Goal: Task Accomplishment & Management: Use online tool/utility

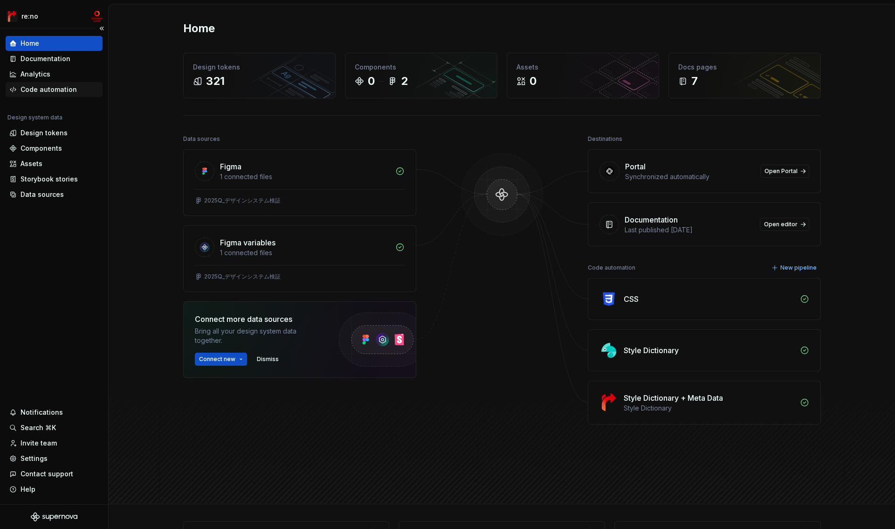
click at [81, 85] on div "Code automation" at bounding box center [53, 89] width 89 height 9
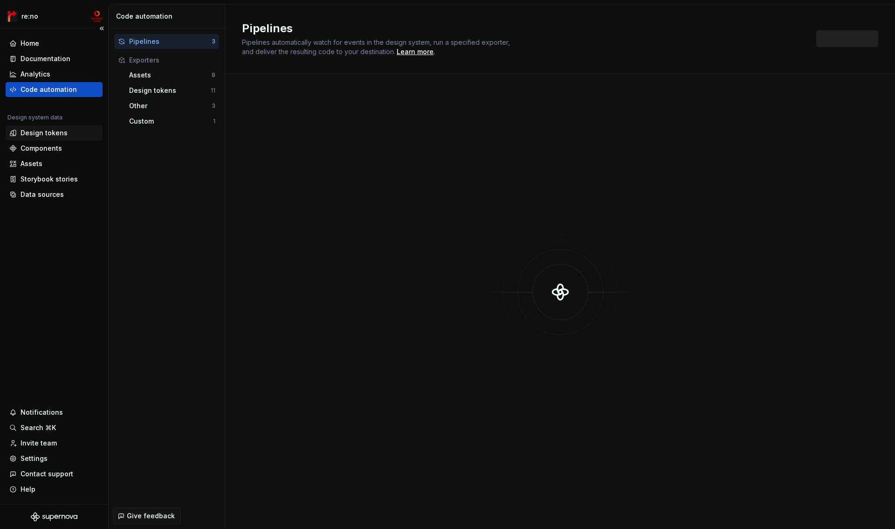
click at [54, 134] on div "Design tokens" at bounding box center [44, 132] width 47 height 9
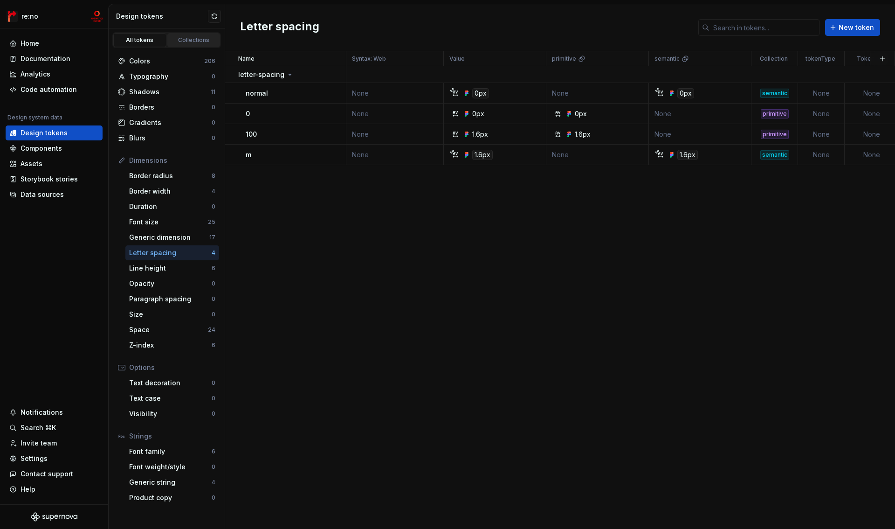
click at [196, 41] on div "Collections" at bounding box center [194, 39] width 47 height 7
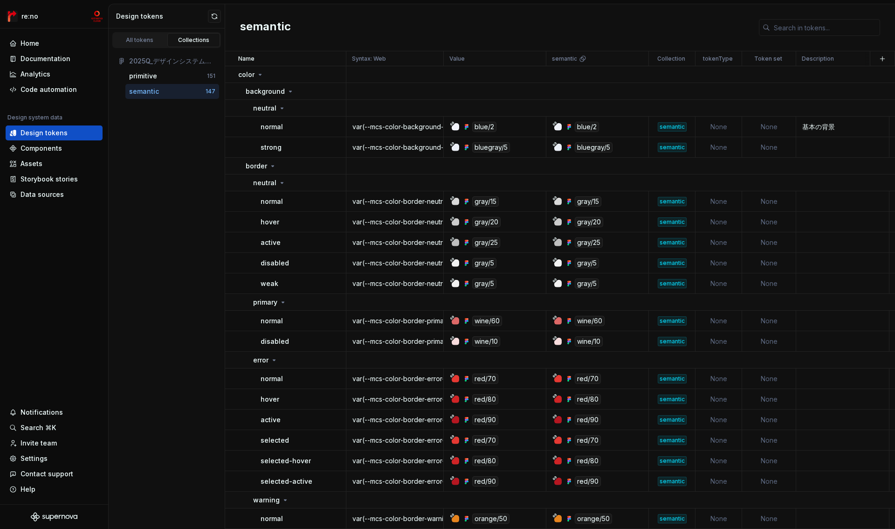
click at [149, 91] on div "semantic" at bounding box center [144, 91] width 30 height 9
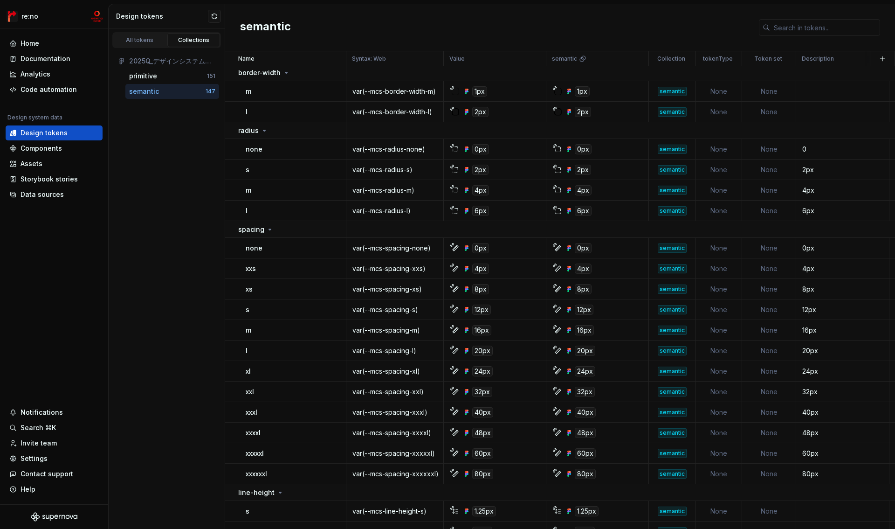
scroll to position [3631, 0]
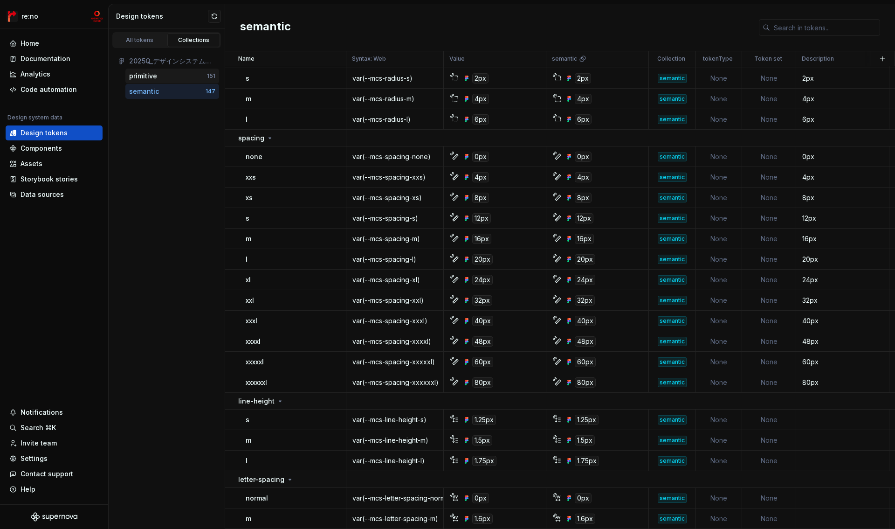
click at [157, 74] on div "primitive" at bounding box center [168, 75] width 78 height 9
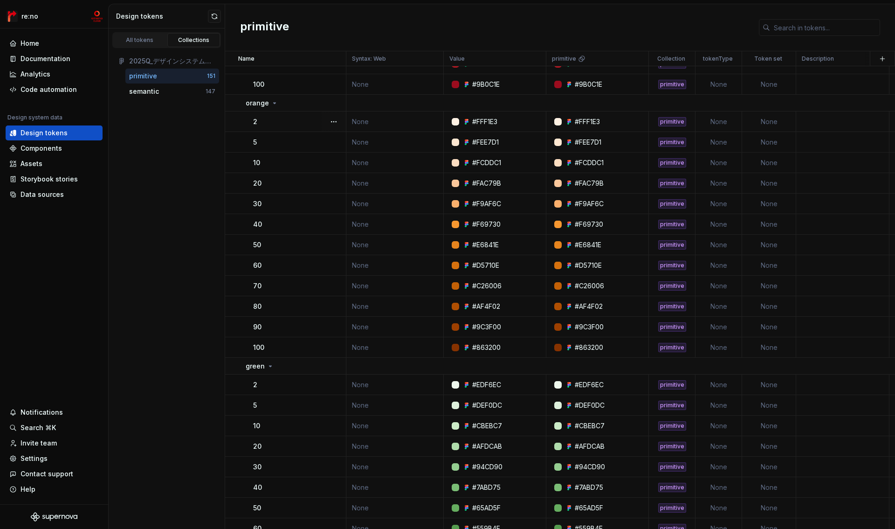
scroll to position [2908, 0]
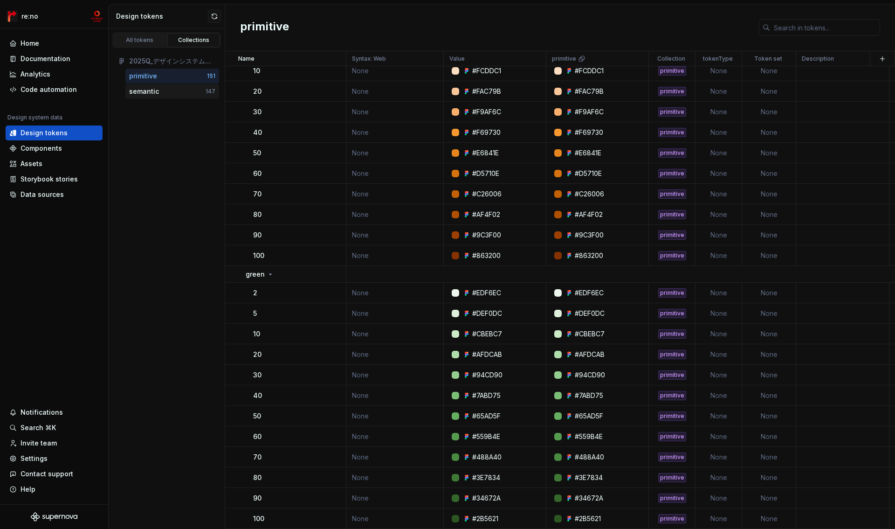
click at [161, 89] on div "semantic" at bounding box center [167, 91] width 76 height 9
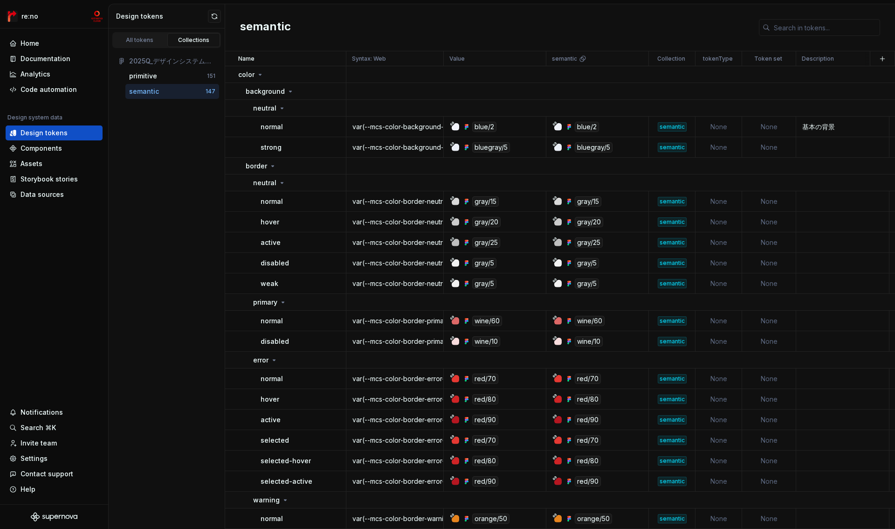
click at [152, 92] on div "semantic" at bounding box center [144, 91] width 30 height 9
click at [150, 41] on div "All tokens" at bounding box center [140, 39] width 47 height 7
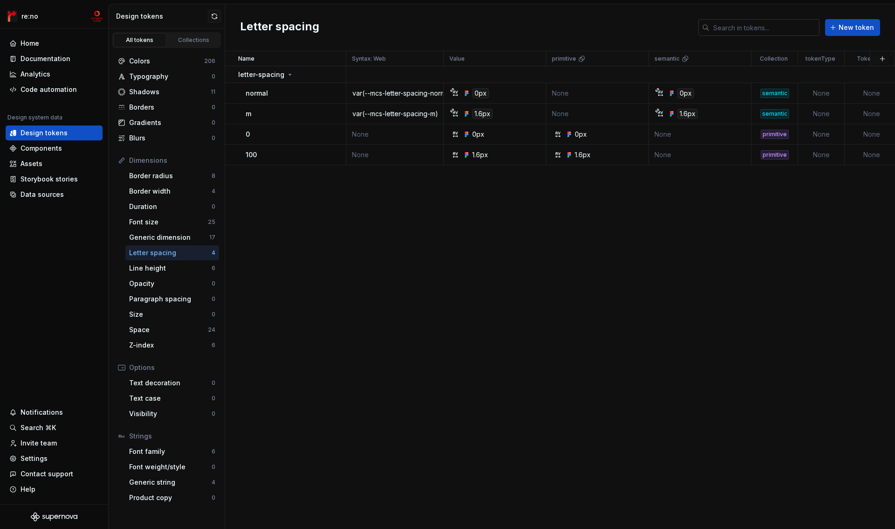
click at [798, 32] on input "text" at bounding box center [764, 27] width 110 height 17
click at [706, 29] on icon at bounding box center [705, 27] width 7 height 7
click at [785, 59] on html "re:no Home Documentation Analytics Code automation Design system data Design to…" at bounding box center [447, 264] width 895 height 529
click at [178, 241] on div "Generic dimension" at bounding box center [169, 237] width 80 height 9
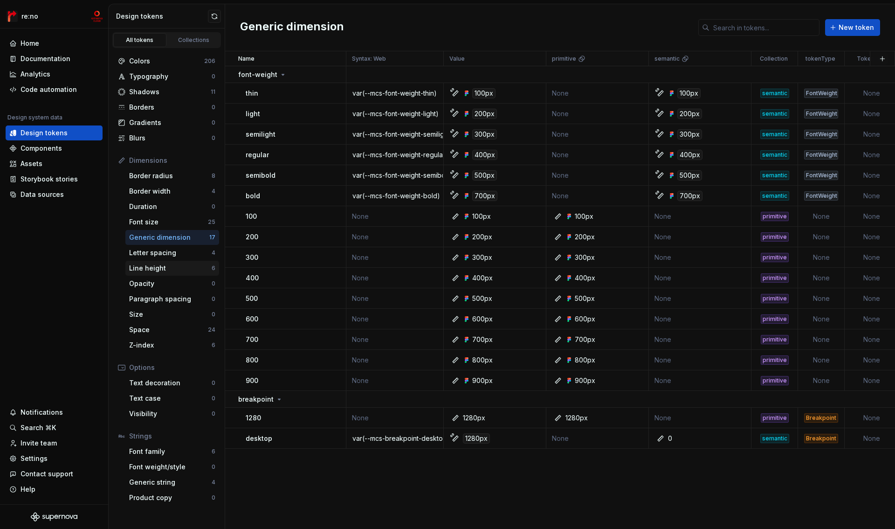
click at [165, 269] on div "Line height" at bounding box center [170, 267] width 82 height 9
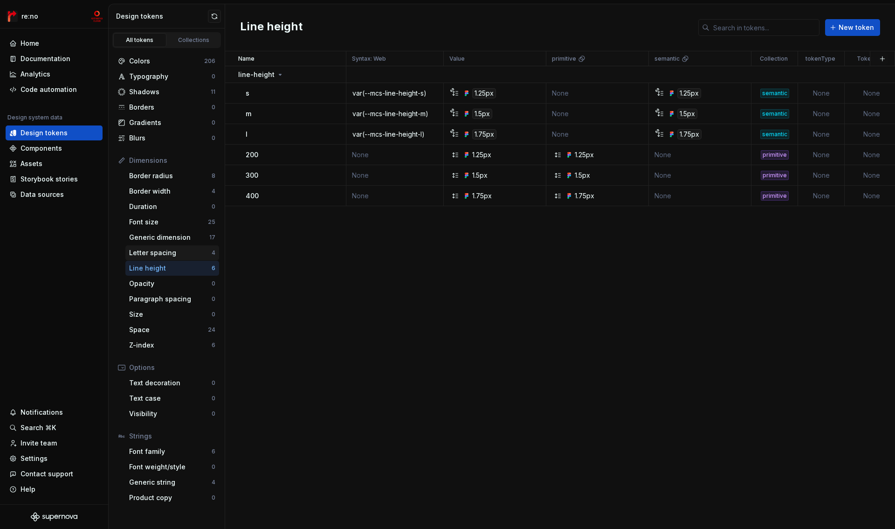
click at [162, 256] on div "Letter spacing" at bounding box center [170, 252] width 82 height 9
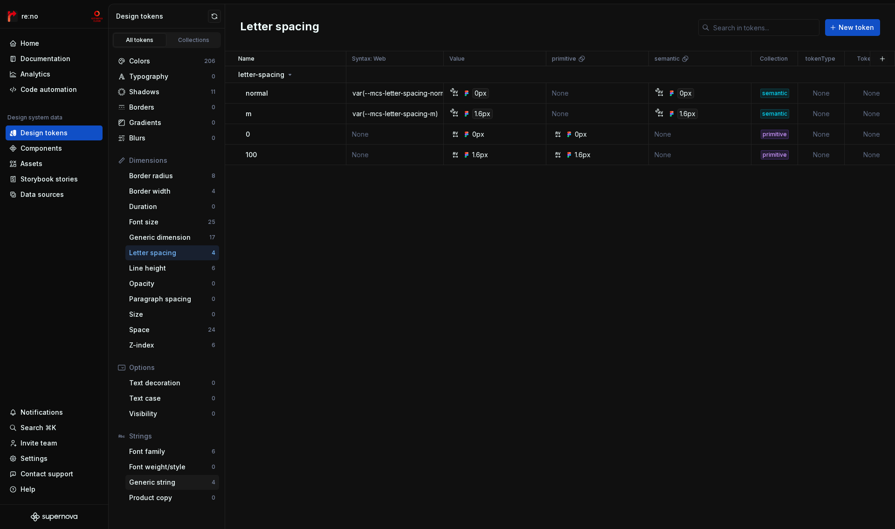
click at [167, 481] on div "Generic string" at bounding box center [170, 481] width 82 height 9
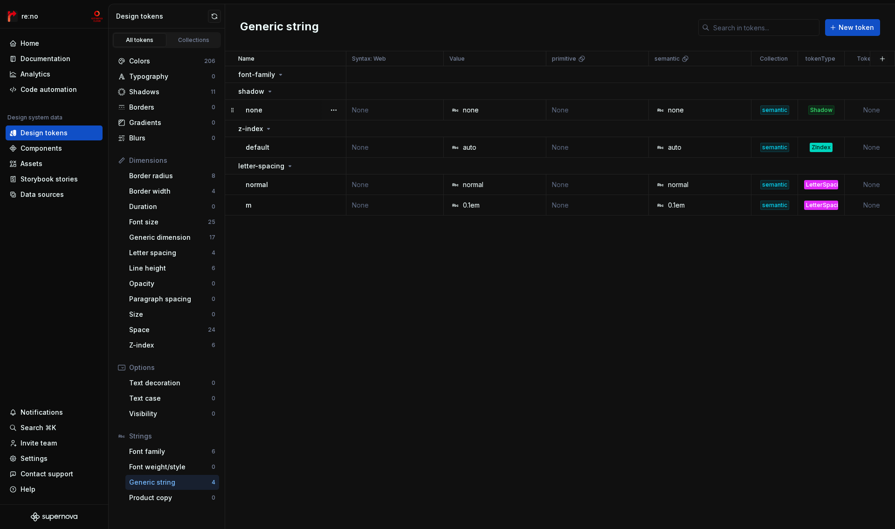
click at [378, 110] on td "None" at bounding box center [394, 110] width 97 height 21
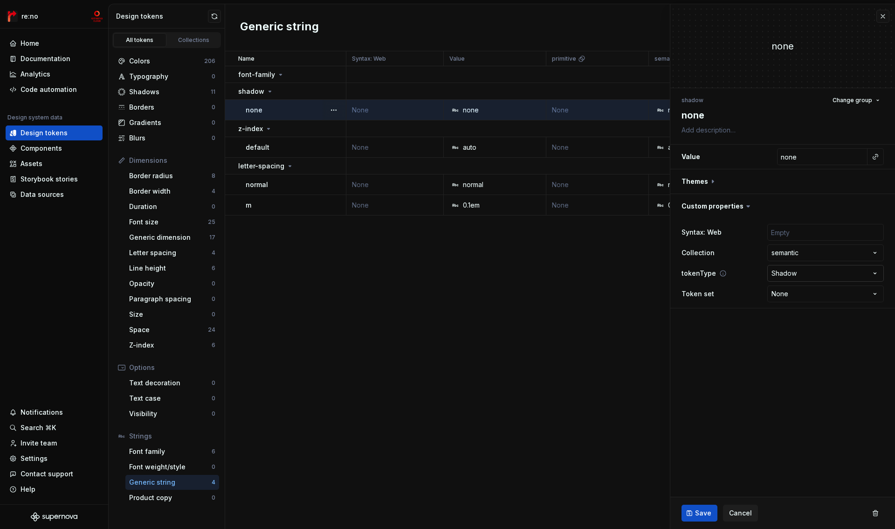
type textarea "*"
click at [797, 231] on input "text" at bounding box center [825, 232] width 117 height 17
type input "var(--mcs-font-size-xs)"
click at [810, 232] on input "var(--mcs-font-size-xs)" at bounding box center [825, 232] width 117 height 17
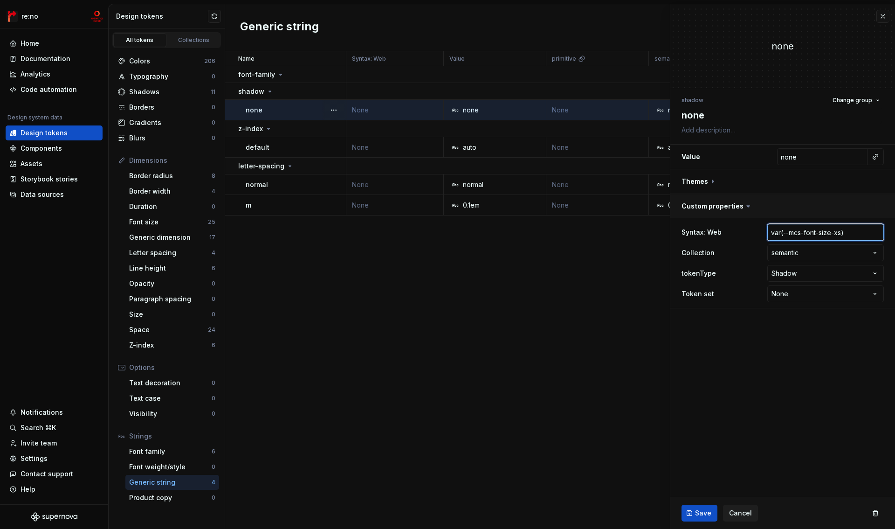
type textarea "*"
type input "var(--mcs-s-size-xs)"
type textarea "*"
type input "var(--mcs-sha-size-xs)"
type textarea "*"
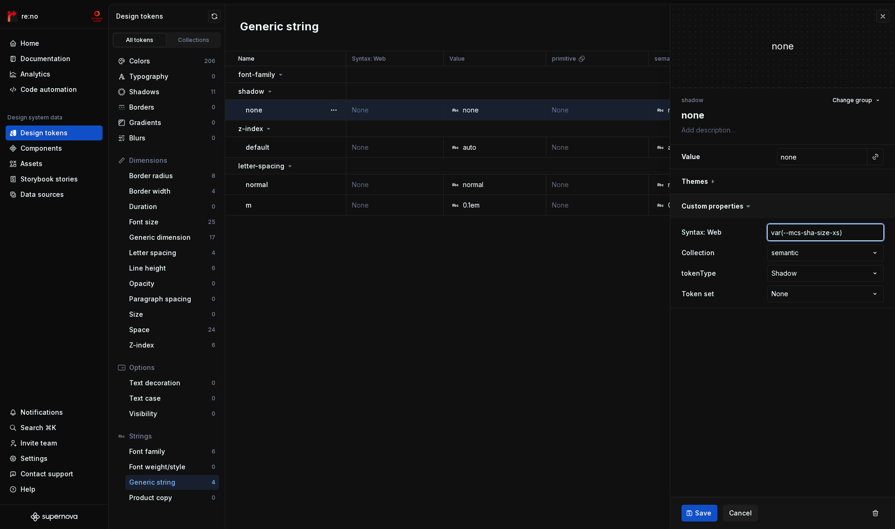
type input "var(--mcs-shad-size-xs)"
type textarea "*"
type input "var(--mcs-shado-size-xs)"
type textarea "*"
type input "var(--mcs-shadow-size-xs)"
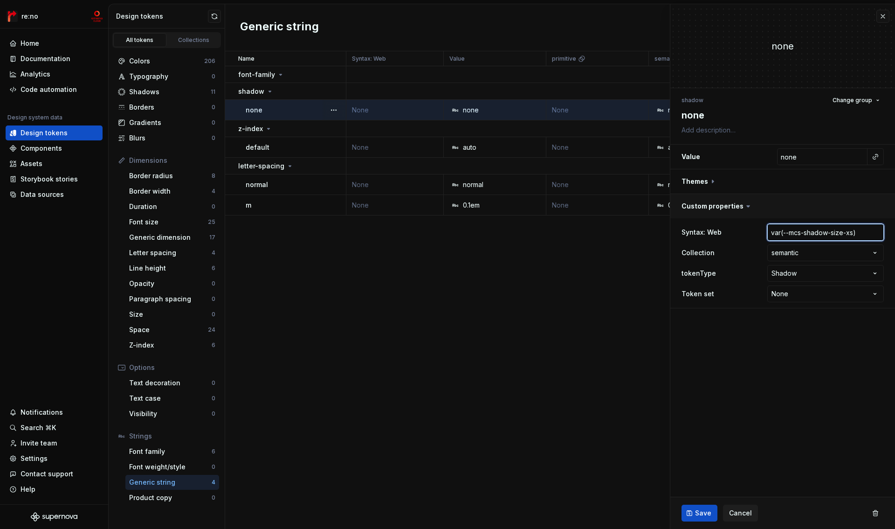
type textarea "*"
type input "var(--mcs-shadow-n)"
type textarea "*"
type input "var(--mcs-shadow-no)"
type textarea "*"
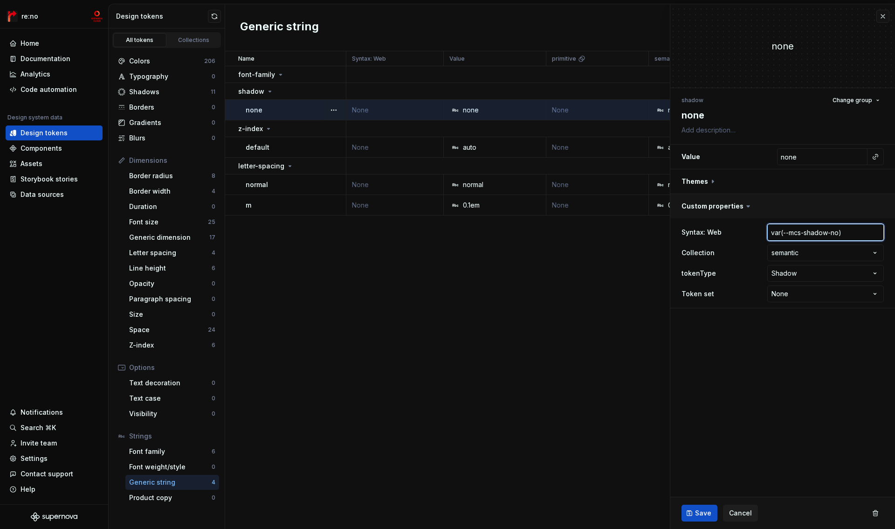
type input "var(--mcs-shadow-non)"
type textarea "*"
type input "var(--mcs-shadow-none)"
click at [698, 512] on span "Save" at bounding box center [703, 512] width 16 height 9
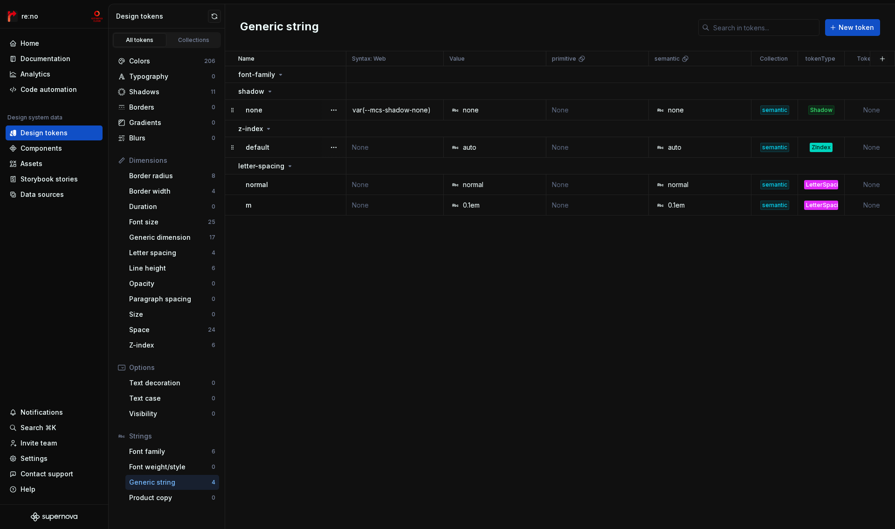
click at [364, 148] on td "None" at bounding box center [394, 147] width 97 height 21
click at [384, 149] on td "None" at bounding box center [394, 147] width 97 height 21
type textarea "*"
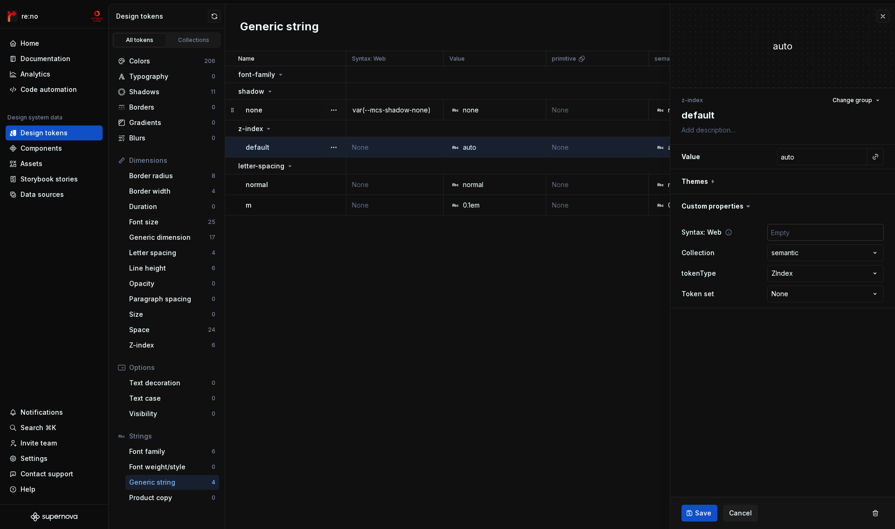
click at [800, 234] on input "text" at bounding box center [825, 232] width 117 height 17
type input "var(--mcs-breakpoint-desktop)"
click at [818, 234] on input "var(--mcs-breakpoint-desktop)" at bounding box center [825, 232] width 117 height 17
type textarea "*"
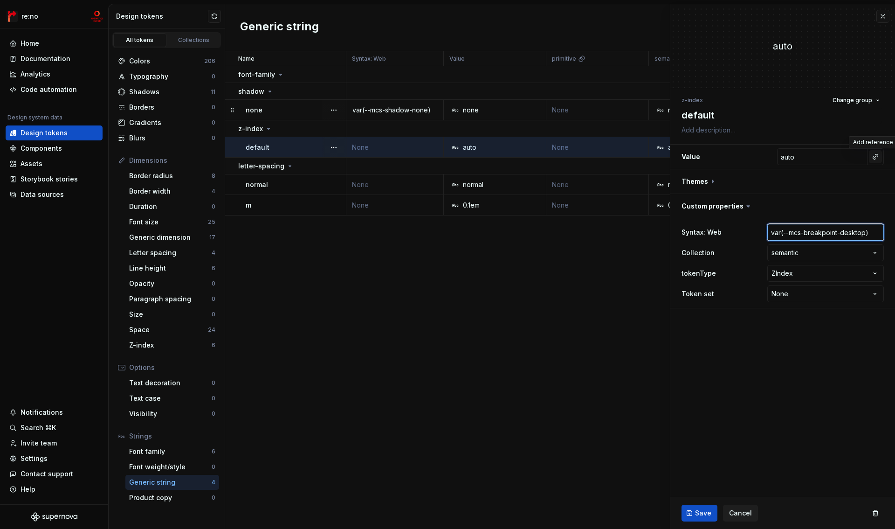
type input "var(--mcs-z-desktop)"
type textarea "*"
type input "var(--mcs-z--desktop)"
type textarea "*"
type input "var(--mcs-z-i-desktop)"
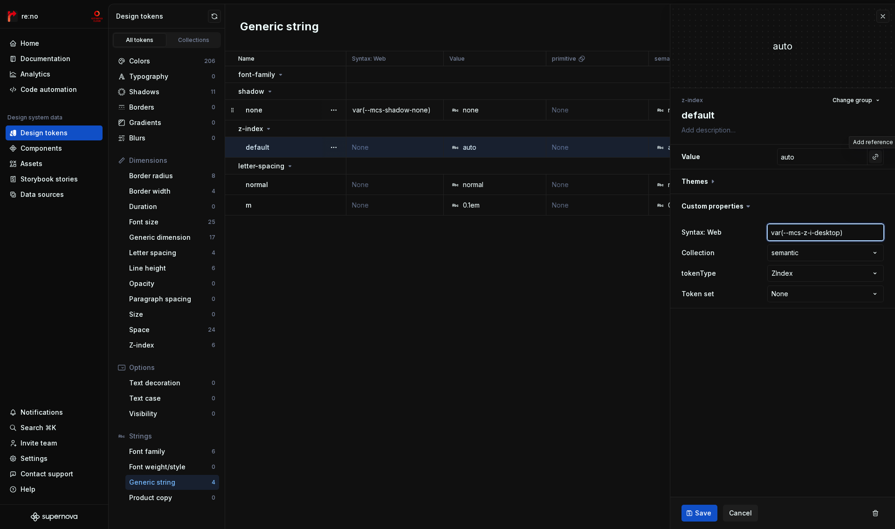
type textarea "*"
type input "var(--mcs-z-in-desktop)"
type textarea "*"
type input "var(--mcs-z-ind-desktop)"
type textarea "*"
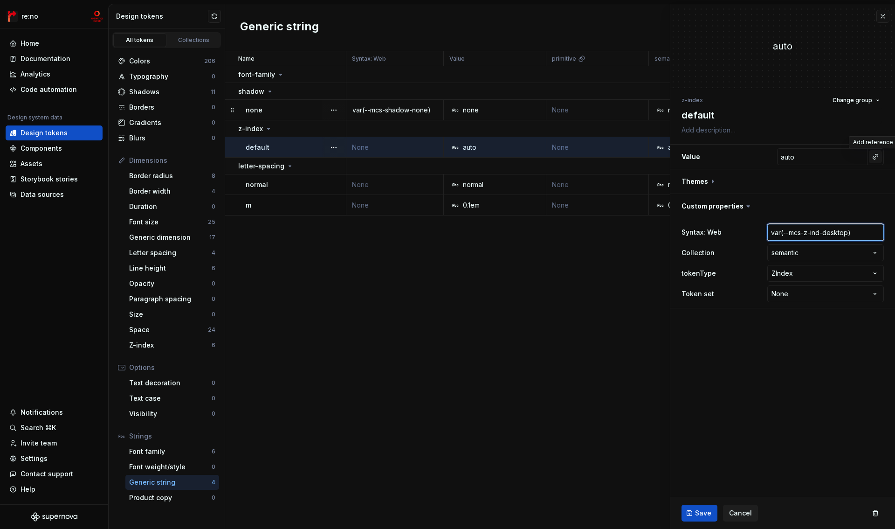
type input "var(--mcs-z-inde-desktop)"
type textarea "*"
type input "var(--mcs-z-index-desktop)"
type textarea "*"
type input "var(--mcs-z-index-d)"
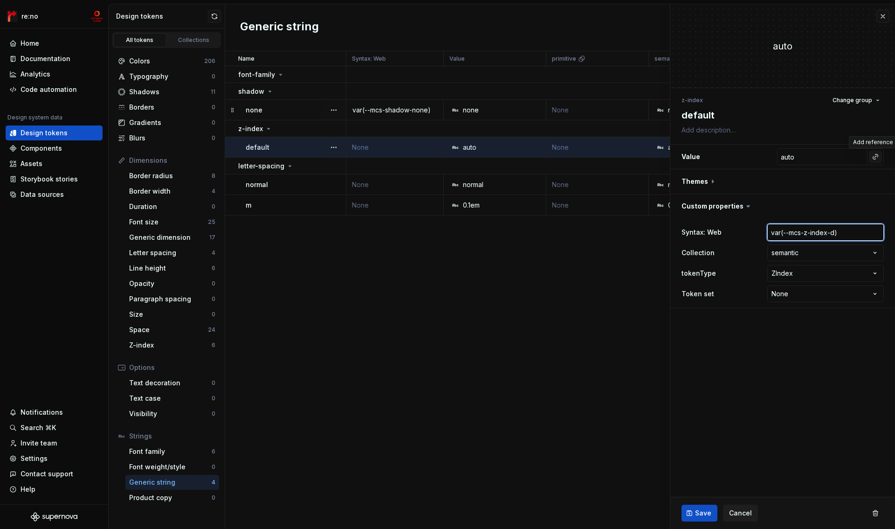
type textarea "*"
type input "var(--mcs-z-index-de)"
type textarea "*"
type input "var(--mcs-z-index-def)"
type textarea "*"
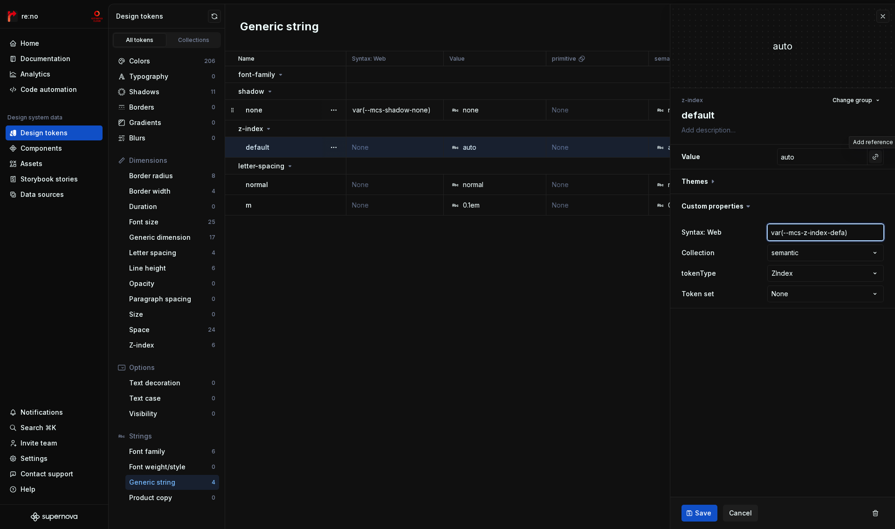
type input "var(--mcs-z-index-defau)"
type textarea "*"
type input "var(--mcs-z-index-default)"
type textarea "*"
type input "var(--mcs-z-index-default)"
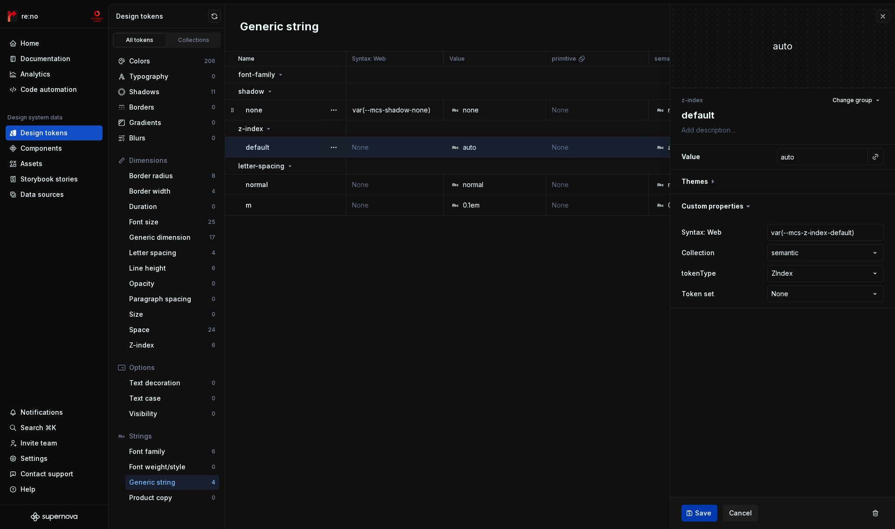
click at [694, 514] on button "Save" at bounding box center [699, 512] width 36 height 17
click at [162, 253] on div "Letter spacing" at bounding box center [170, 252] width 82 height 9
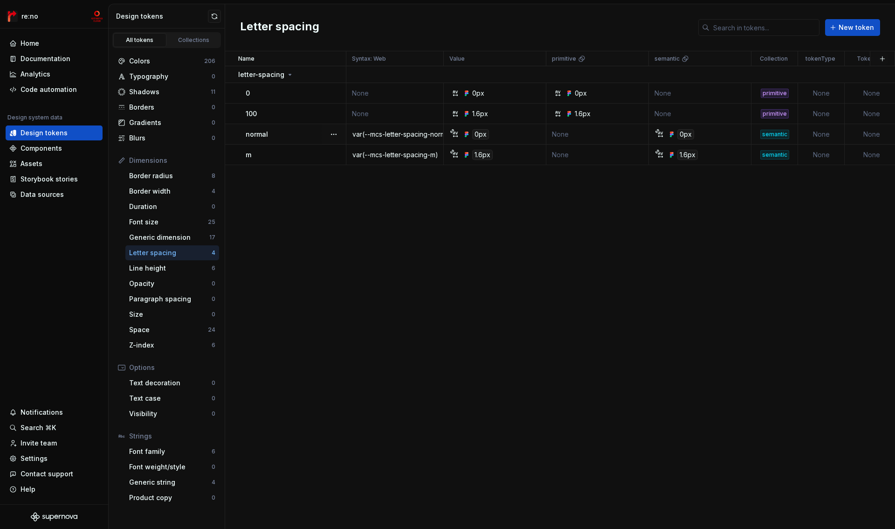
click at [385, 127] on td "var(--mcs-letter-spacing-normal)" at bounding box center [394, 134] width 97 height 21
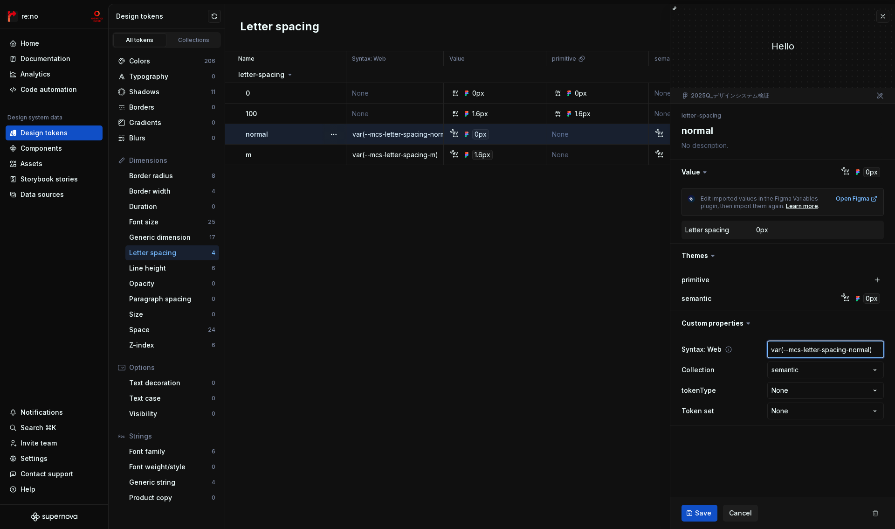
click at [814, 352] on input "var(--mcs-letter-spacing-normal)" at bounding box center [825, 349] width 117 height 17
click at [741, 512] on span "Cancel" at bounding box center [740, 512] width 23 height 9
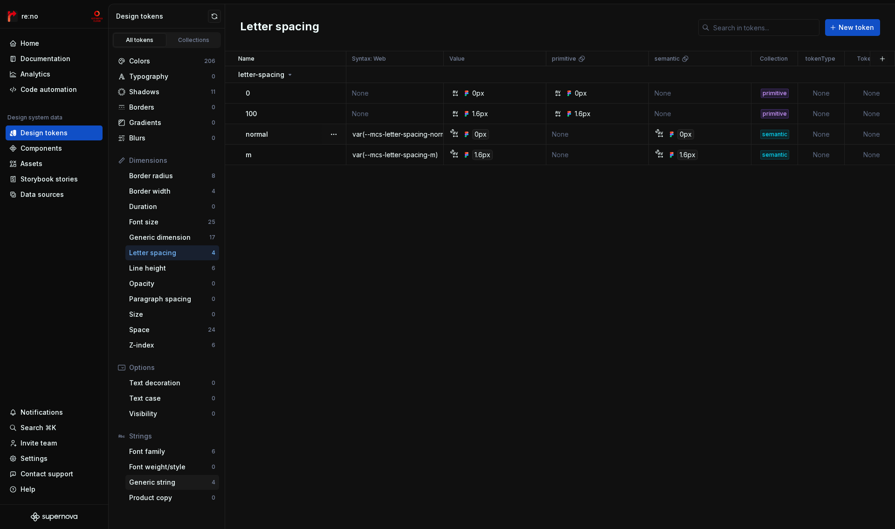
click at [165, 481] on div "Generic string" at bounding box center [170, 481] width 82 height 9
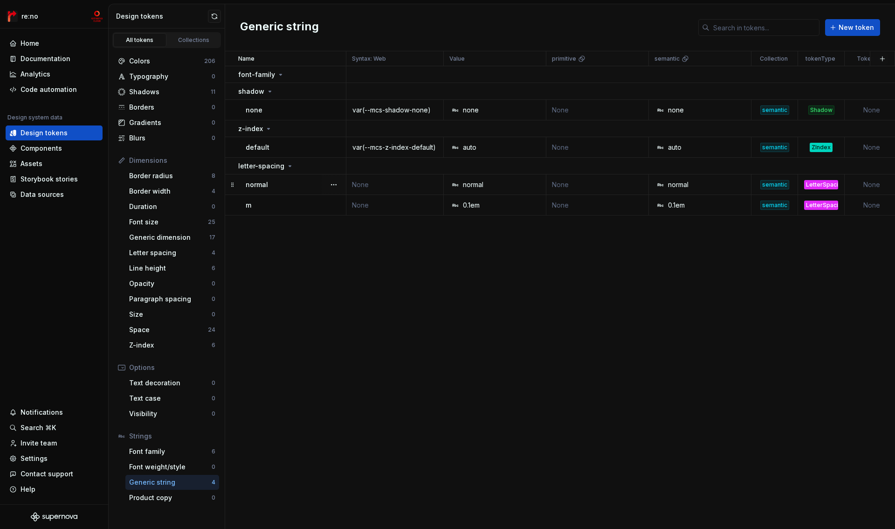
click at [383, 184] on td "None" at bounding box center [394, 184] width 97 height 21
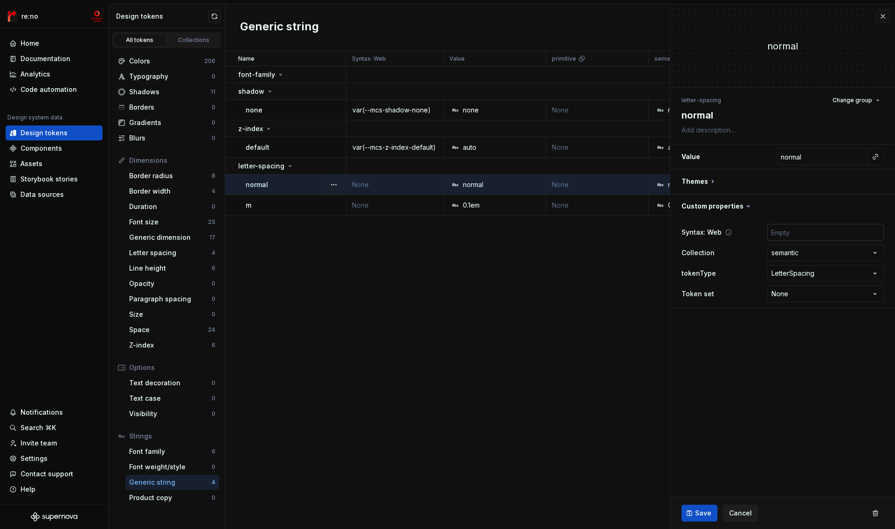
click at [795, 233] on input "text" at bounding box center [825, 232] width 117 height 17
paste input "var(--mcs-letter-spacing-normal)"
type textarea "*"
type input "var(--mcs-letter-spacing-normal)"
click at [700, 511] on span "Save" at bounding box center [703, 512] width 16 height 9
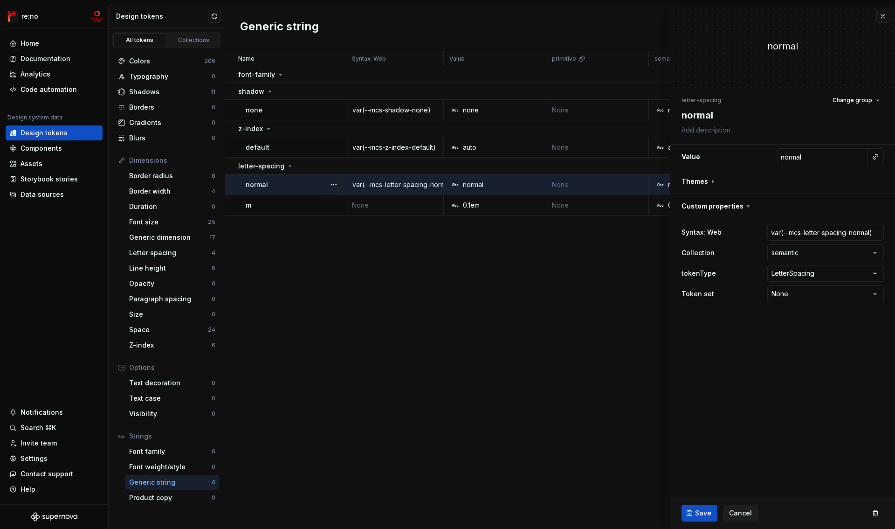
click at [360, 205] on td "None" at bounding box center [394, 205] width 97 height 21
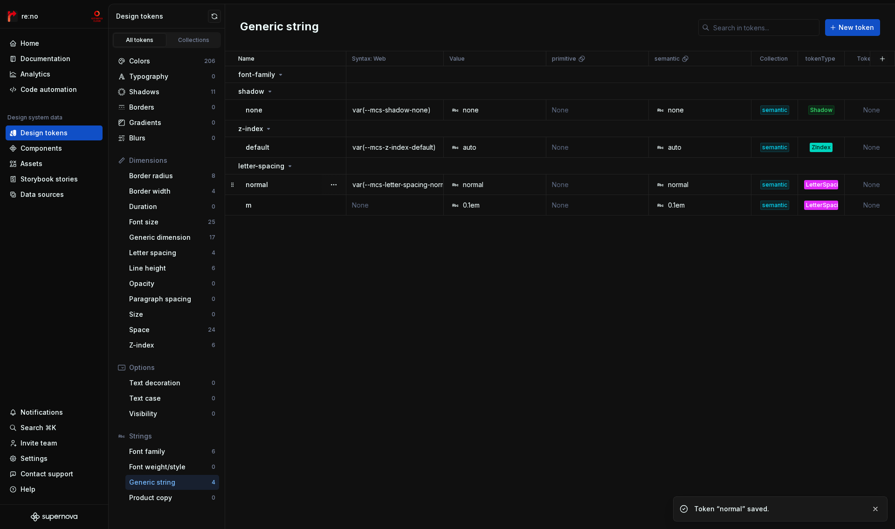
click at [360, 205] on td "None" at bounding box center [394, 205] width 97 height 21
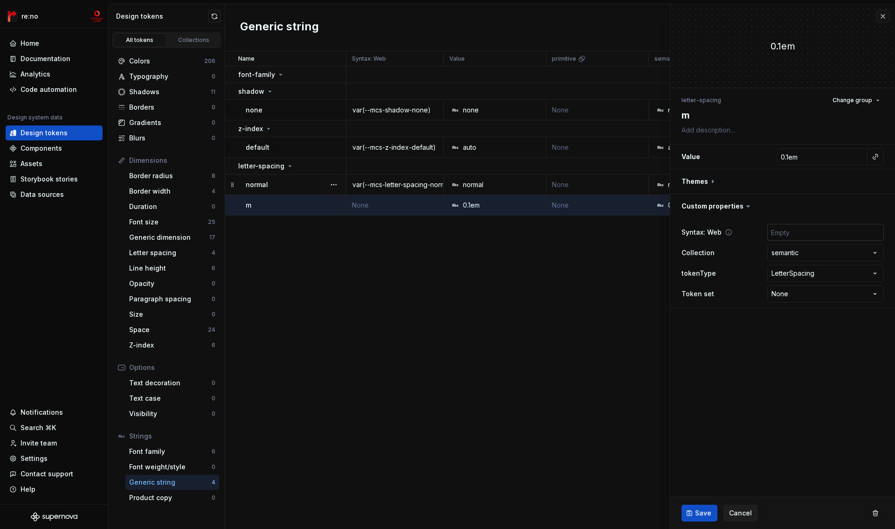
click at [791, 235] on input "text" at bounding box center [825, 232] width 117 height 17
paste input "var(--mcs-letter-spacing-normal)"
type textarea "*"
type input "var(--mcs-letter-spacing-normal)"
type textarea "*"
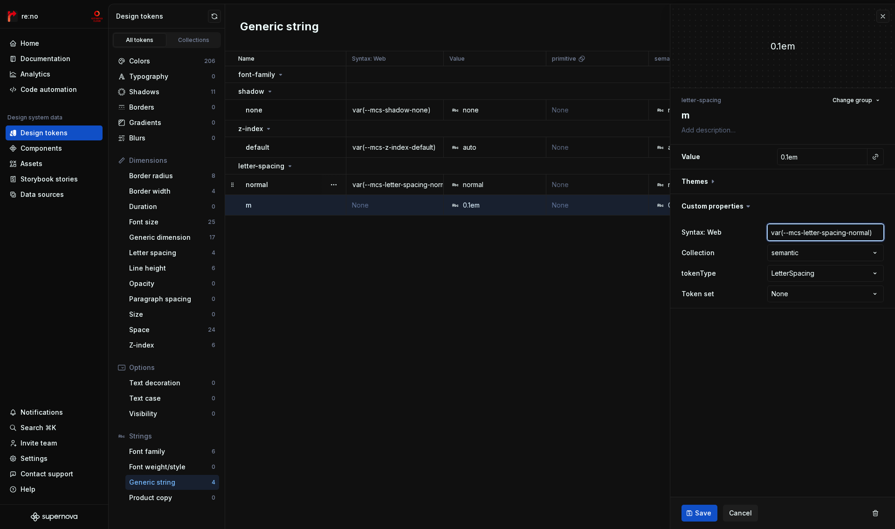
type input "var(--mcs-letter-spacing-,)"
type textarea "*"
type input "var(--mcs-letter-spacing-)"
type textarea "*"
type input "var(--mcs-letter-spacing-m)"
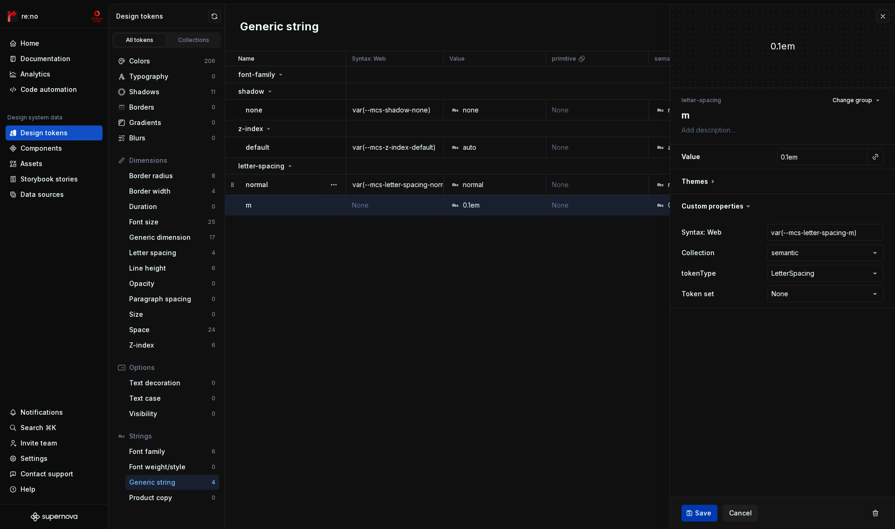
click at [698, 519] on button "Save" at bounding box center [699, 512] width 36 height 17
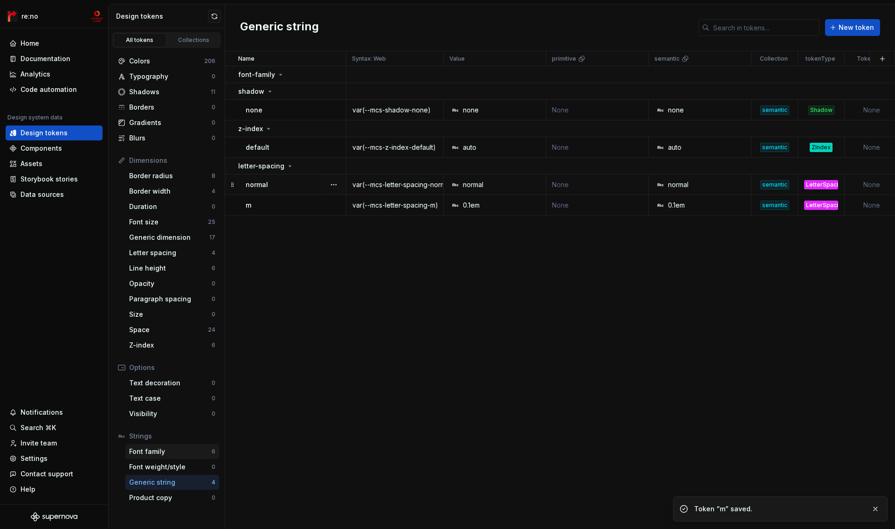
click at [163, 454] on div "Font family" at bounding box center [170, 451] width 82 height 9
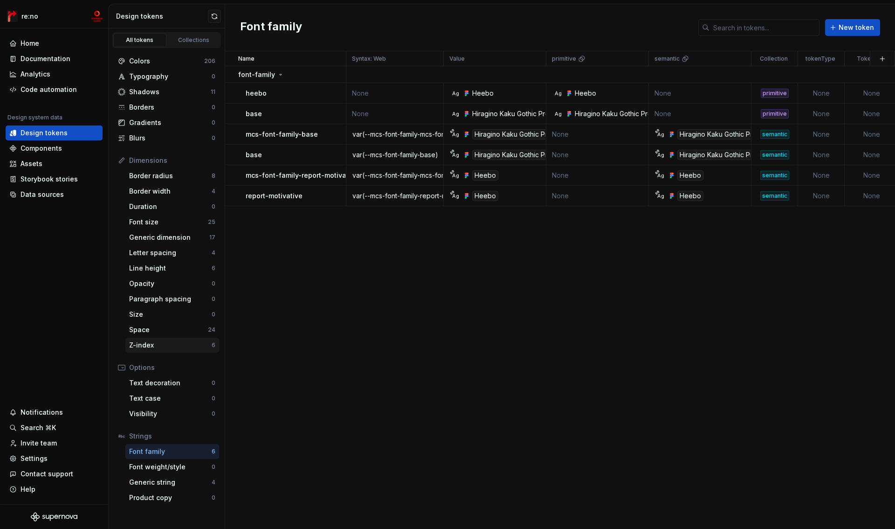
click at [153, 346] on div "Z-index" at bounding box center [170, 344] width 82 height 9
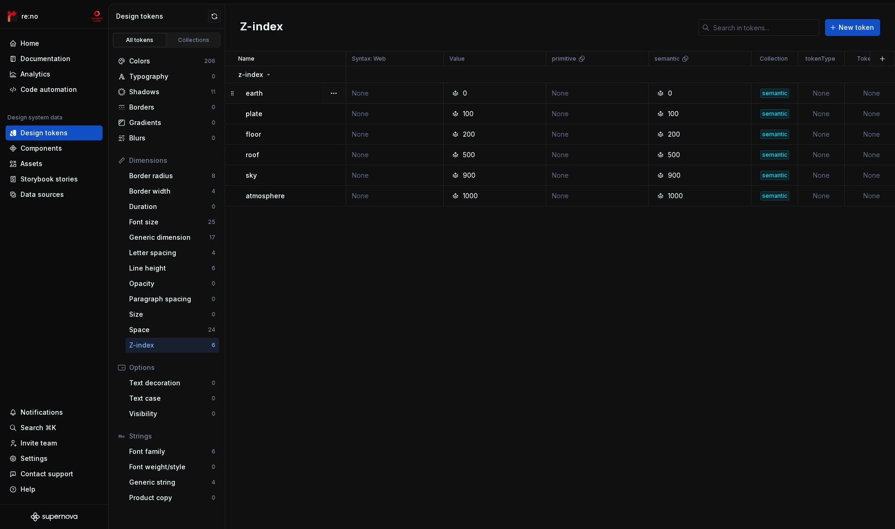
click at [369, 95] on td "None" at bounding box center [394, 93] width 97 height 21
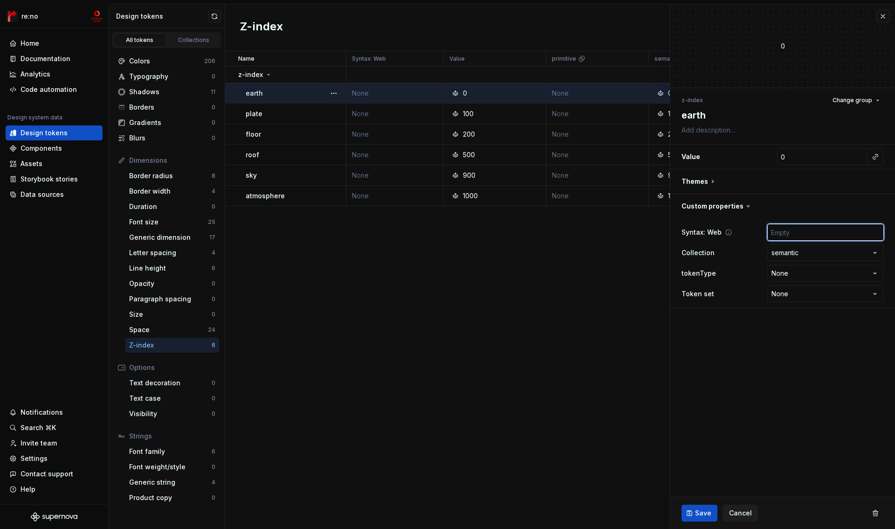
click at [792, 235] on input "text" at bounding box center [825, 232] width 117 height 17
paste input "var(--mcs-z-index-default)"
type textarea "*"
type input "var(--mcs-z-index-default)"
type textarea "*"
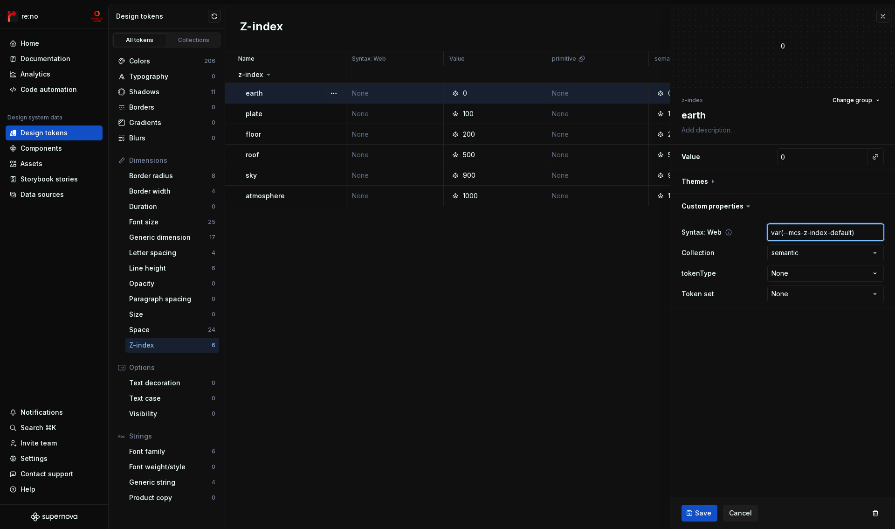
type input "var(--mcs-z-index-e)"
type textarea "*"
type input "var(--mcs-z-index-ea)"
type textarea "*"
type input "var(--mcs-z-index-ear)"
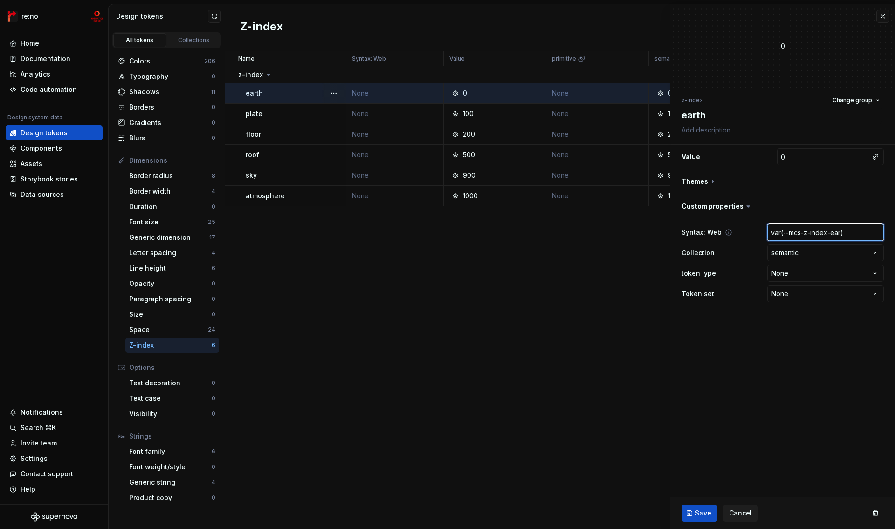
type textarea "*"
type input "var(--mcs-z-index-earth)"
type textarea "*"
type input "var(--mcs-z-index-earth)"
click at [701, 510] on span "Save" at bounding box center [703, 512] width 16 height 9
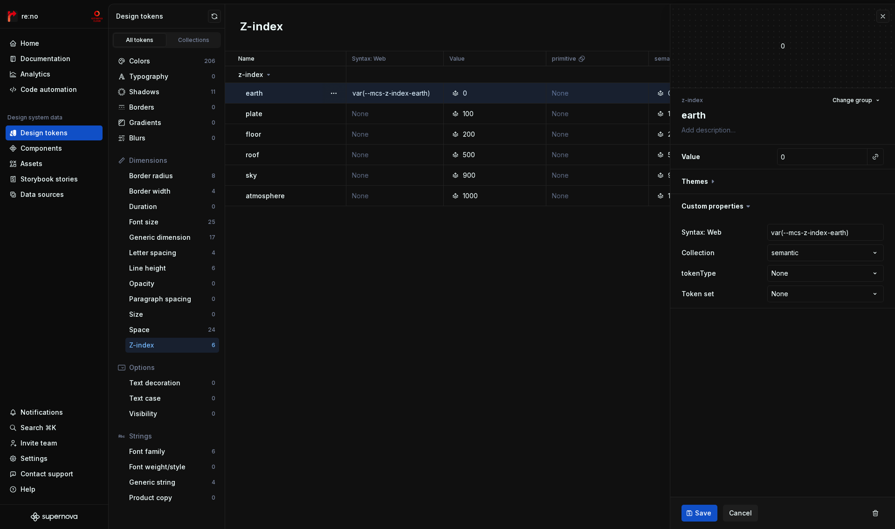
click at [361, 114] on td "None" at bounding box center [394, 113] width 97 height 21
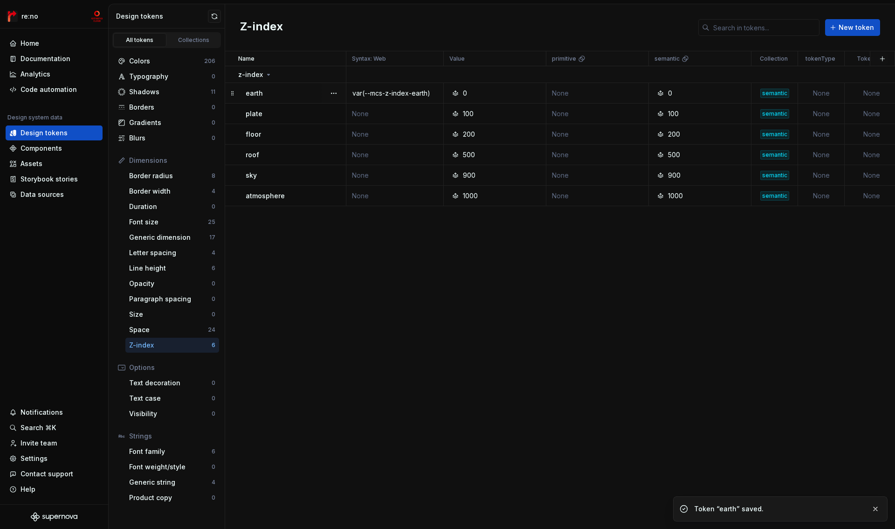
click at [361, 114] on td "None" at bounding box center [394, 113] width 97 height 21
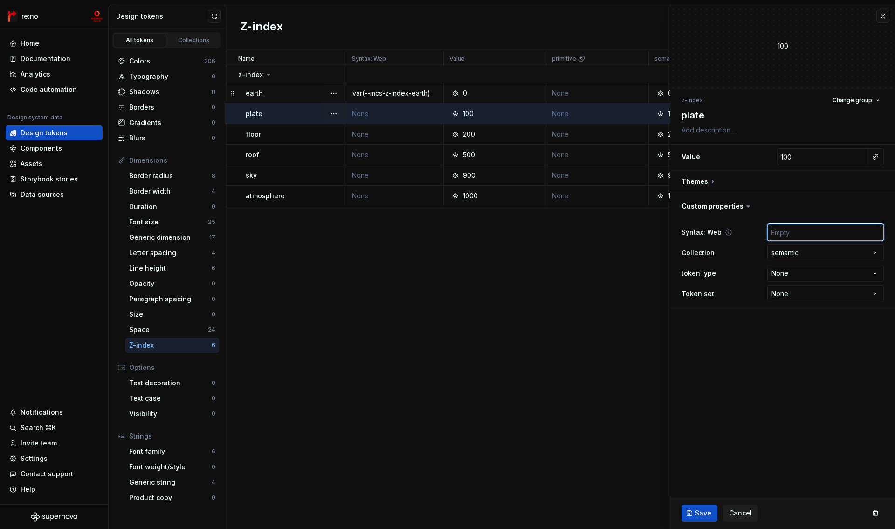
click at [813, 234] on input "text" at bounding box center [825, 232] width 117 height 17
paste input "var(--mcs-z-index-earth)"
type textarea "*"
type input "var(--mcs-z-index-earth)"
click at [838, 234] on input "var(--mcs-z-index-earth)" at bounding box center [825, 232] width 117 height 17
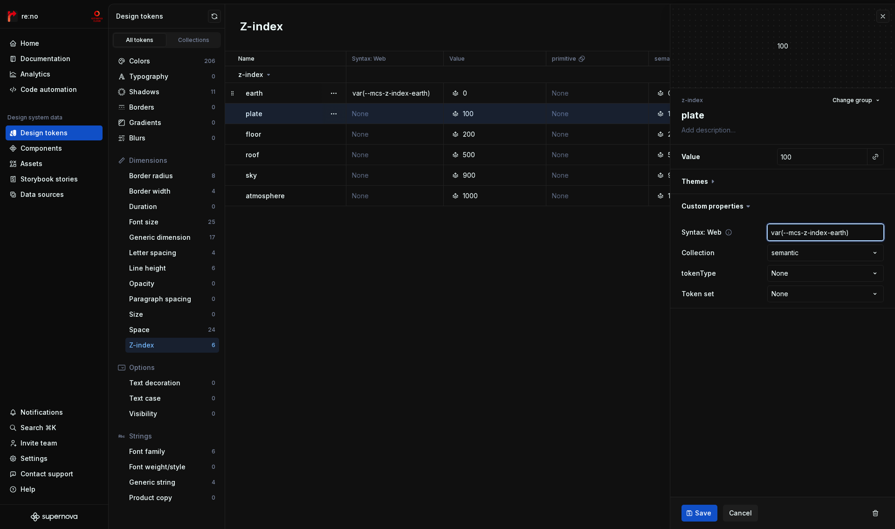
click at [838, 234] on input "var(--mcs-z-index-earth)" at bounding box center [825, 232] width 117 height 17
type textarea "*"
type input "var(--mcs-z-index-p)"
type textarea "*"
type input "var(--mcs-z-index-pla)"
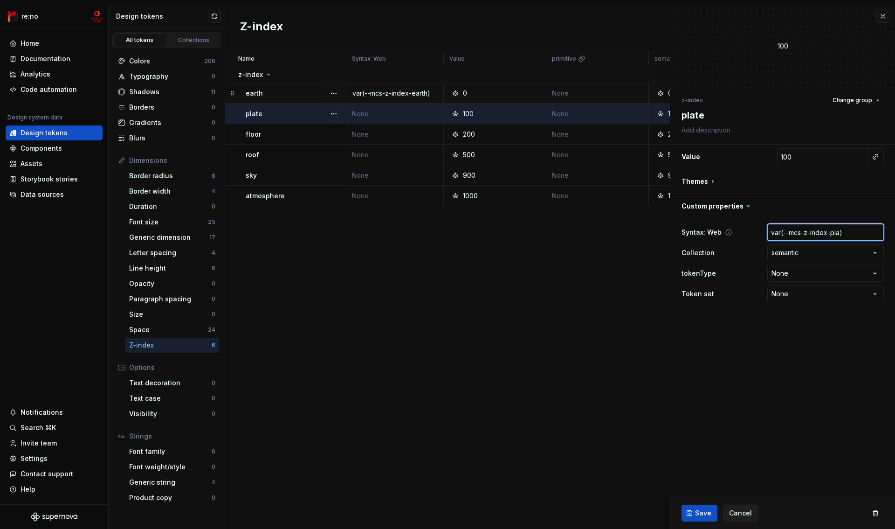
type textarea "*"
type input "var(--mcs-z-index-plat)"
type textarea "*"
type input "var(--mcs-z-index-plate)"
click at [698, 515] on span "Save" at bounding box center [703, 512] width 16 height 9
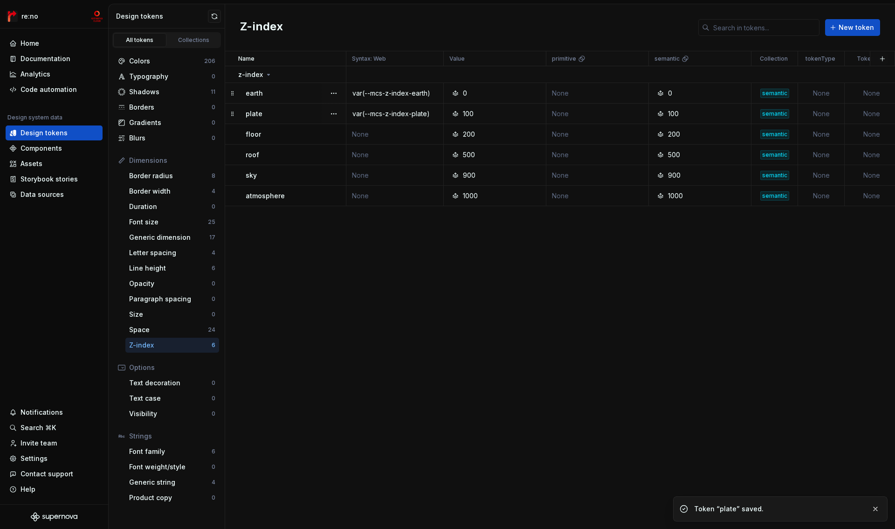
click at [366, 137] on td "None" at bounding box center [394, 134] width 97 height 21
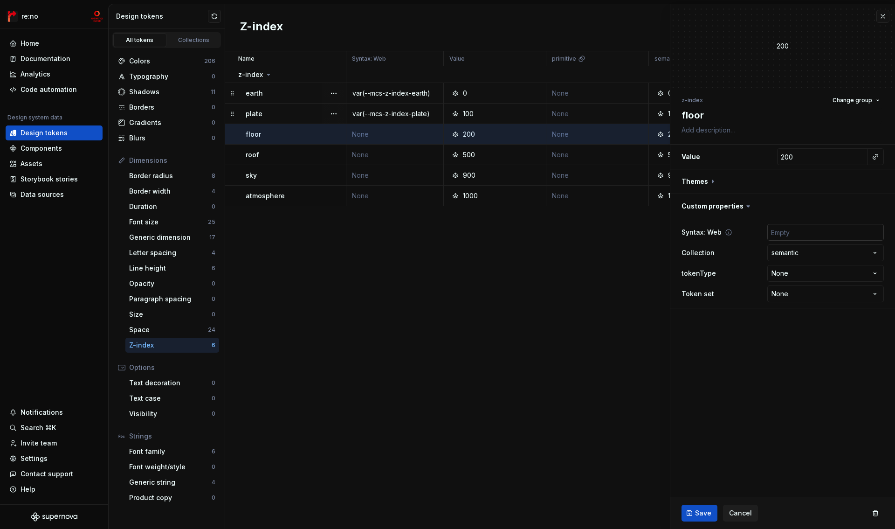
click at [812, 236] on input "text" at bounding box center [825, 232] width 117 height 17
paste input "var(--mcs-z-index-earth)"
type textarea "*"
type input "var(--mcs-z-index-earth)"
type textarea "*"
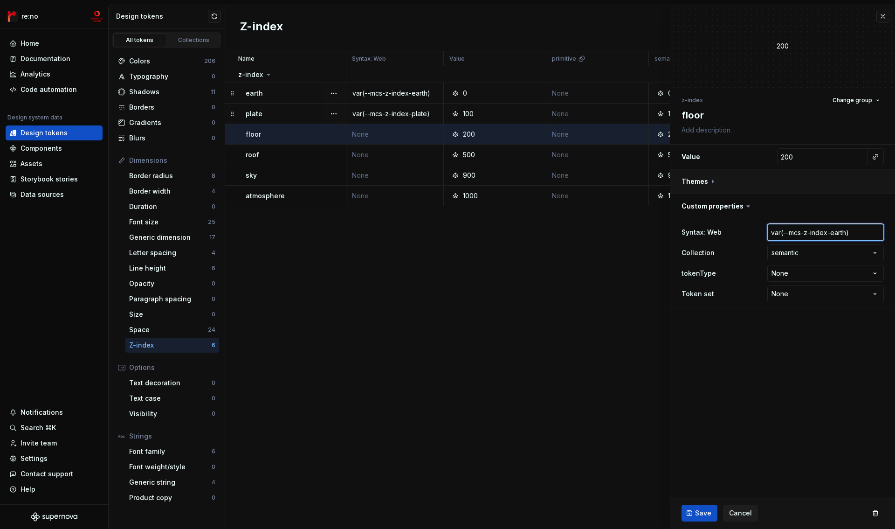
type input "var(--mcs-z-index-f)"
type textarea "*"
type input "var(--mcs-z-index-fl)"
type textarea "*"
type input "var(--mcs-z-index-flo)"
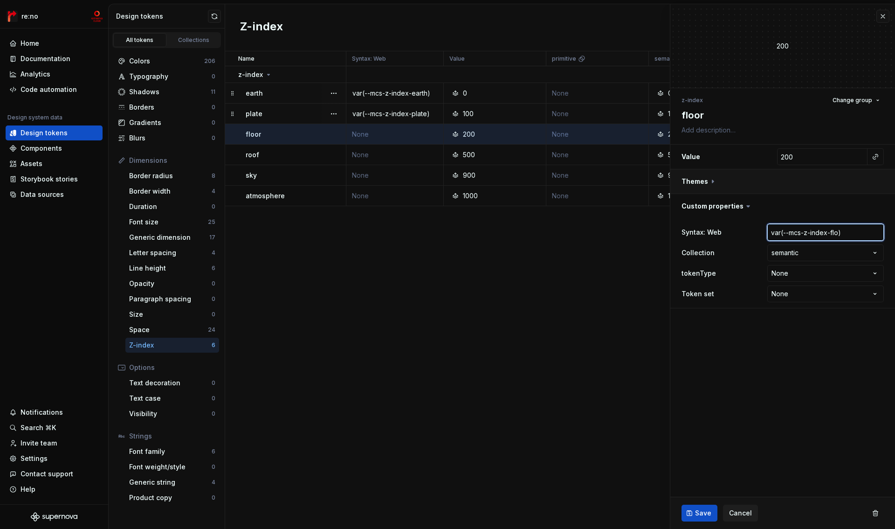
type textarea "*"
type input "var(--mcs-z-index-floo)"
type textarea "*"
type input "var(--mcs-z-index-floor)"
click at [707, 510] on span "Save" at bounding box center [703, 512] width 16 height 9
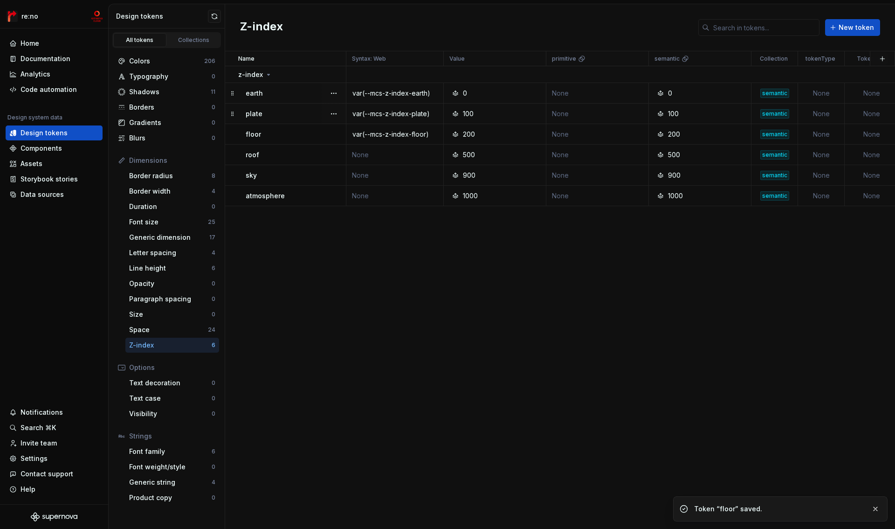
click at [371, 155] on td "None" at bounding box center [394, 154] width 97 height 21
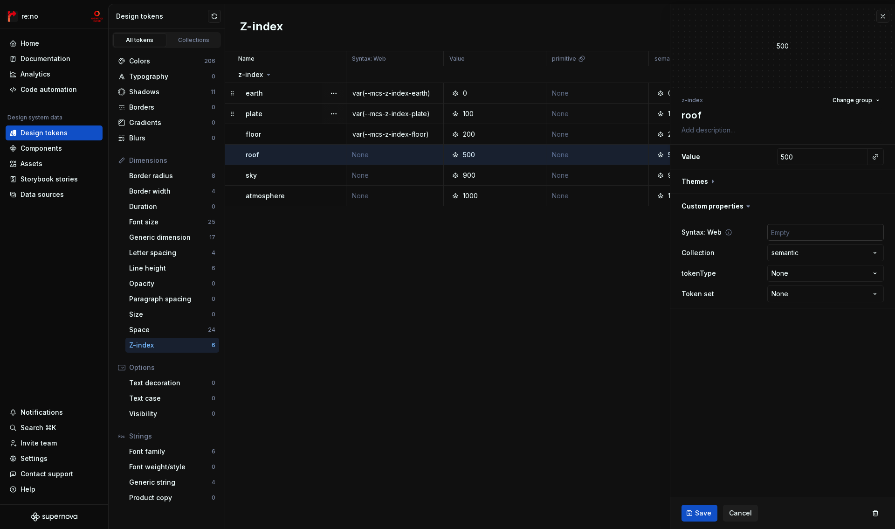
click at [797, 235] on input "text" at bounding box center [825, 232] width 117 height 17
paste input "var(--mcs-z-index-earth)"
type textarea "*"
type input "var(--mcs-z-index-earth)"
type textarea "*"
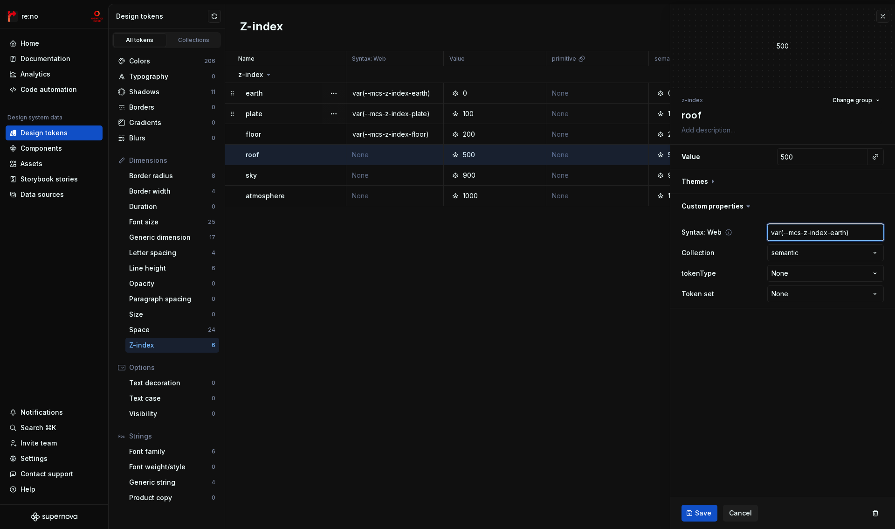
type input "var(--mcs-z-index-r)"
type textarea "*"
type input "var(--mcs-z-index-ro)"
type textarea "*"
type input "var(--mcs-z-index-roo)"
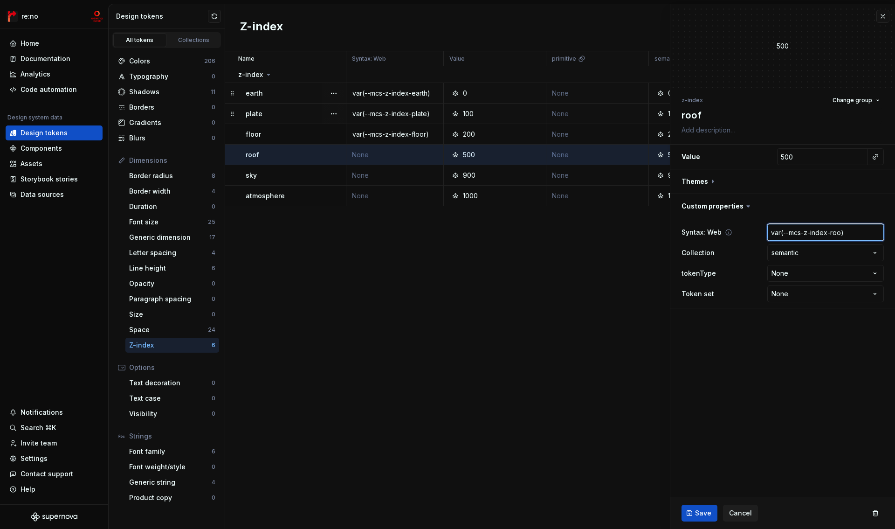
type textarea "*"
type input "var(--mcs-z-index-roof)"
click at [700, 508] on span "Save" at bounding box center [703, 512] width 16 height 9
click at [371, 178] on td "None" at bounding box center [394, 175] width 97 height 21
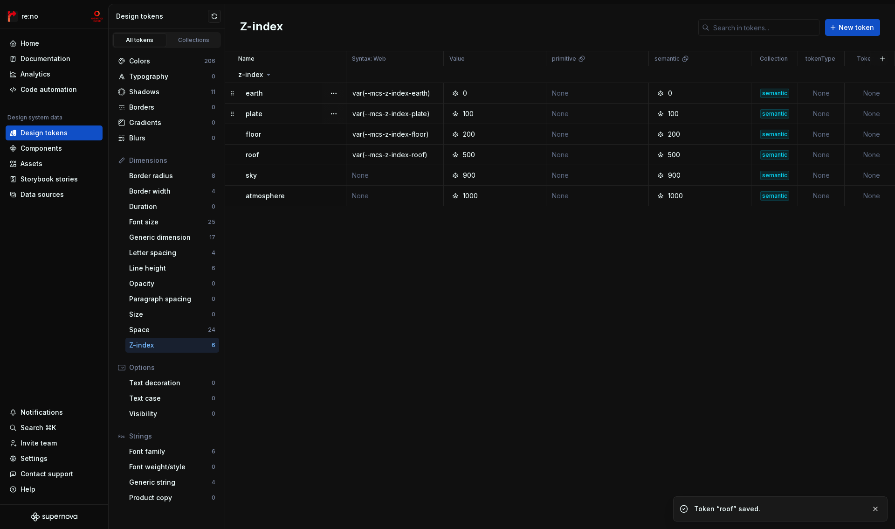
click at [371, 178] on td "None" at bounding box center [394, 175] width 97 height 21
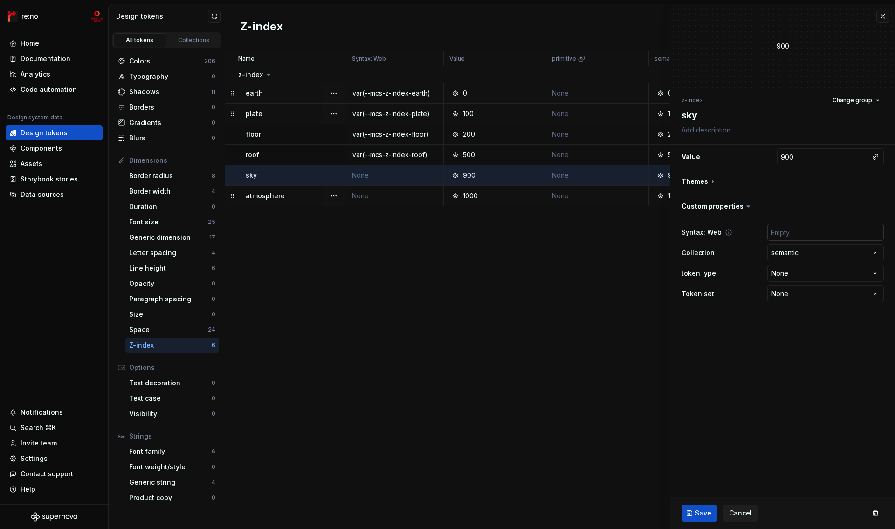
click at [802, 237] on input "text" at bounding box center [825, 232] width 117 height 17
paste input "var(--mcs-z-index-earth)"
type textarea "*"
type input "var(--mcs-z-index-earth)"
type textarea "*"
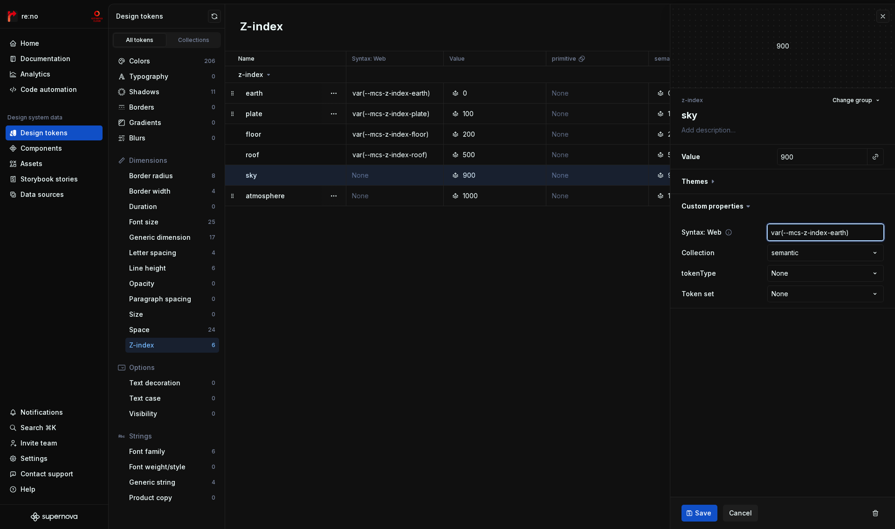
type input "var(--mcs-z-index-s)"
type textarea "*"
type input "var(--mcs-z-index-sk)"
type textarea "*"
type input "var(--mcs-z-index-sky)"
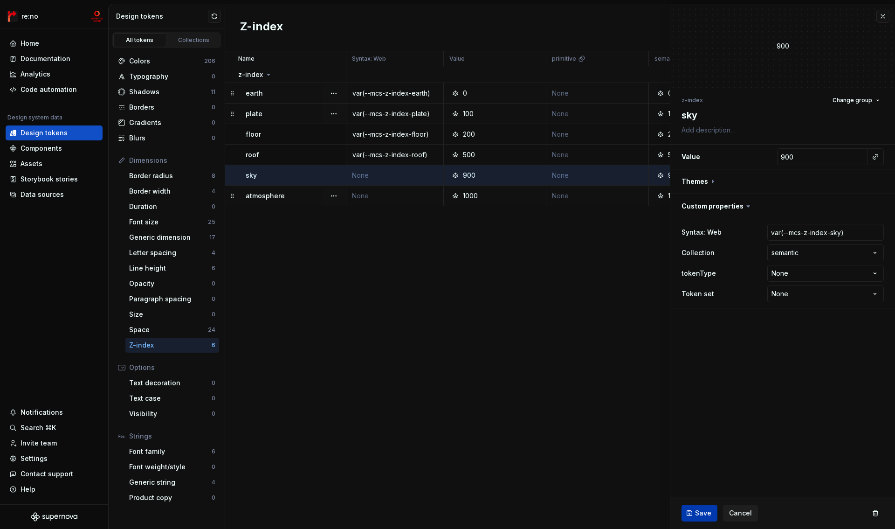
click at [702, 508] on button "Save" at bounding box center [699, 512] width 36 height 17
click at [393, 197] on td "None" at bounding box center [394, 196] width 97 height 21
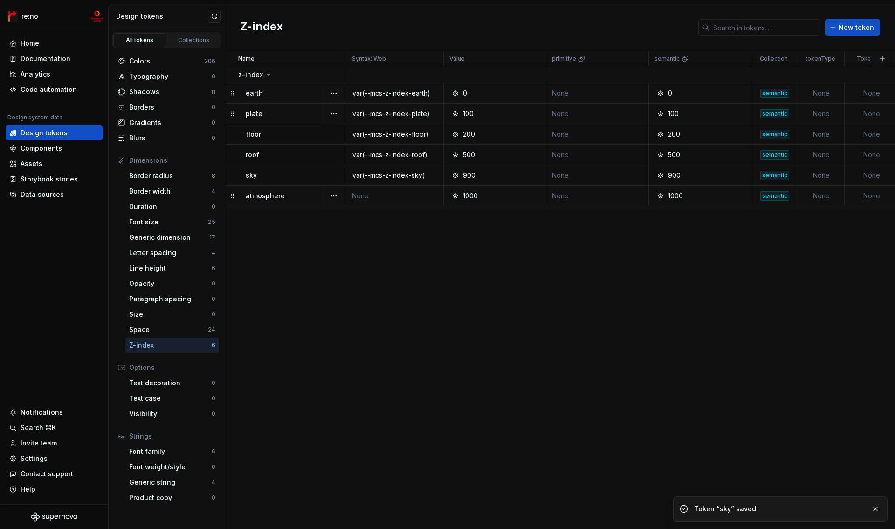
click at [366, 197] on td "None" at bounding box center [394, 196] width 97 height 21
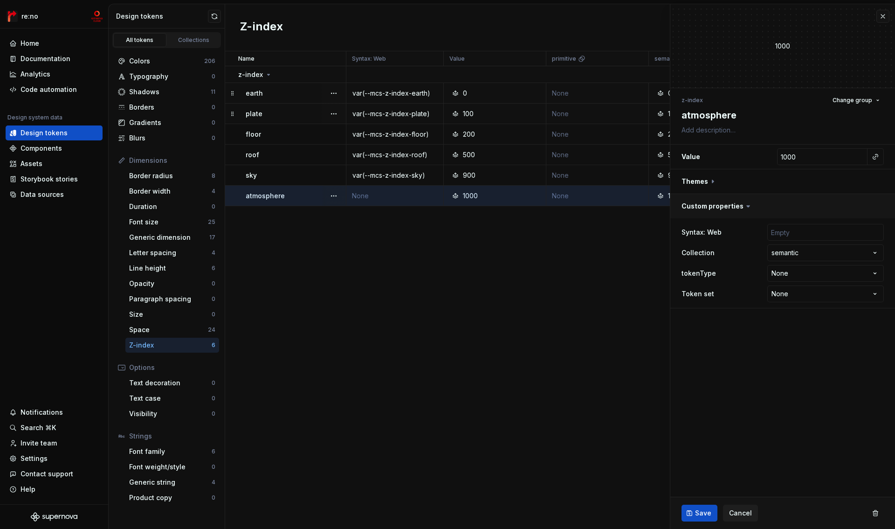
drag, startPoint x: 798, startPoint y: 232, endPoint x: 804, endPoint y: 216, distance: 17.1
click at [798, 232] on input "text" at bounding box center [825, 232] width 117 height 17
paste input "var(--mcs-z-index-earth)"
type textarea "*"
type input "var(--mcs-z-index-earth)"
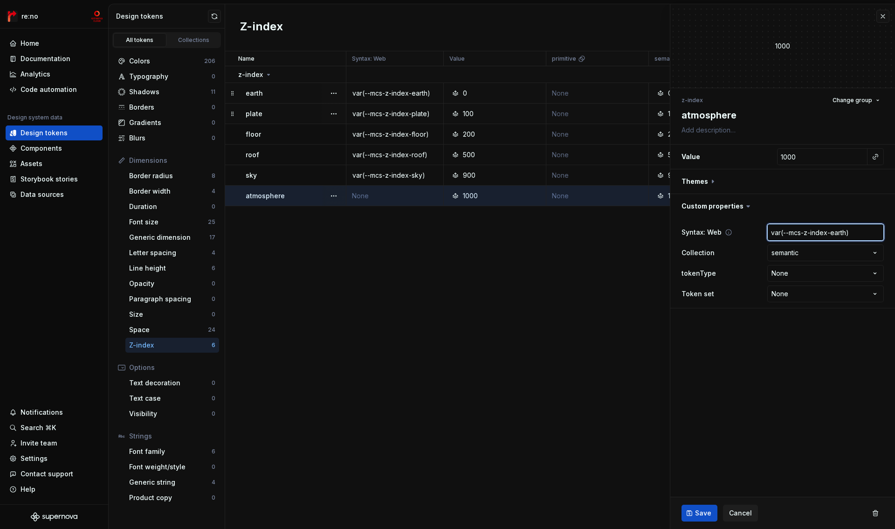
click at [837, 234] on input "var(--mcs-z-index-earth)" at bounding box center [825, 232] width 117 height 17
drag, startPoint x: 837, startPoint y: 234, endPoint x: 847, endPoint y: 209, distance: 26.6
click at [837, 233] on input "var(--mcs-z-index-earth)" at bounding box center [825, 232] width 117 height 17
type textarea "*"
type input "var(--mcs-z-index-a)"
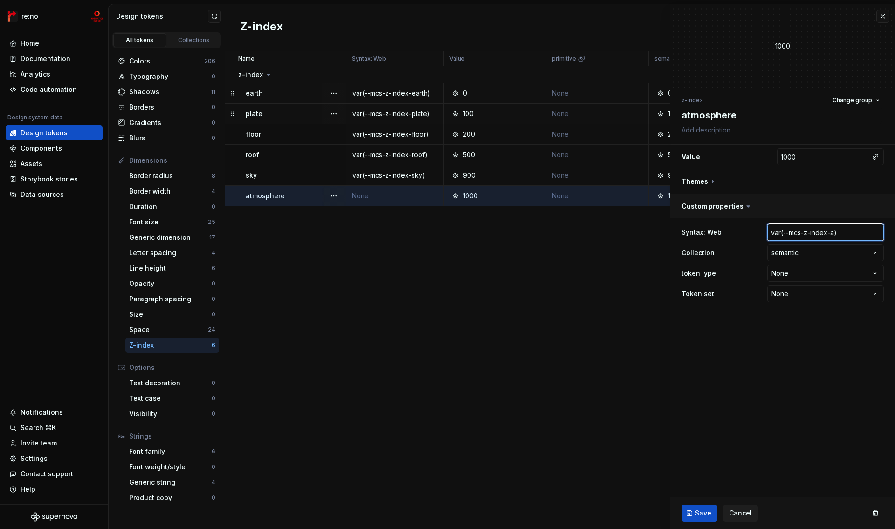
type textarea "*"
type input "var(--mcs-z-index-at)"
type textarea "*"
type input "var(--mcs-z-index-atmo)"
type textarea "*"
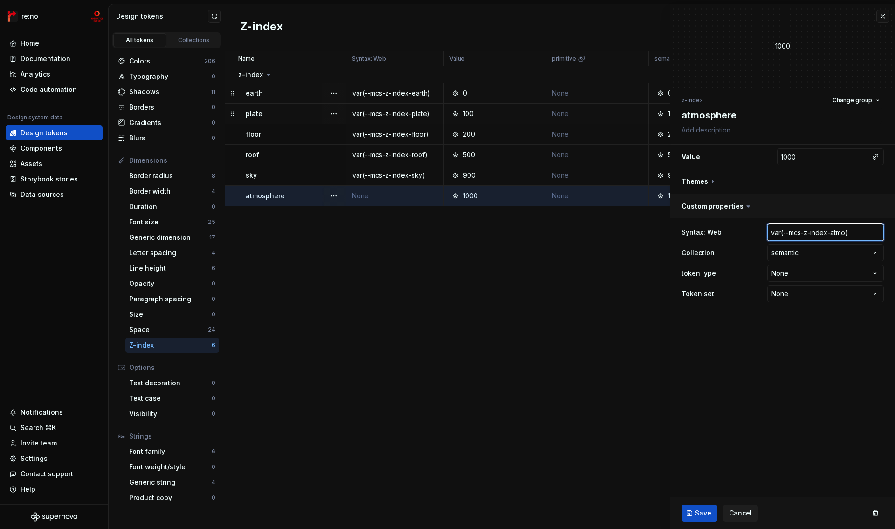
type input "var(--mcs-z-index-atmos)"
type textarea "*"
type input "var(--mcs-z-index-atmosp)"
type textarea "*"
type input "var(--mcs-z-index-atmosph)"
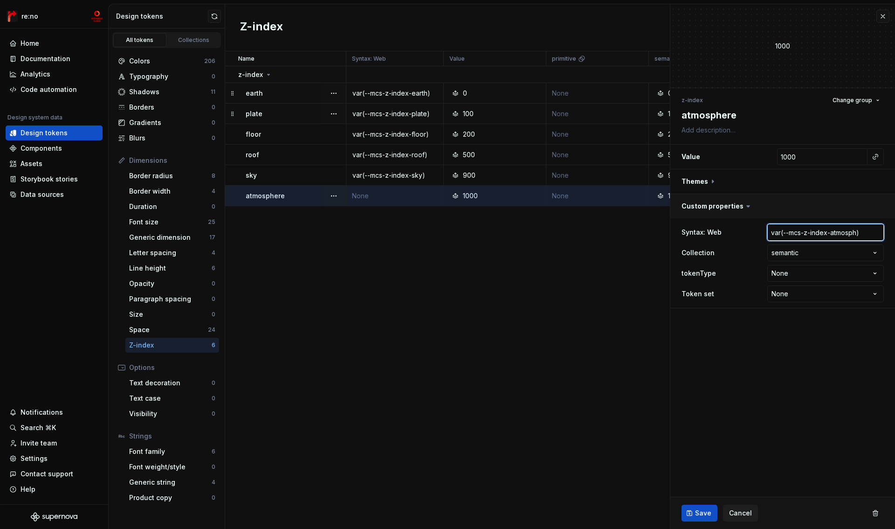
type textarea "*"
type input "var(--mcs-z-index-atmosphe)"
type textarea "*"
type input "var(--mcs-z-index-atmospher)"
type textarea "*"
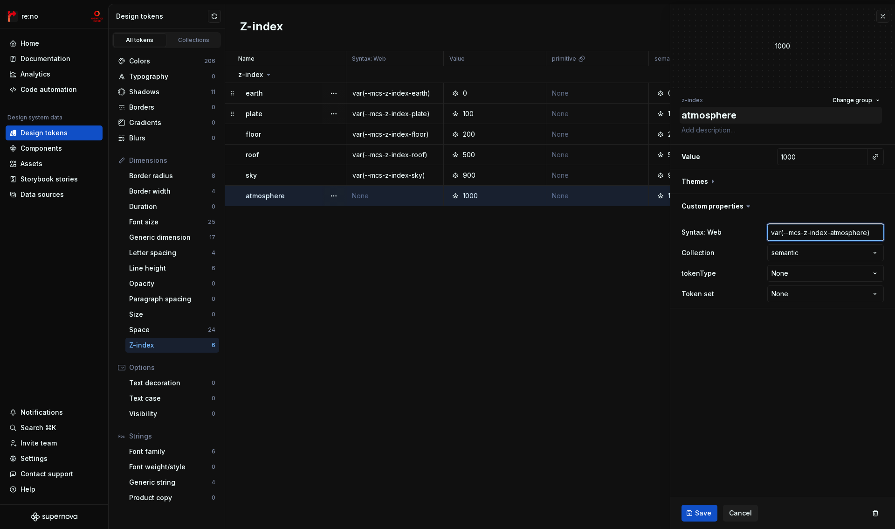
type input "var(--mcs-z-index-atmosphere)"
click at [717, 116] on textarea "atmosphere" at bounding box center [781, 115] width 202 height 17
click at [845, 233] on input "var(--mcs-z-index-atmosphere)" at bounding box center [825, 232] width 117 height 17
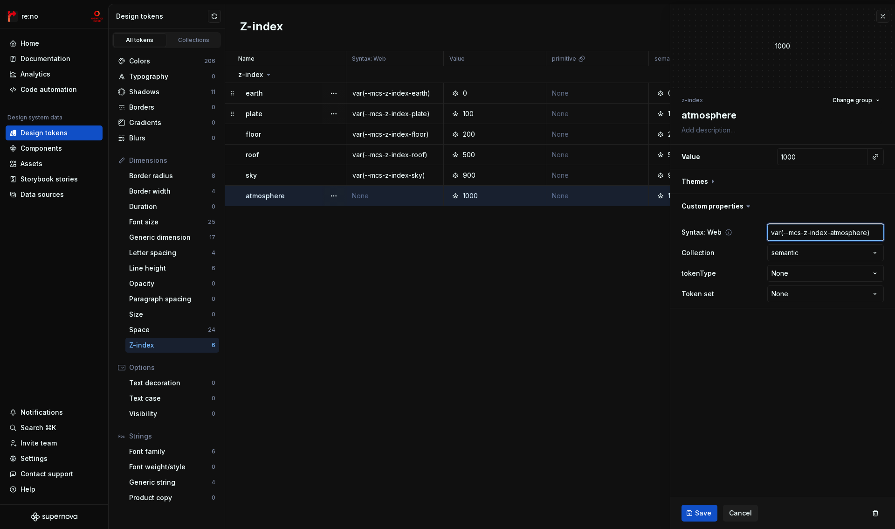
click at [840, 234] on input "var(--mcs-z-index-atmosphere)" at bounding box center [825, 232] width 117 height 17
drag, startPoint x: 831, startPoint y: 234, endPoint x: 867, endPoint y: 235, distance: 36.4
click at [867, 235] on input "var(--mcs-z-index-atmosphere)" at bounding box center [825, 232] width 117 height 17
click at [706, 512] on span "Save" at bounding box center [703, 512] width 16 height 9
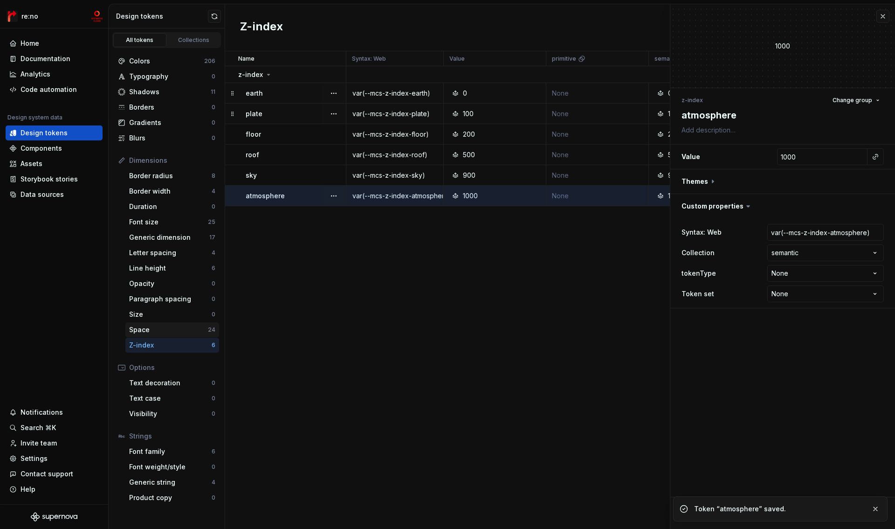
click at [173, 330] on div "Space" at bounding box center [168, 329] width 79 height 9
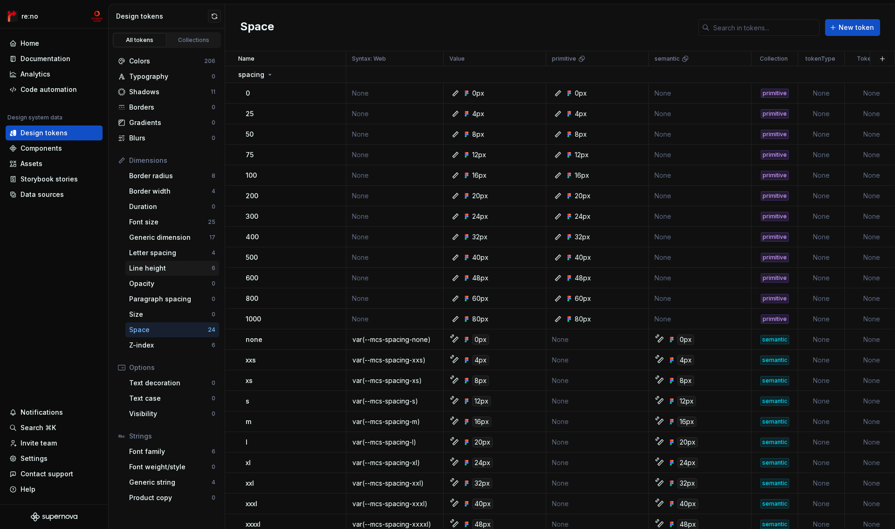
click at [148, 266] on div "Line height" at bounding box center [170, 267] width 82 height 9
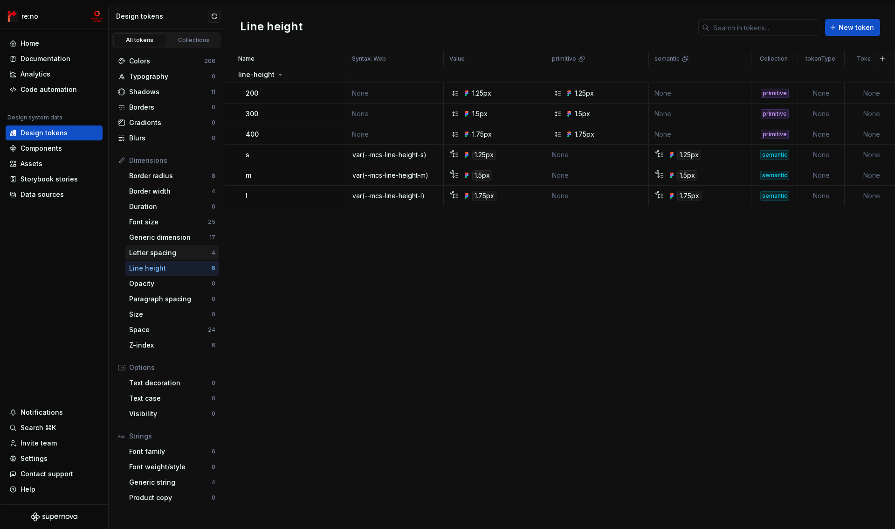
click at [151, 253] on div "Letter spacing" at bounding box center [170, 252] width 82 height 9
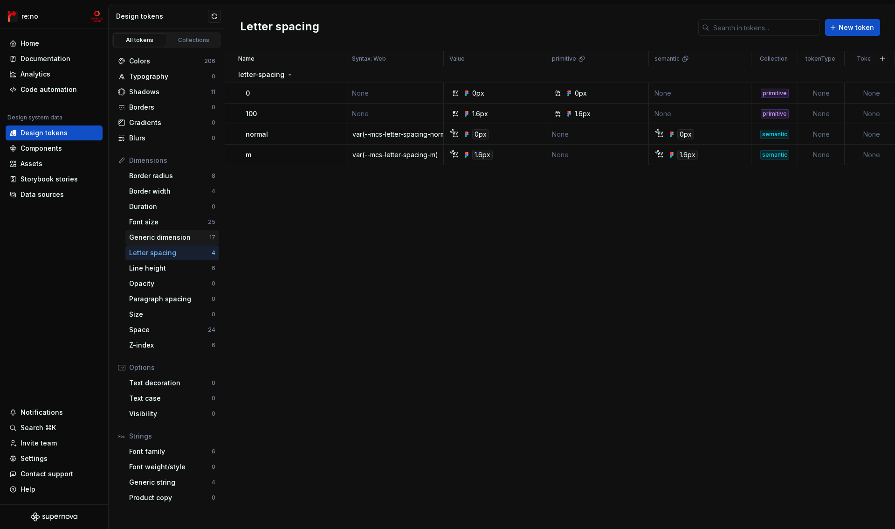
click at [156, 239] on div "Generic dimension" at bounding box center [169, 237] width 80 height 9
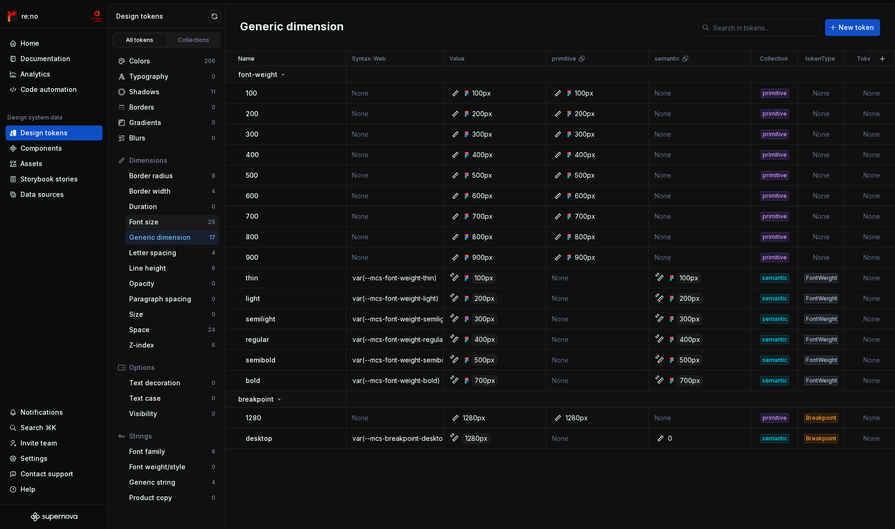
click at [161, 222] on div "Font size" at bounding box center [168, 221] width 79 height 9
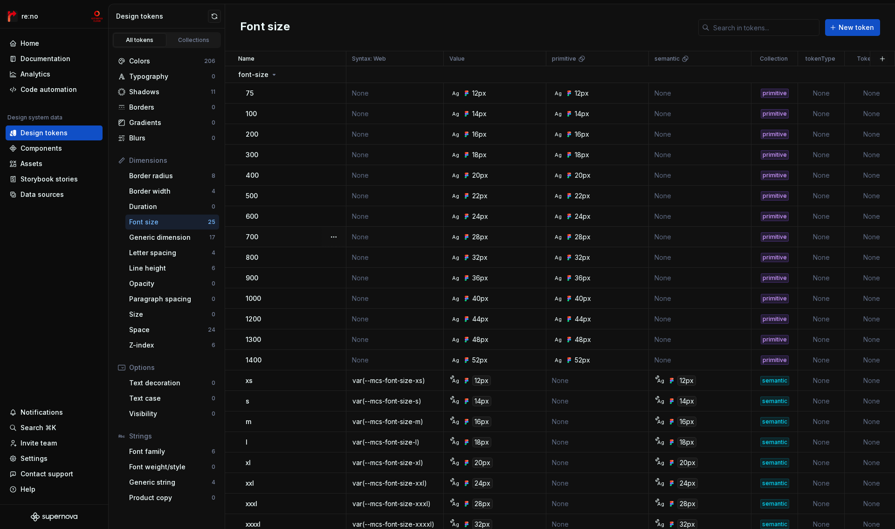
scroll to position [72, 0]
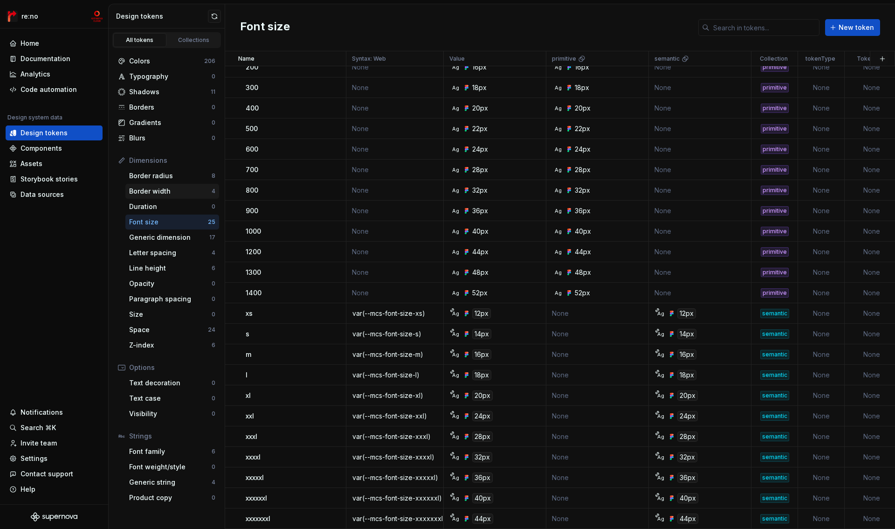
click at [158, 189] on div "Border width" at bounding box center [170, 190] width 82 height 9
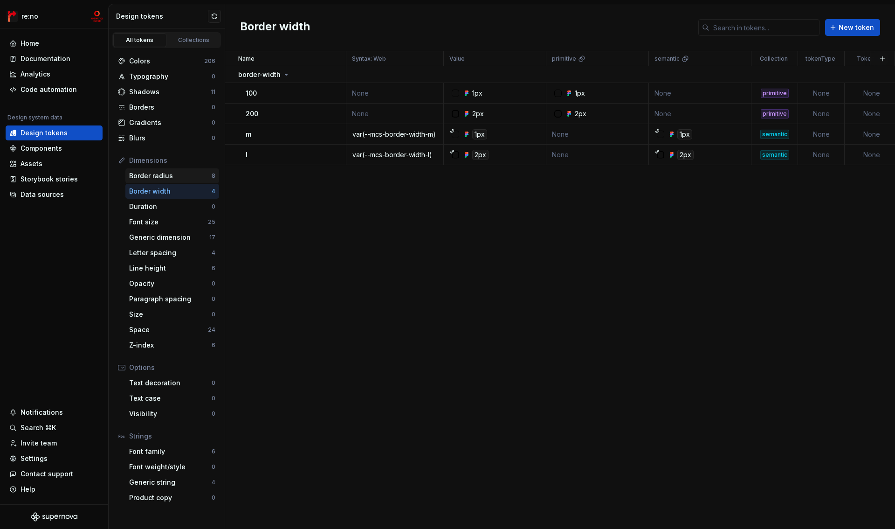
click at [158, 176] on div "Border radius" at bounding box center [170, 175] width 82 height 9
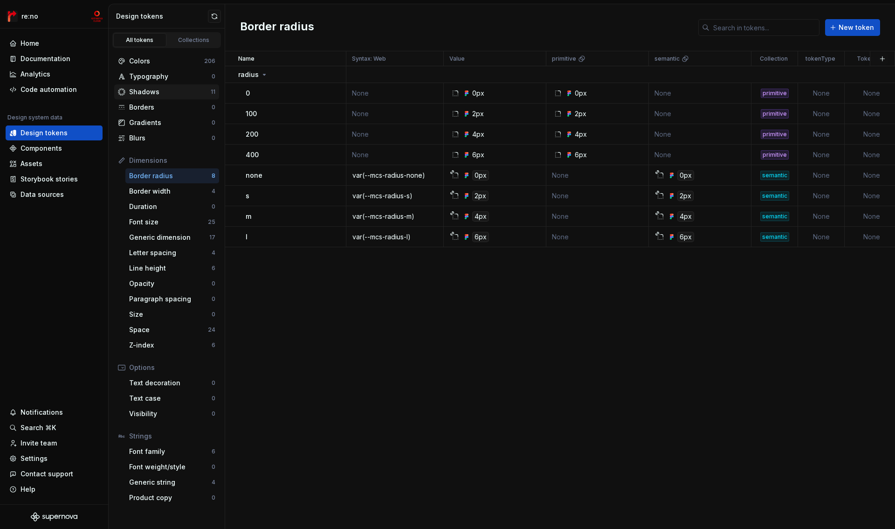
click at [148, 91] on div "Shadows" at bounding box center [170, 91] width 82 height 9
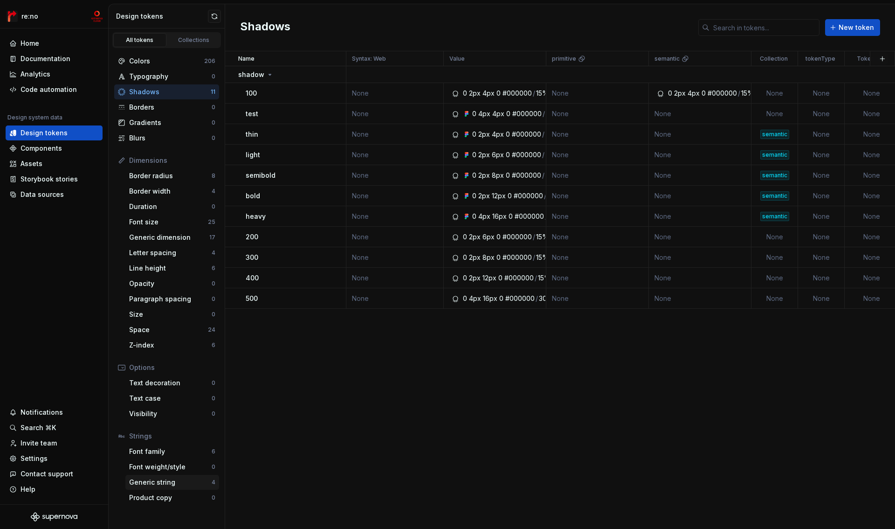
click at [161, 486] on div "Generic string" at bounding box center [170, 481] width 82 height 9
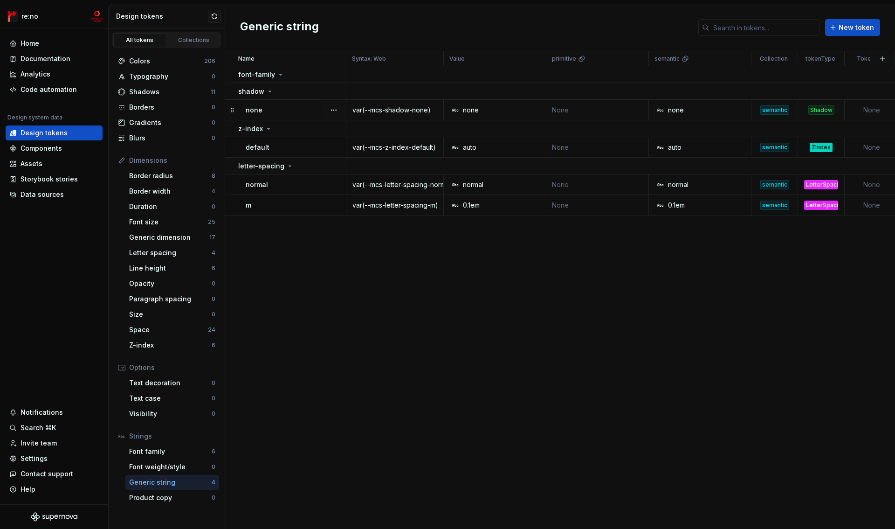
click at [385, 115] on td "var(--mcs-shadow-none)" at bounding box center [394, 110] width 97 height 21
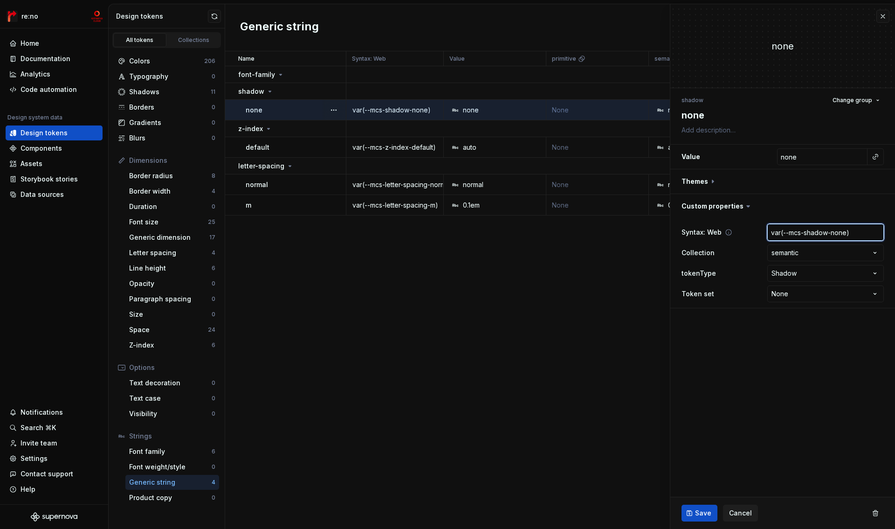
click at [822, 235] on input "var(--mcs-shadow-none)" at bounding box center [825, 232] width 117 height 17
click at [740, 509] on span "Cancel" at bounding box center [740, 512] width 23 height 9
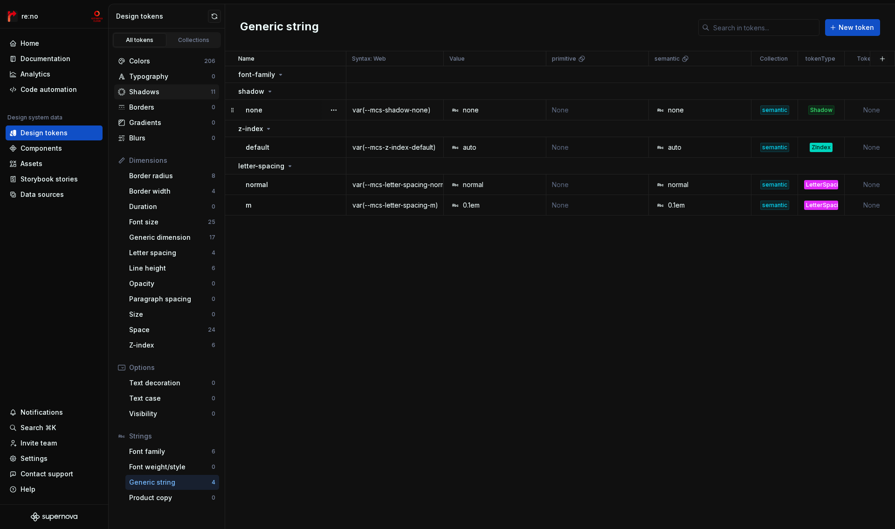
click at [177, 89] on div "Shadows" at bounding box center [170, 91] width 82 height 9
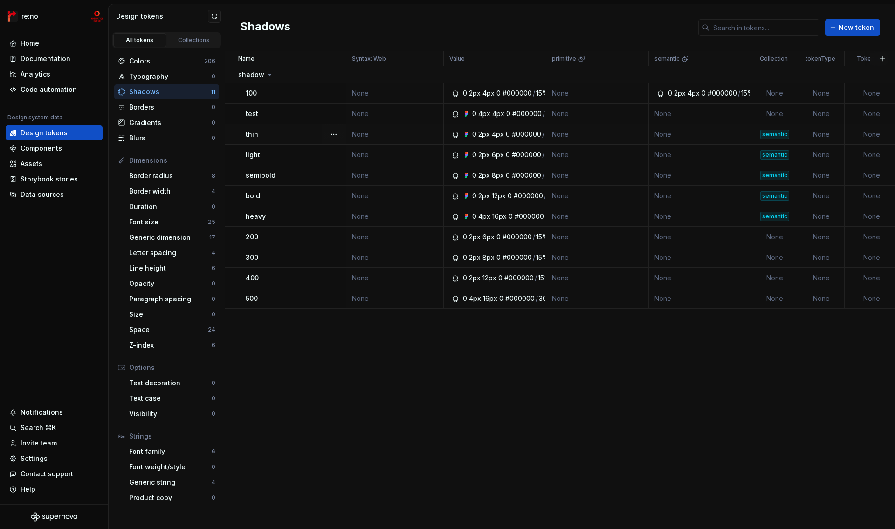
click at [395, 134] on td "None" at bounding box center [394, 134] width 97 height 21
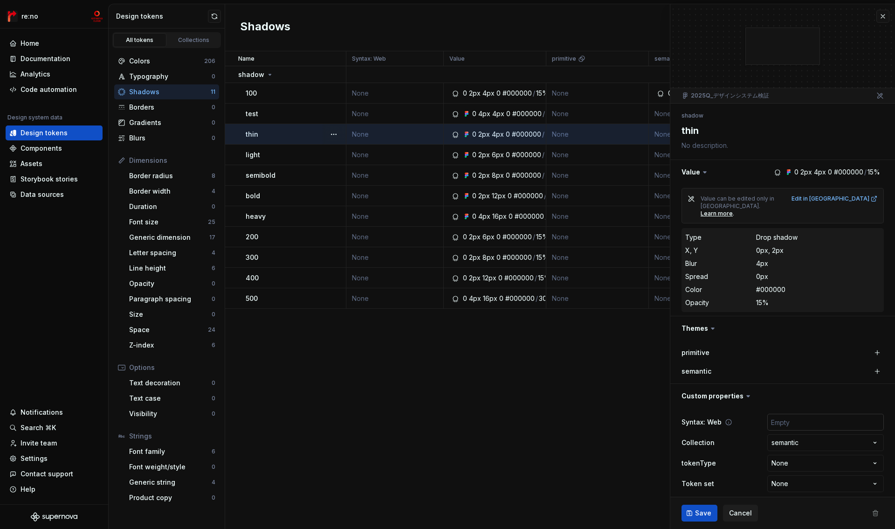
click at [793, 413] on input "text" at bounding box center [825, 421] width 117 height 17
paste input "var(--mcs-shadow-none)"
type textarea "*"
type input "var(--mcs-shadow-none)"
type textarea "*"
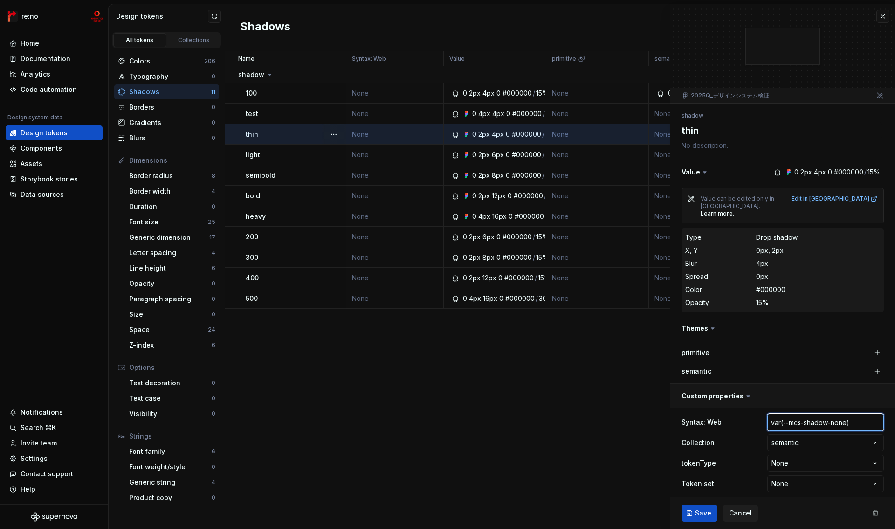
type input "var(--mcs-shadow-t)"
type textarea "*"
type input "var(--mcs-shadow-th)"
type textarea "*"
type input "var(--mcs-shadow-thi)"
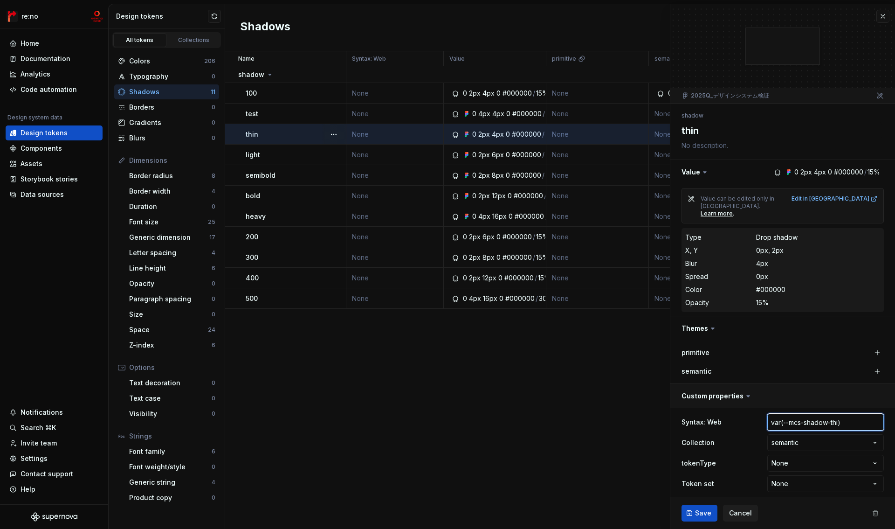
type textarea "*"
type input "var(--mcs-shadow-thin)"
click at [702, 512] on span "Save" at bounding box center [703, 512] width 16 height 9
click at [380, 156] on td "None" at bounding box center [394, 154] width 97 height 21
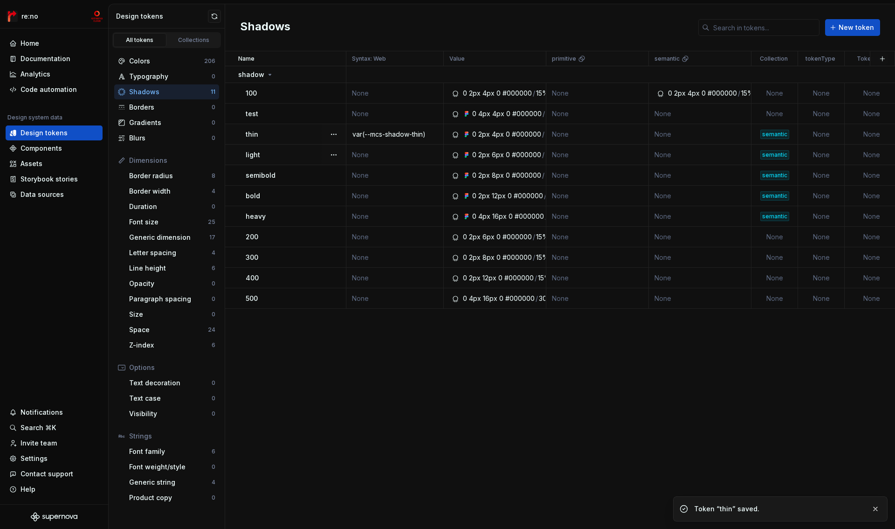
click at [377, 156] on td "None" at bounding box center [394, 154] width 97 height 21
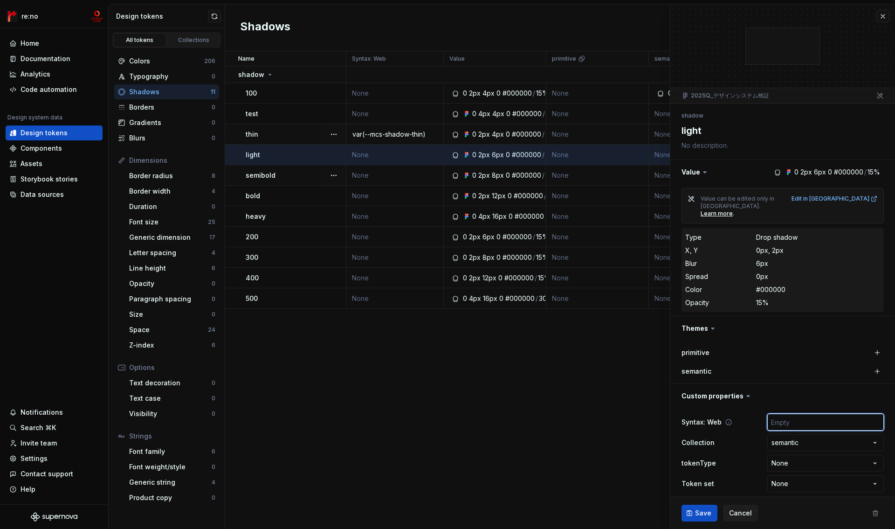
click at [809, 413] on input "text" at bounding box center [825, 421] width 117 height 17
paste input "var(--mcs-shadow-none)"
type textarea "*"
type input "var(--mcs-shadow-none)"
click at [690, 128] on textarea "light" at bounding box center [781, 130] width 202 height 17
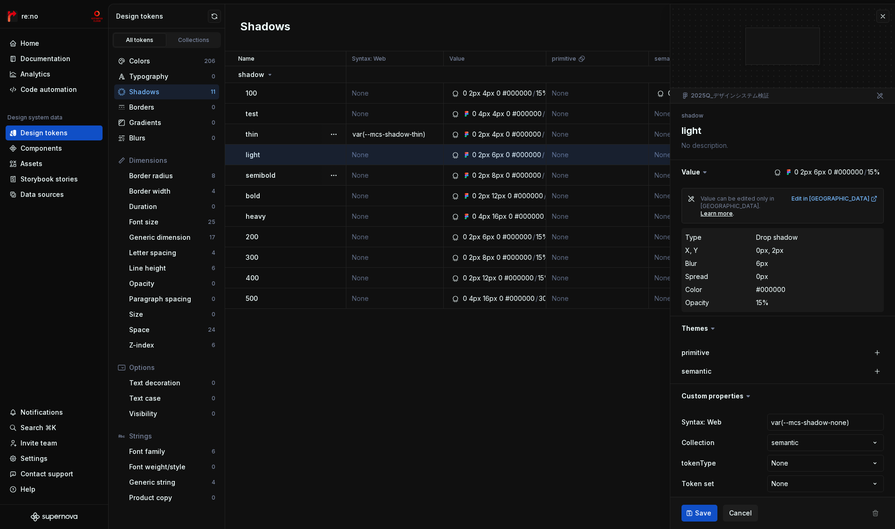
click at [690, 128] on textarea "light" at bounding box center [781, 130] width 202 height 17
click at [842, 413] on input "var(--mcs-shadow-none)" at bounding box center [825, 421] width 117 height 17
drag, startPoint x: 832, startPoint y: 410, endPoint x: 840, endPoint y: 409, distance: 8.4
click at [839, 413] on input "var(--mcs-shadow-none)" at bounding box center [825, 421] width 117 height 17
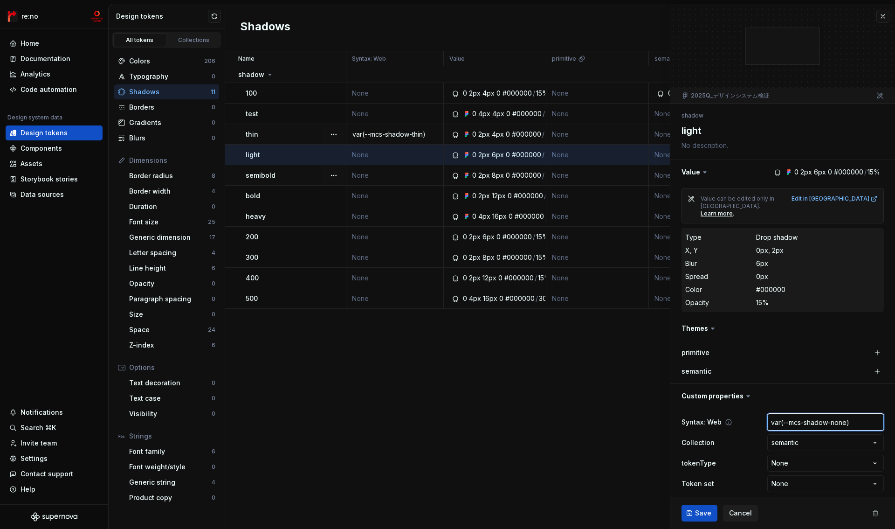
click at [846, 413] on input "var(--mcs-shadow-none)" at bounding box center [825, 421] width 117 height 17
paste input "light"
type textarea "*"
type input "var(--mcs-shadow-light)"
click at [697, 515] on span "Save" at bounding box center [703, 512] width 16 height 9
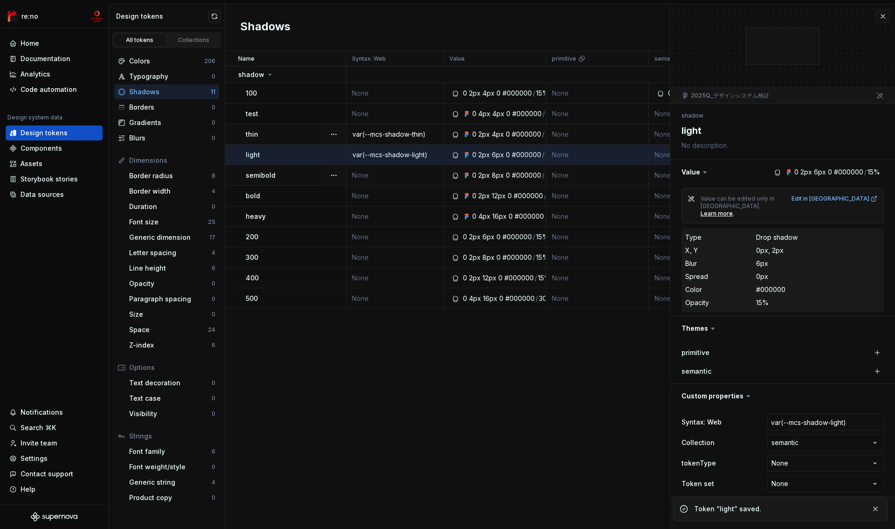
click at [397, 172] on td "None" at bounding box center [394, 175] width 97 height 21
click at [397, 174] on td "None" at bounding box center [394, 175] width 97 height 21
click at [883, 15] on button "button" at bounding box center [882, 16] width 13 height 13
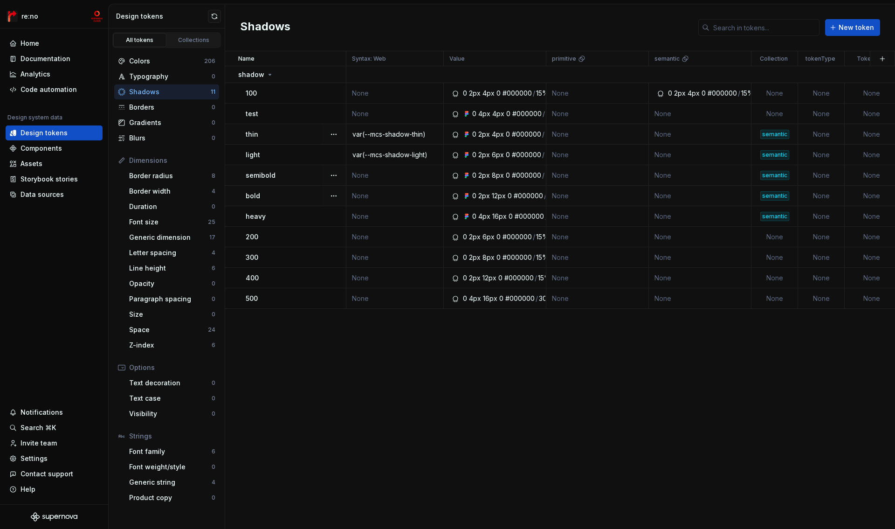
click at [384, 175] on td "None" at bounding box center [394, 175] width 97 height 21
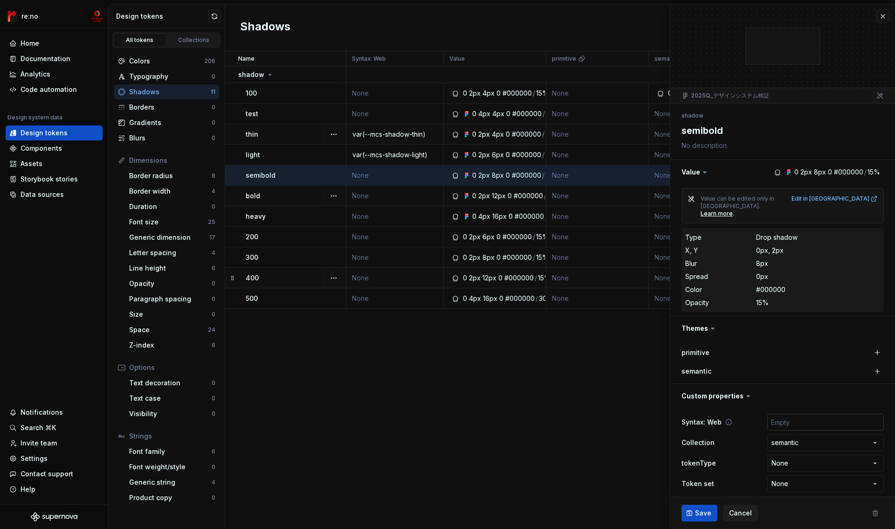
click at [790, 413] on input "text" at bounding box center [825, 421] width 117 height 17
paste input "var(--mcs-shadow-none)"
type textarea "*"
type input "var(--mcs-shadow-none)"
type textarea "*"
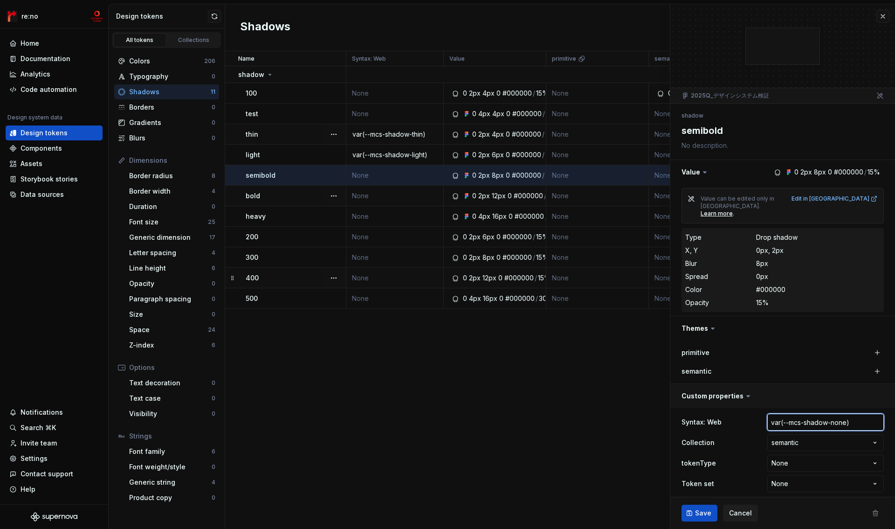
type input "var(--mcs-shadow-s)"
type textarea "*"
type input "var(--mcs-shadow-se)"
type textarea "*"
type input "var(--mcs-shadow-sem)"
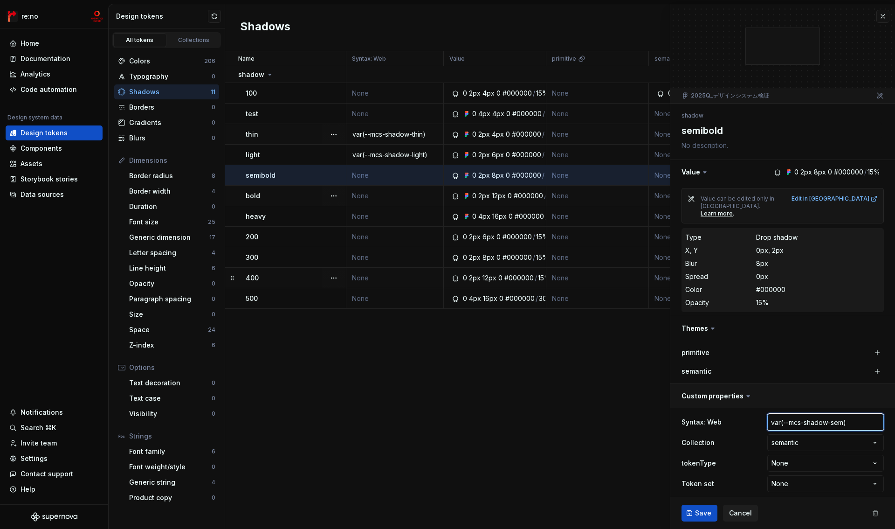
type textarea "*"
type input "var(--mcs-shadow-semi)"
type textarea "*"
type input "var(--mcs-shadow-semibo)"
type textarea "*"
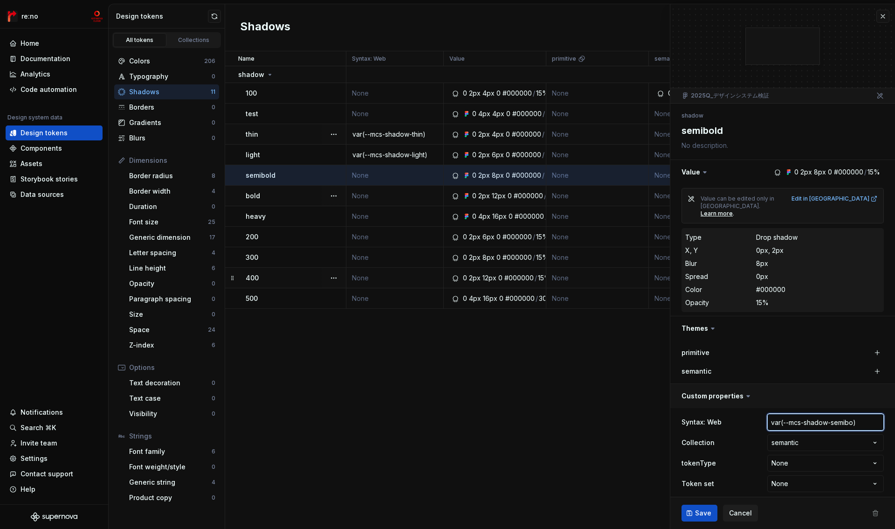
type input "var(--mcs-shadow-semibol)"
type textarea "*"
type input "var(--mcs-shadow-semibold)"
click at [708, 516] on span "Save" at bounding box center [703, 512] width 16 height 9
click at [364, 196] on td "None" at bounding box center [394, 196] width 97 height 21
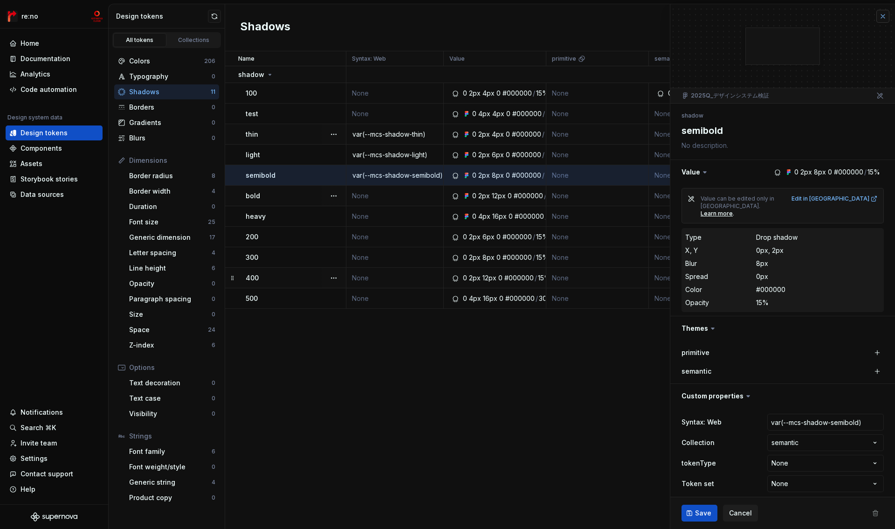
click at [880, 16] on button "button" at bounding box center [882, 16] width 13 height 13
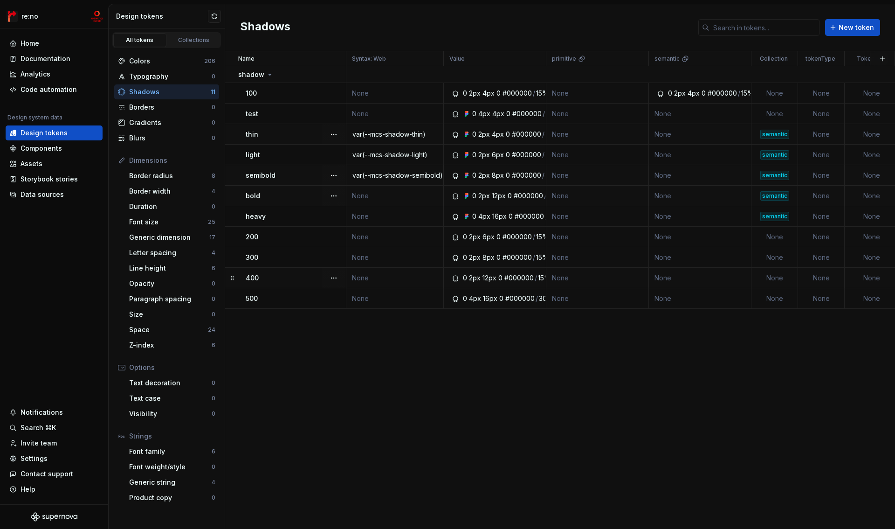
click at [369, 196] on td "None" at bounding box center [394, 196] width 97 height 21
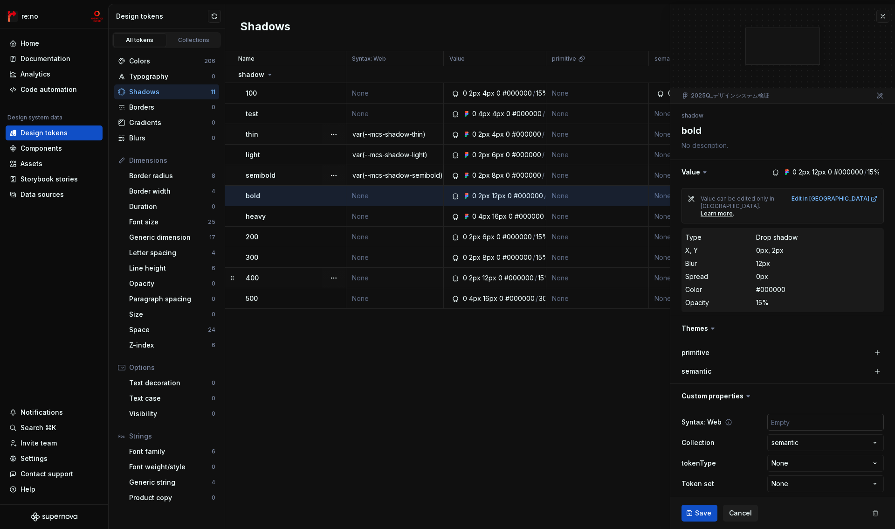
click at [803, 413] on input "text" at bounding box center [825, 421] width 117 height 17
paste input "var(--mcs-shadow-none)"
type textarea "*"
type input "var(--mcs-shadow-none)"
click at [688, 128] on textarea "bold" at bounding box center [781, 130] width 202 height 17
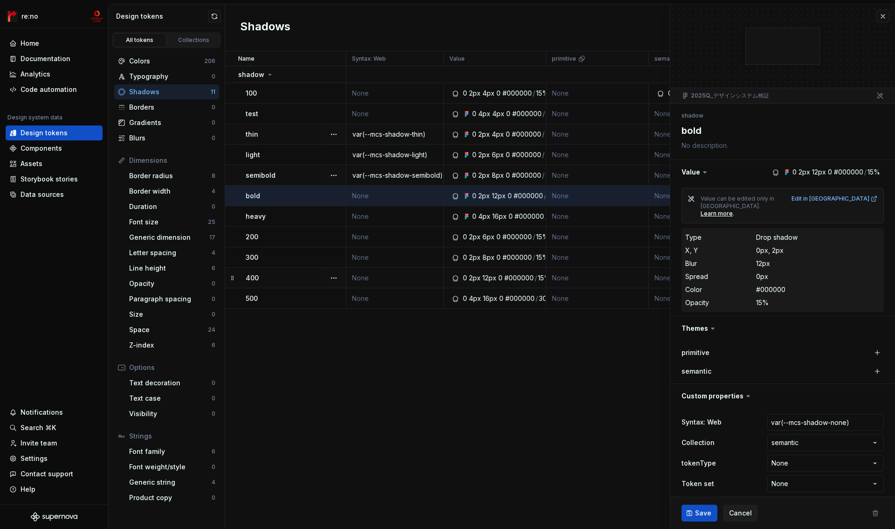
click at [688, 128] on textarea "bold" at bounding box center [781, 130] width 202 height 17
click at [837, 413] on input "var(--mcs-shadow-none)" at bounding box center [825, 421] width 117 height 17
click at [832, 413] on input "var(--mcs-shadow-none)" at bounding box center [825, 421] width 117 height 17
click at [848, 413] on input "var(--mcs-shadow-none)" at bounding box center [825, 421] width 117 height 17
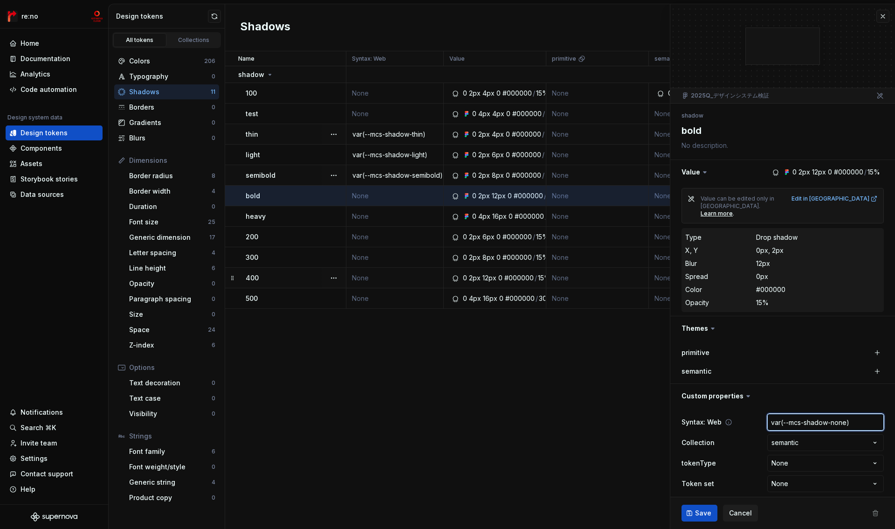
click at [834, 413] on input "var(--mcs-shadow-none)" at bounding box center [825, 421] width 117 height 17
type textarea "*"
type input "var(--mcs-shadow-n)"
type textarea "*"
type input "var(--mcs-shadow-)"
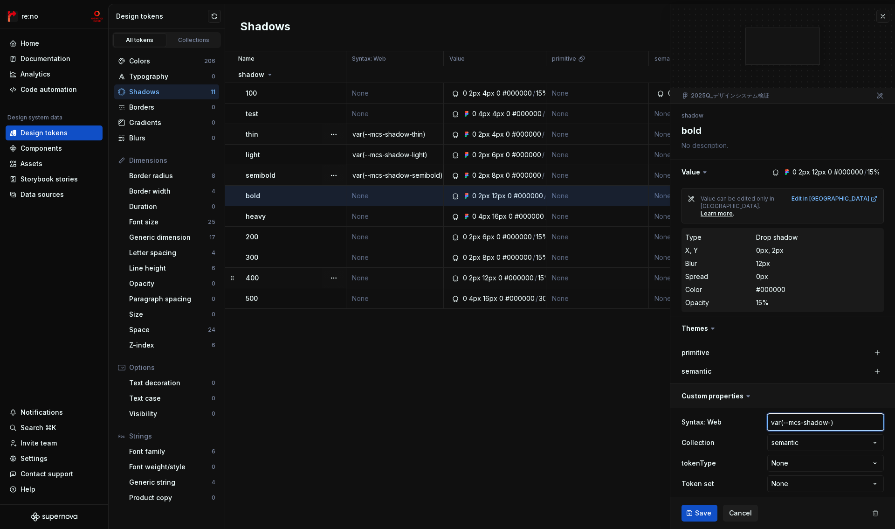
paste input "bold"
type textarea "*"
type input "var(--mcs-shadow-bold)"
click at [699, 517] on span "Save" at bounding box center [703, 512] width 16 height 9
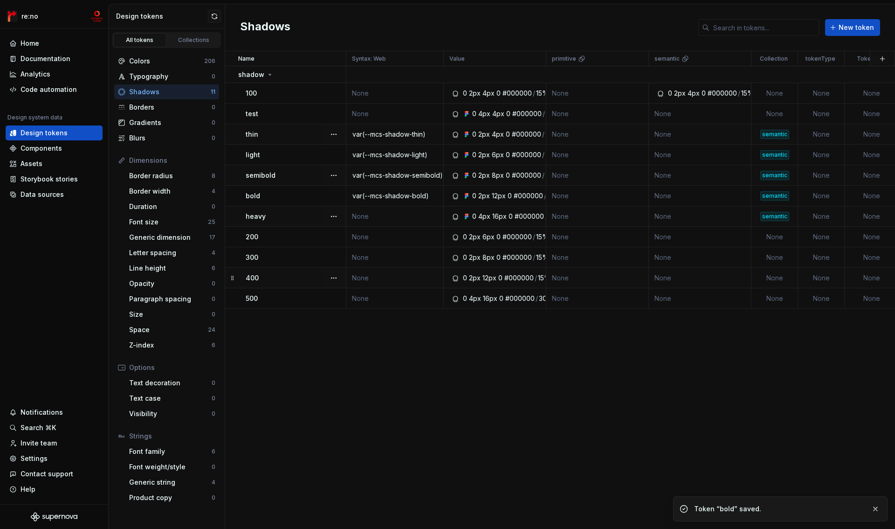
click at [371, 213] on td "None" at bounding box center [394, 216] width 97 height 21
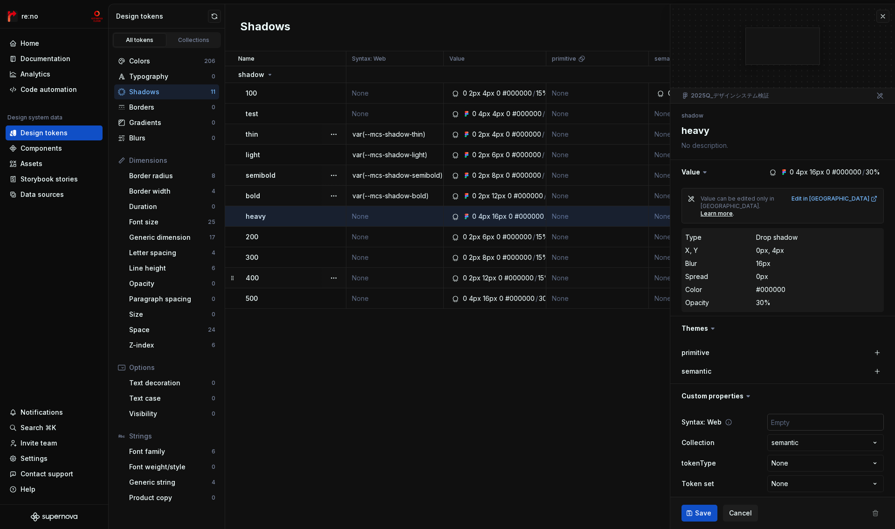
type textarea "*"
click at [803, 413] on input "text" at bounding box center [825, 421] width 117 height 17
type input "var(--mcs-breakpoint-desktop)"
type textarea "*"
click at [821, 413] on input "text" at bounding box center [825, 421] width 117 height 17
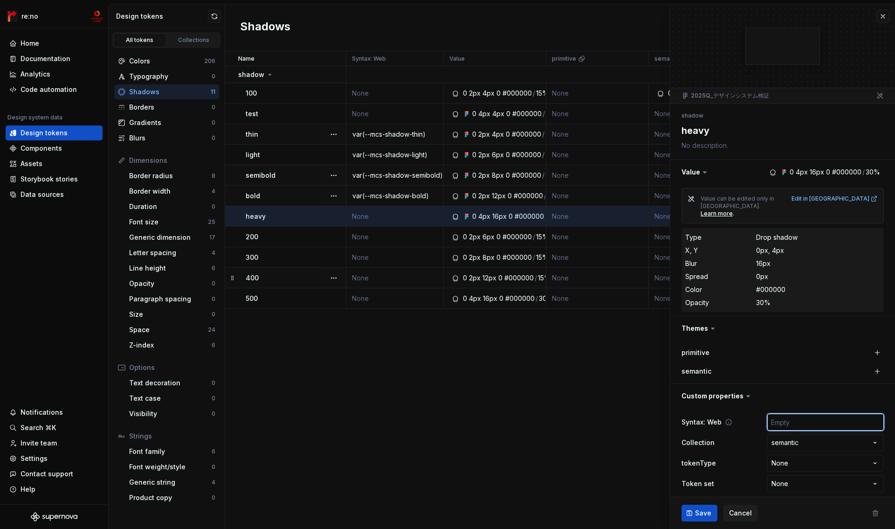
type input "var(--mcs-shadow-none)"
click at [700, 131] on textarea "heavy" at bounding box center [781, 130] width 202 height 17
click at [837, 413] on input "var(--mcs-shadow-none)" at bounding box center [825, 421] width 117 height 17
click at [832, 413] on input "var(--mcs-shadow-none)" at bounding box center [825, 421] width 117 height 17
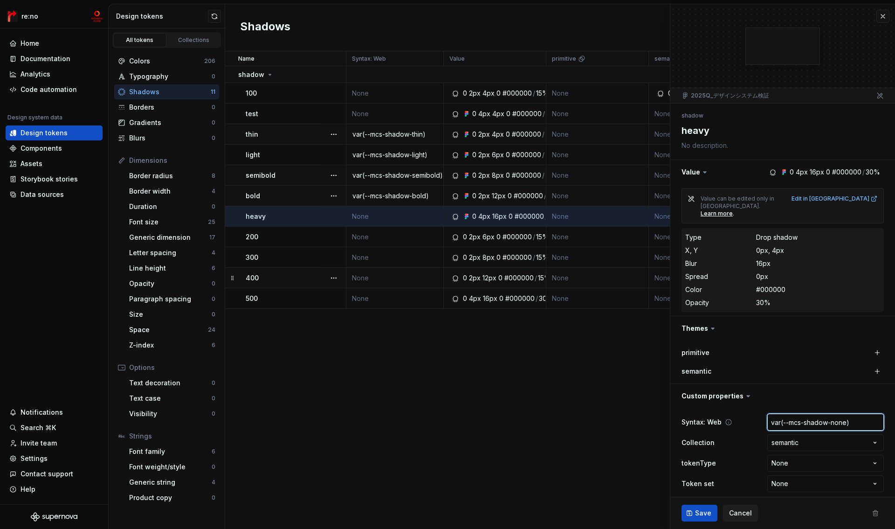
click at [846, 413] on input "var(--mcs-shadow-none)" at bounding box center [825, 421] width 117 height 17
paste input "heavy"
type textarea "*"
type input "var(--mcs-shadow-heavy)"
click at [702, 513] on span "Save" at bounding box center [703, 512] width 16 height 9
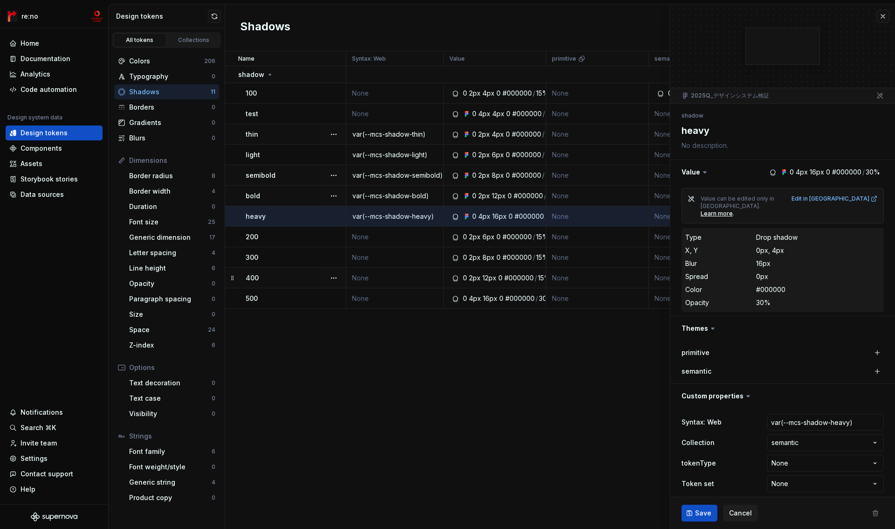
type textarea "*"
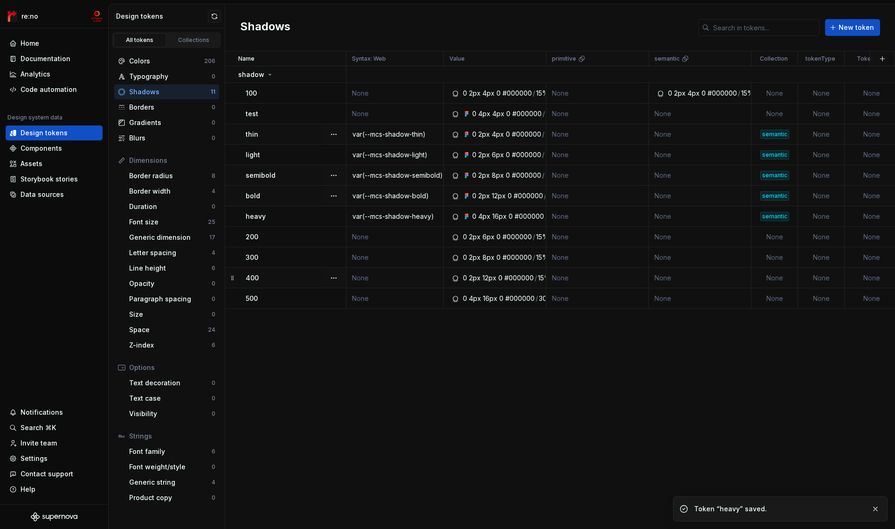
click at [883, 16] on div "Shadows New token" at bounding box center [560, 27] width 670 height 47
click at [214, 15] on button "button" at bounding box center [214, 16] width 13 height 13
click at [215, 14] on button "button" at bounding box center [214, 16] width 13 height 13
click at [167, 59] on div "Colors" at bounding box center [166, 60] width 75 height 9
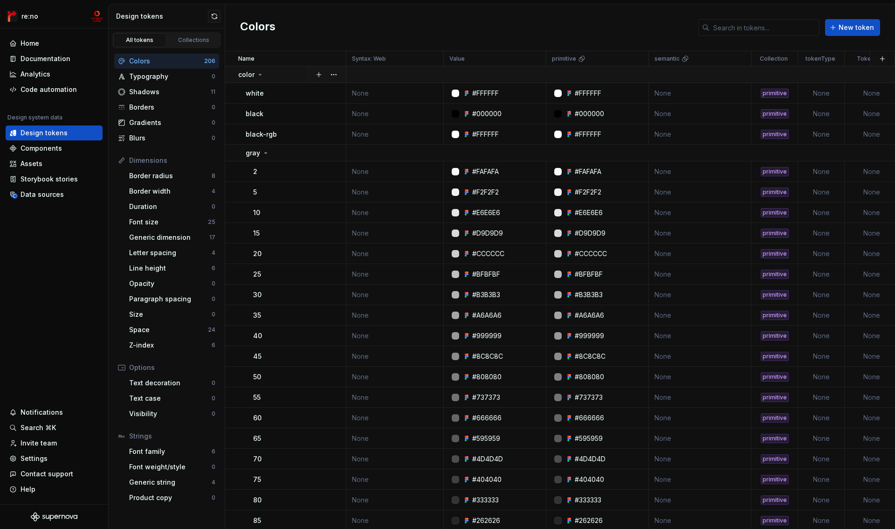
click at [251, 76] on p "color" at bounding box center [246, 74] width 16 height 9
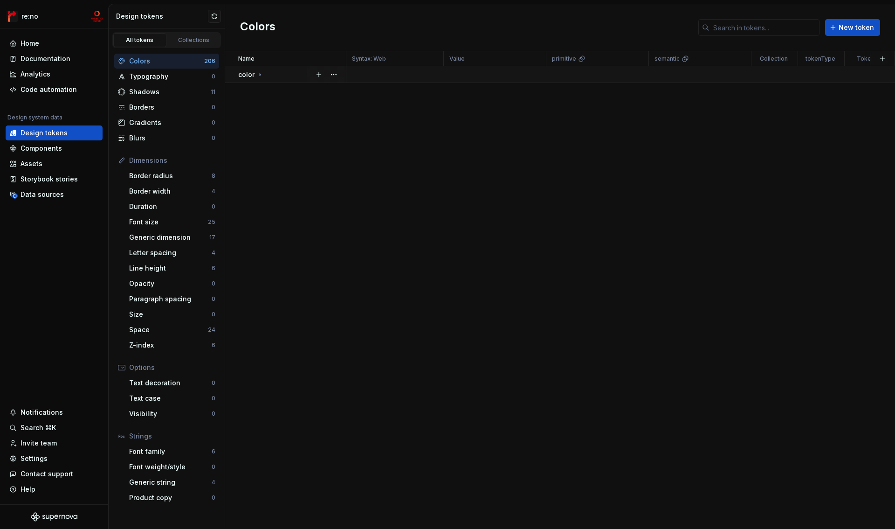
click at [258, 75] on icon at bounding box center [259, 74] width 7 height 7
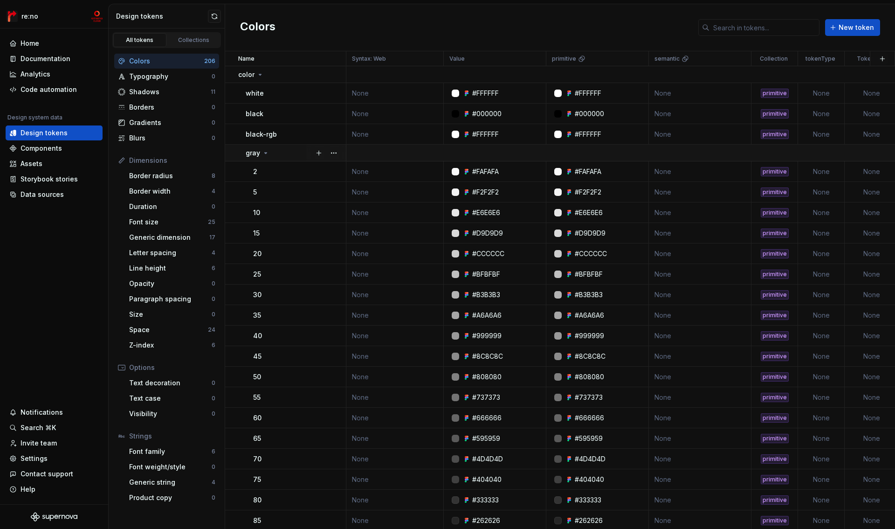
click at [267, 152] on icon at bounding box center [265, 152] width 7 height 7
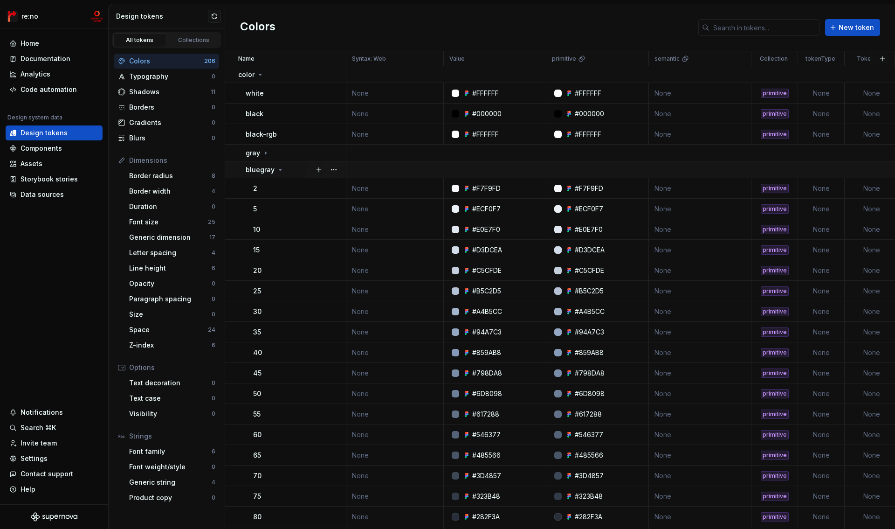
click at [263, 171] on p "bluegray" at bounding box center [260, 169] width 29 height 9
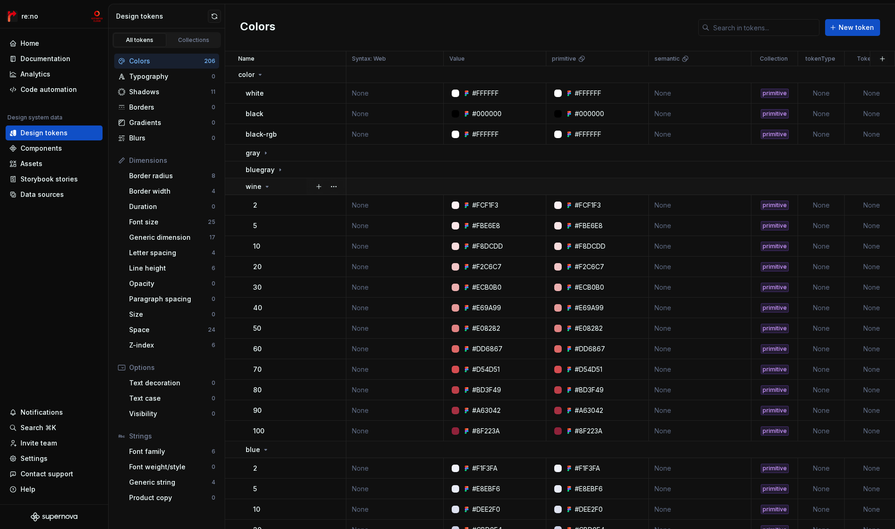
click at [266, 189] on icon at bounding box center [266, 186] width 7 height 7
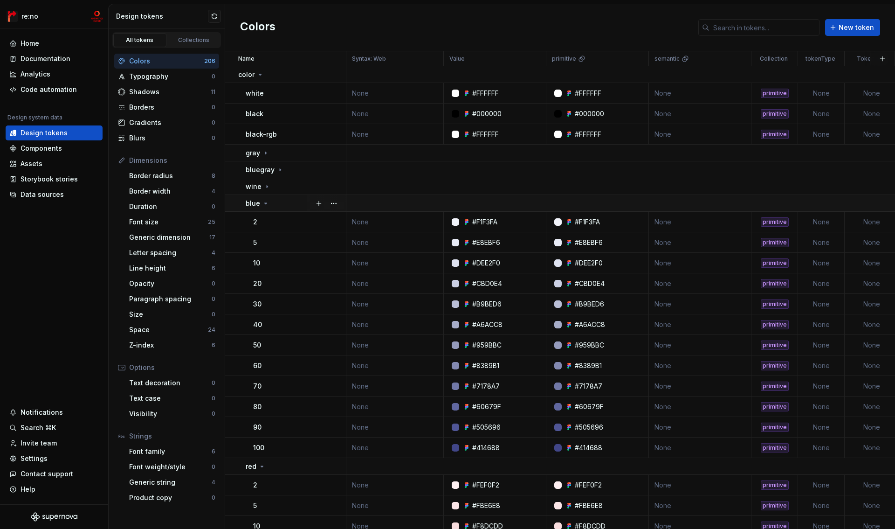
click at [262, 205] on icon at bounding box center [265, 202] width 7 height 7
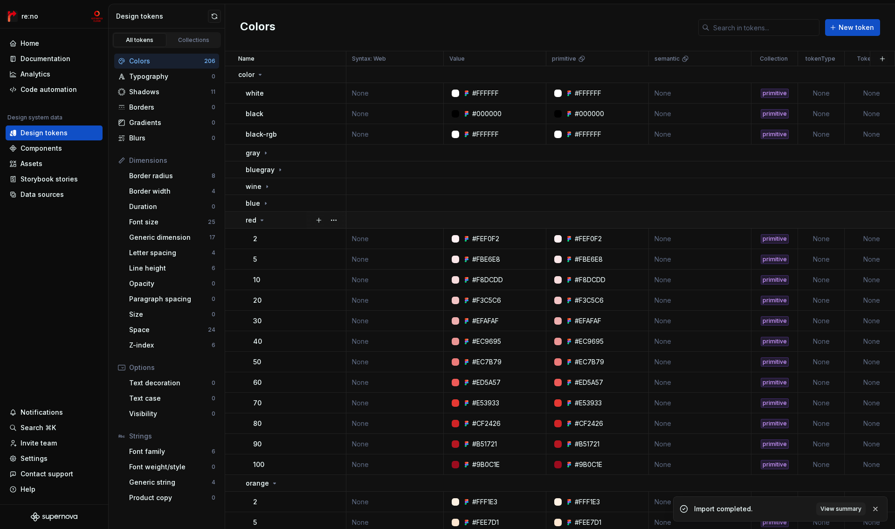
click at [261, 222] on icon at bounding box center [261, 219] width 7 height 7
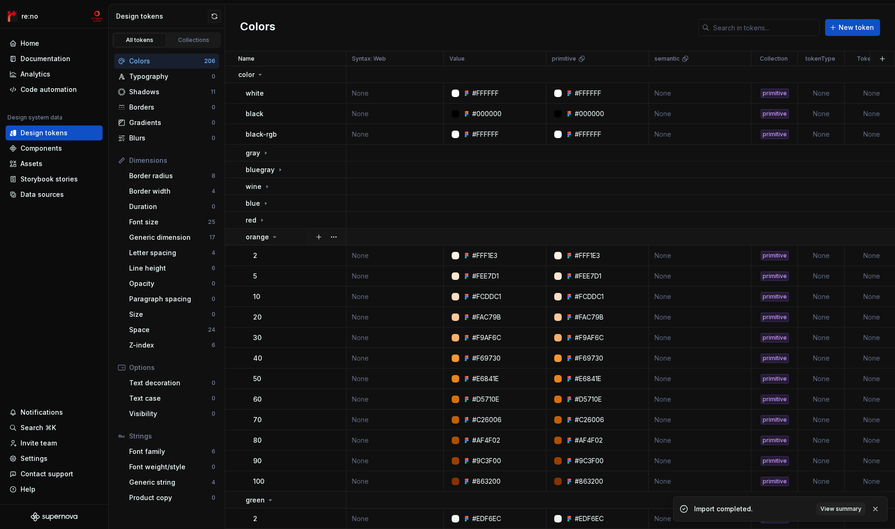
click at [261, 240] on p "orange" at bounding box center [257, 236] width 23 height 9
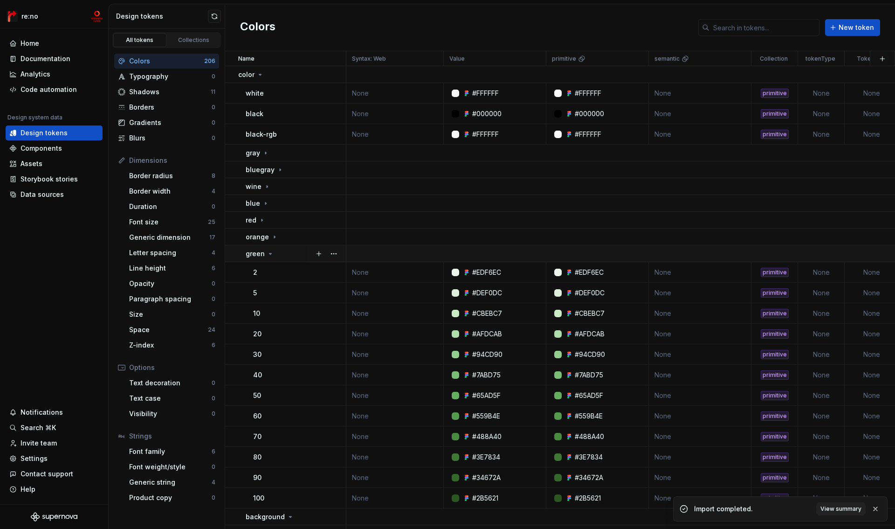
click at [261, 254] on p "green" at bounding box center [255, 253] width 19 height 9
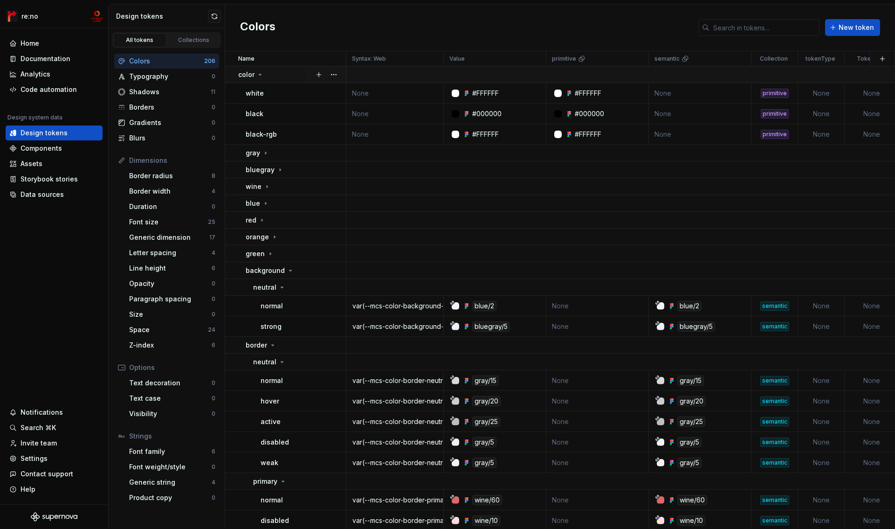
click at [247, 75] on p "color" at bounding box center [246, 74] width 16 height 9
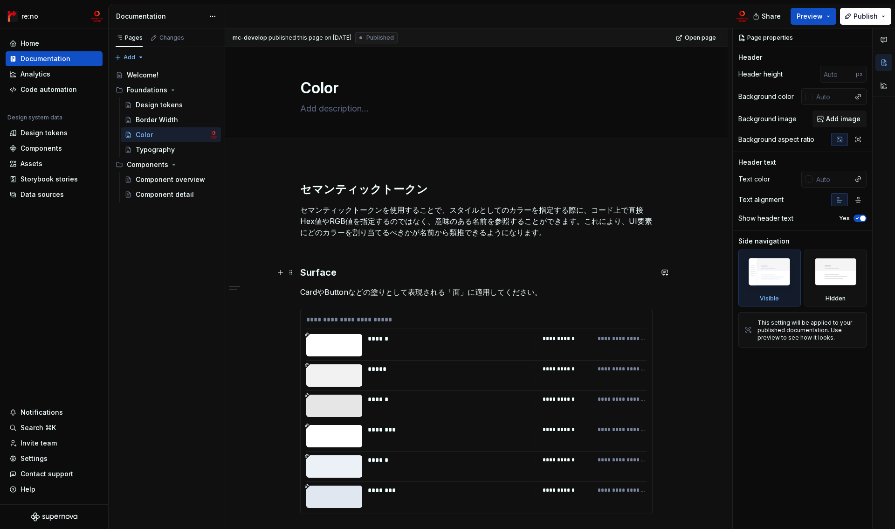
scroll to position [154, 0]
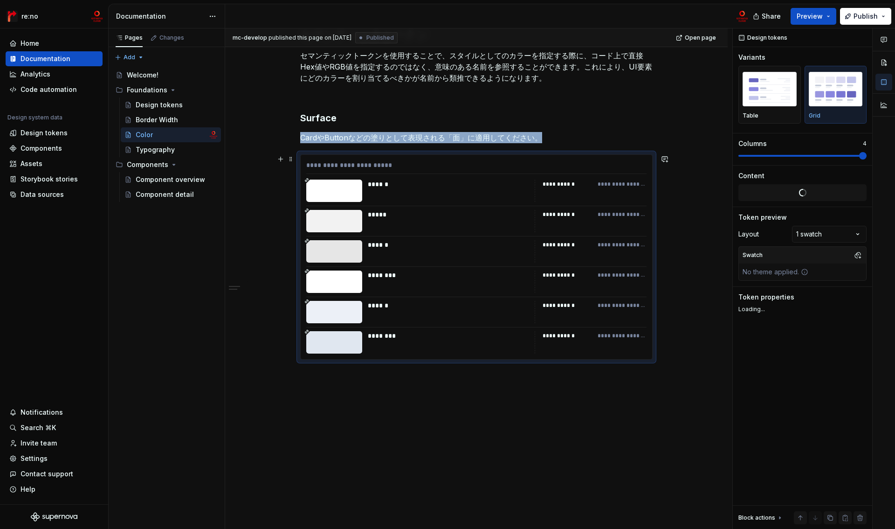
click at [536, 192] on div "**********" at bounding box center [591, 190] width 112 height 22
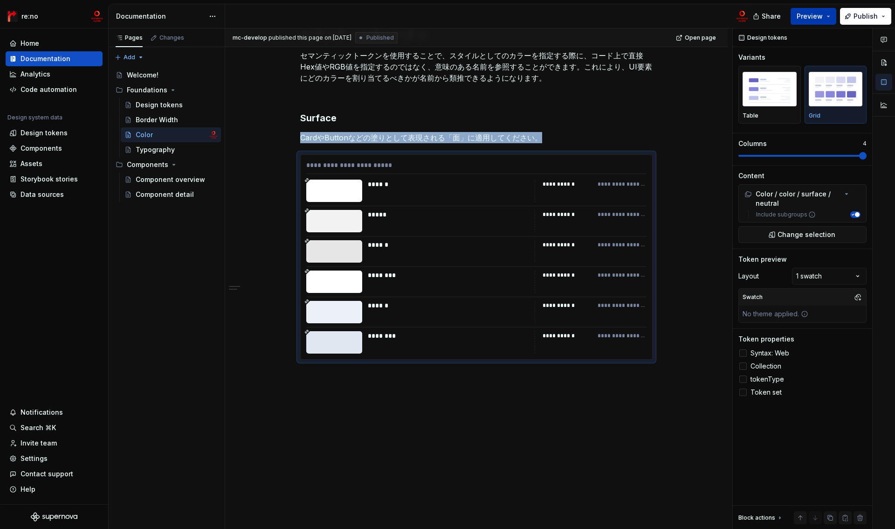
click at [820, 14] on span "Preview" at bounding box center [810, 16] width 26 height 9
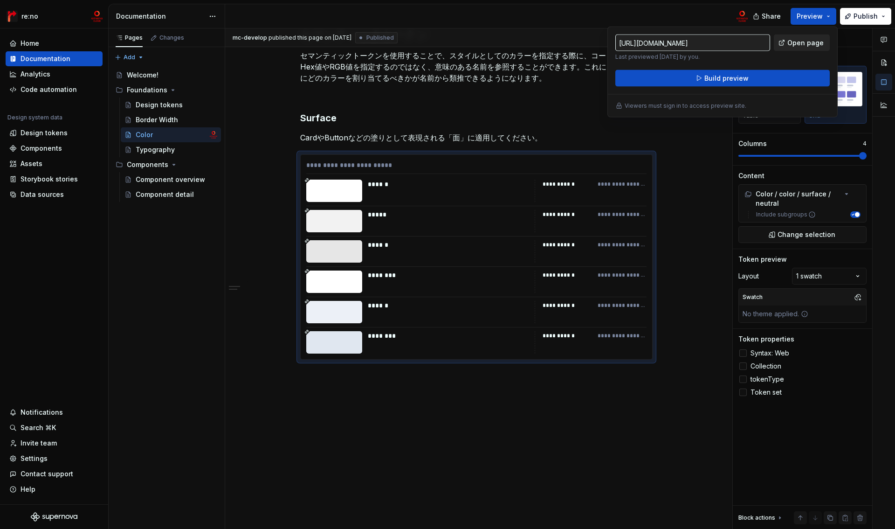
click at [793, 49] on link "Open page" at bounding box center [802, 42] width 56 height 17
type textarea "*"
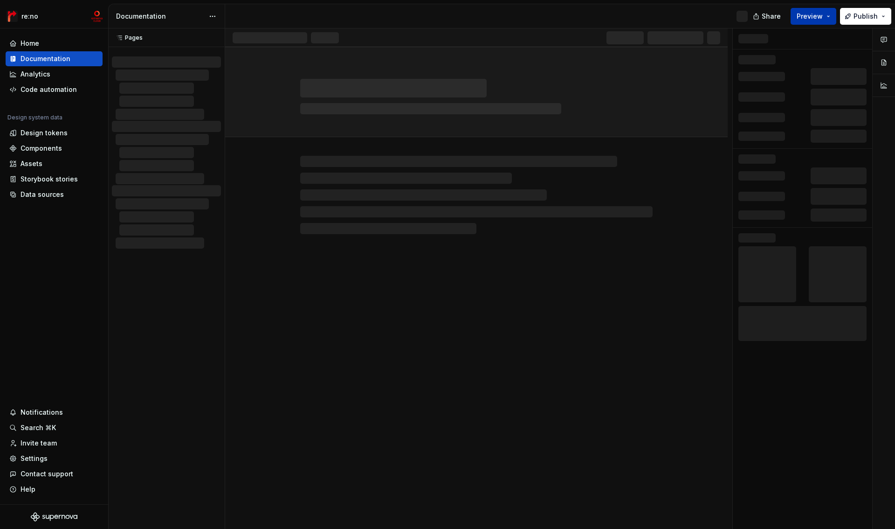
click at [801, 15] on span "Preview" at bounding box center [810, 16] width 26 height 9
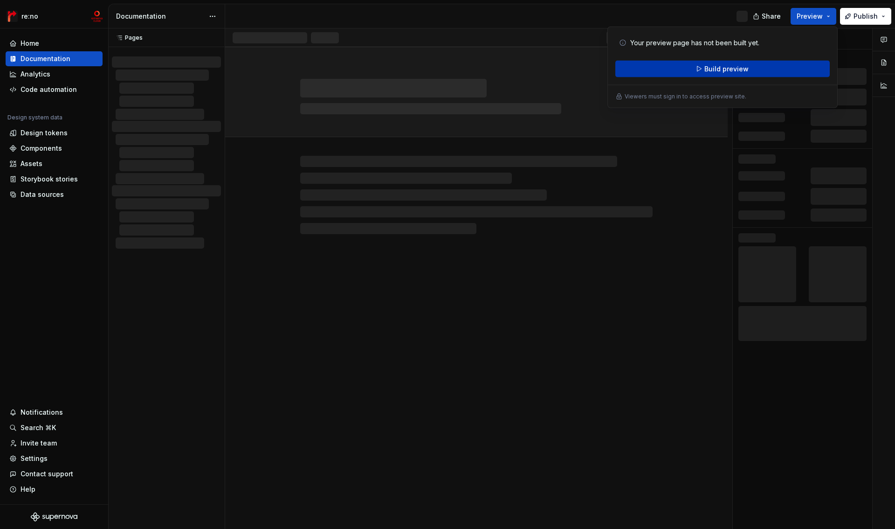
click at [718, 69] on span "Build preview" at bounding box center [726, 68] width 44 height 9
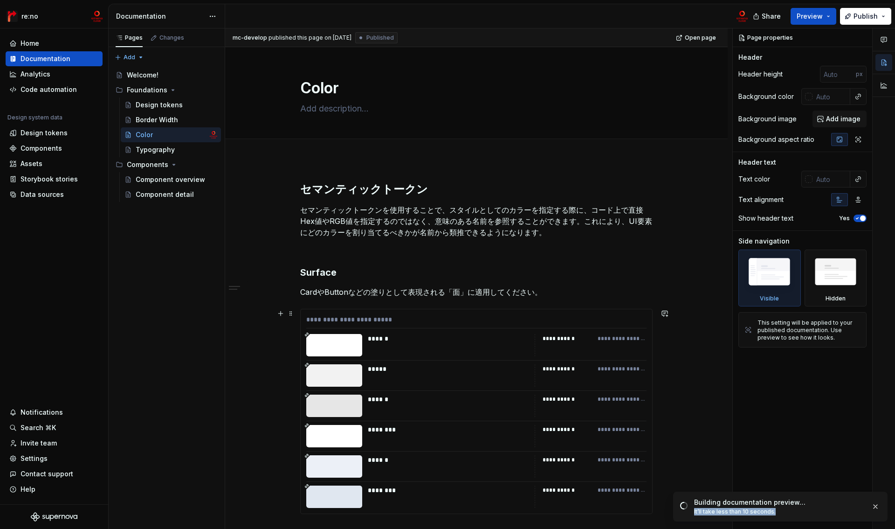
drag, startPoint x: 781, startPoint y: 509, endPoint x: 694, endPoint y: 511, distance: 87.2
click at [694, 511] on div "It’ll take less than 10 seconds." at bounding box center [779, 511] width 170 height 7
copy div "It’ll take less than 10 seconds."
click at [804, 18] on span "Preview" at bounding box center [810, 16] width 26 height 9
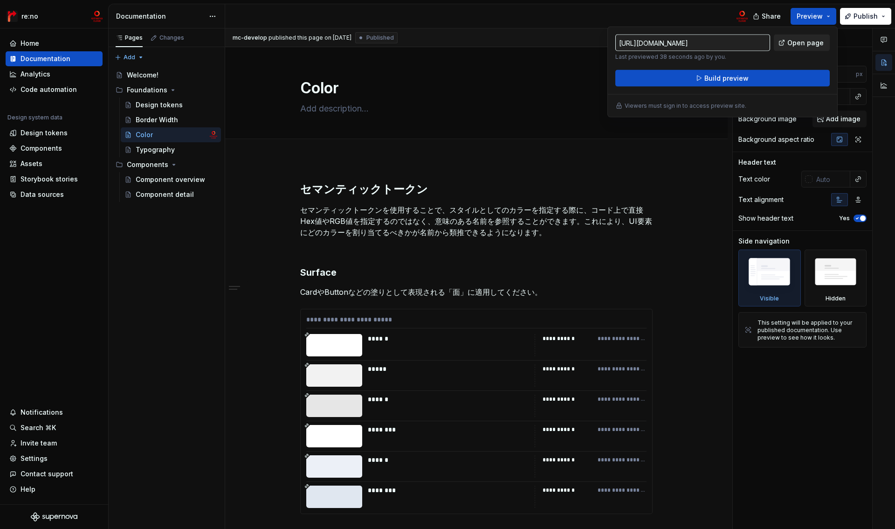
click at [807, 44] on span "Open page" at bounding box center [805, 42] width 36 height 9
click at [165, 116] on div "Border Width" at bounding box center [157, 119] width 42 height 9
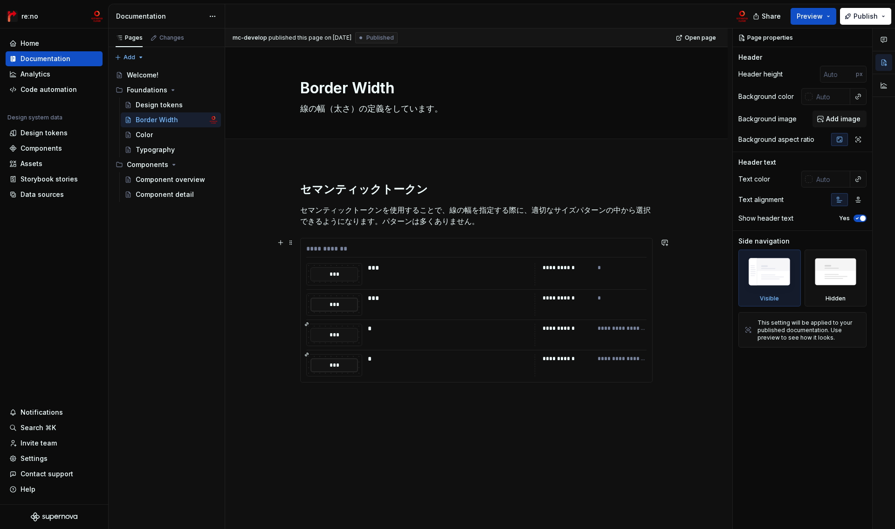
click at [323, 247] on div "**********" at bounding box center [476, 251] width 340 height 14
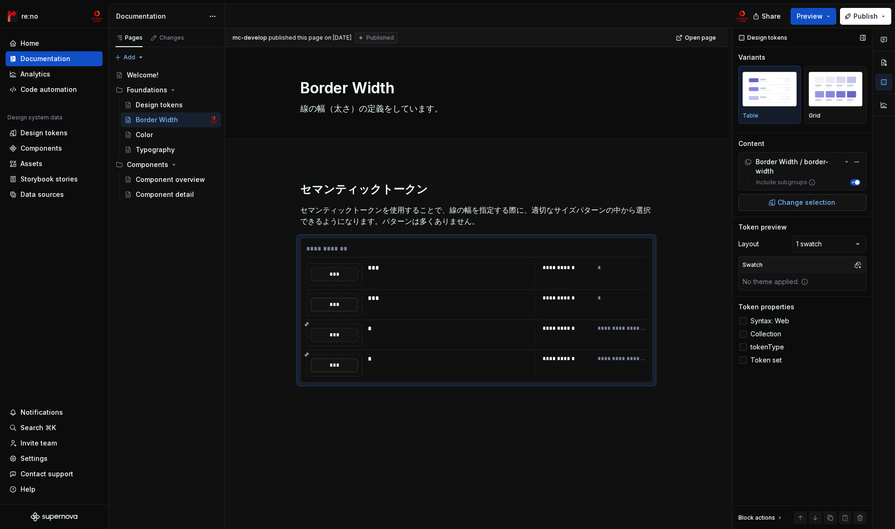
click at [804, 204] on span "Change selection" at bounding box center [806, 202] width 58 height 9
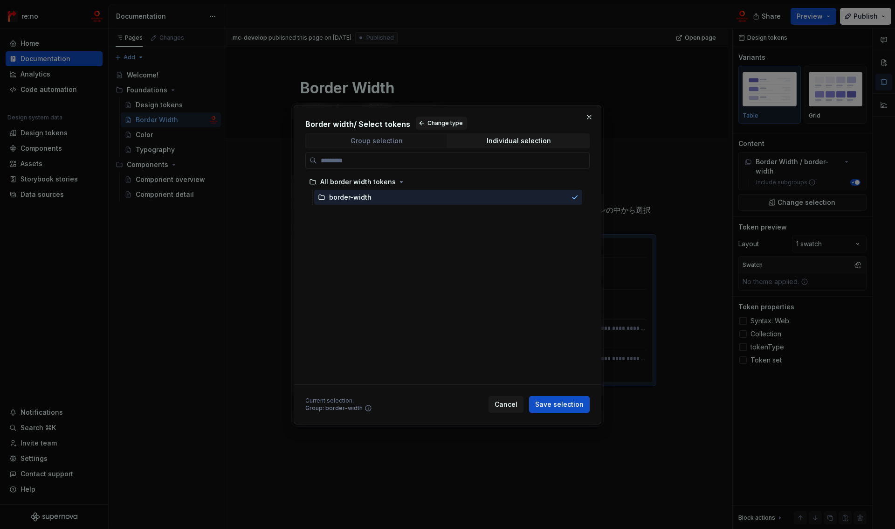
click at [392, 145] on span "Group selection" at bounding box center [376, 140] width 140 height 13
click at [354, 204] on div "border-width" at bounding box center [448, 197] width 268 height 15
click at [515, 402] on span "Cancel" at bounding box center [506, 403] width 23 height 9
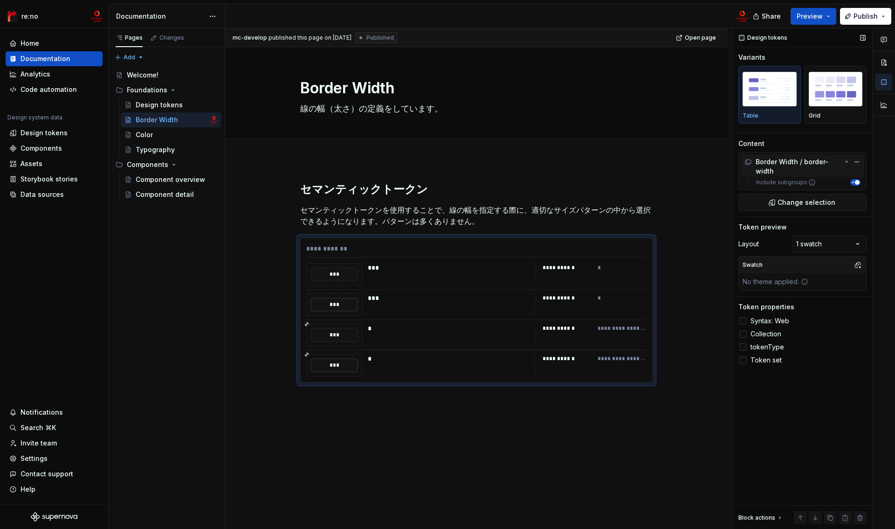
click at [846, 161] on icon at bounding box center [846, 161] width 2 height 1
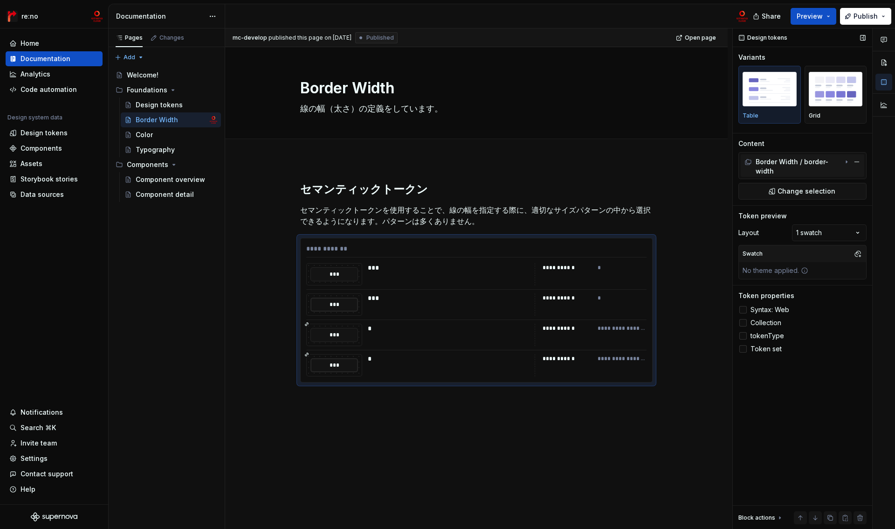
click at [846, 162] on icon at bounding box center [846, 162] width 1 height 2
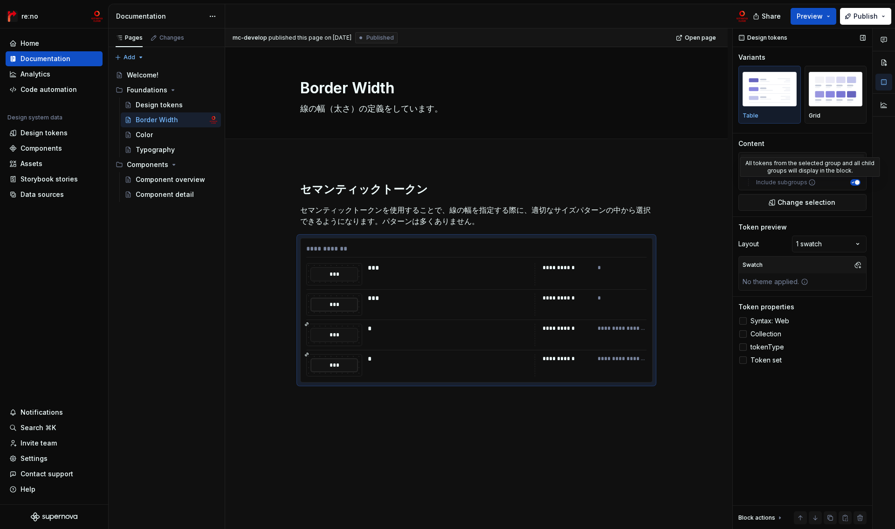
click at [810, 183] on icon at bounding box center [811, 182] width 7 height 7
click at [850, 183] on button "Include subgroups" at bounding box center [855, 182] width 10 height 7
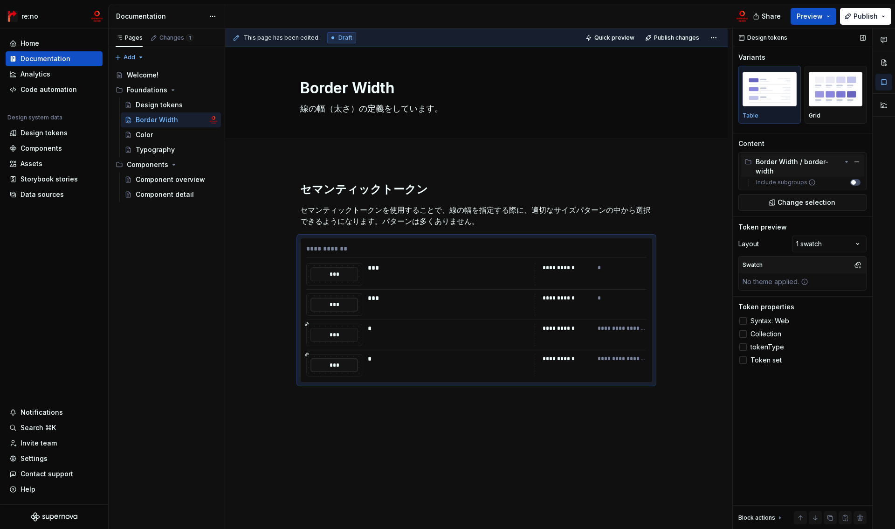
click at [810, 183] on icon at bounding box center [811, 182] width 7 height 7
click at [850, 183] on button "Include subgroups" at bounding box center [855, 182] width 10 height 7
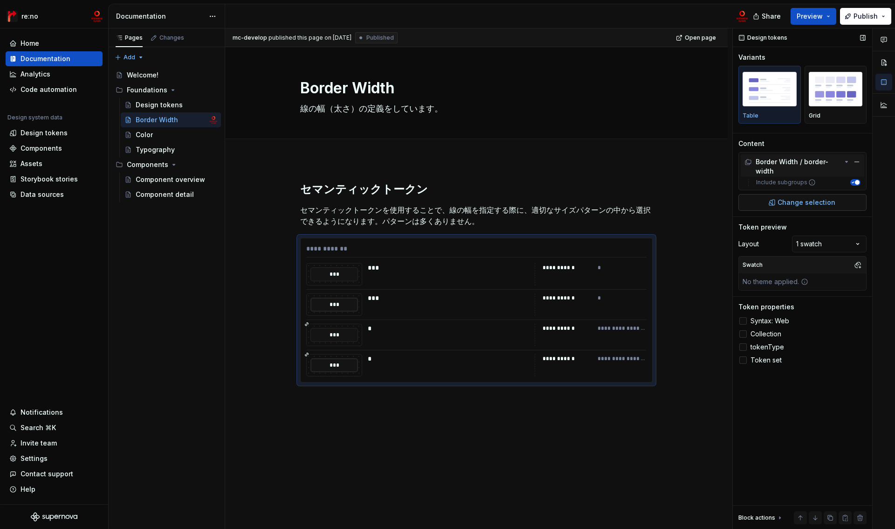
click at [806, 202] on span "Change selection" at bounding box center [806, 202] width 58 height 9
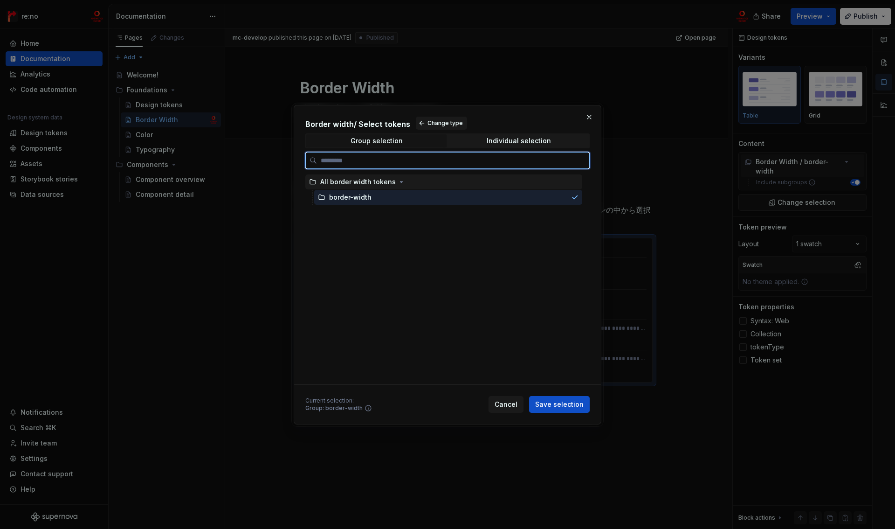
click at [391, 180] on div "All border width tokens" at bounding box center [358, 181] width 76 height 9
click at [363, 202] on div "border-width" at bounding box center [448, 197] width 268 height 15
click at [364, 198] on div "border-width" at bounding box center [350, 196] width 42 height 9
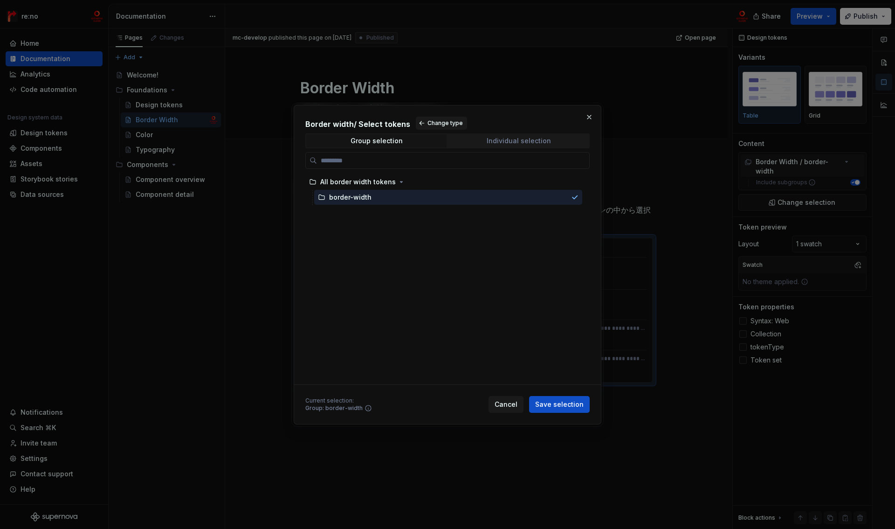
click at [498, 138] on div "Individual selection" at bounding box center [519, 140] width 64 height 7
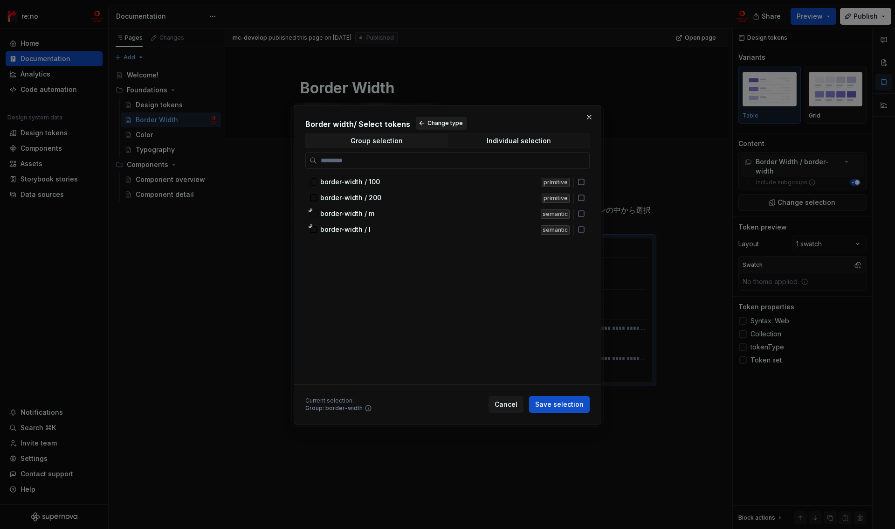
click at [435, 123] on span "Change type" at bounding box center [444, 122] width 35 height 7
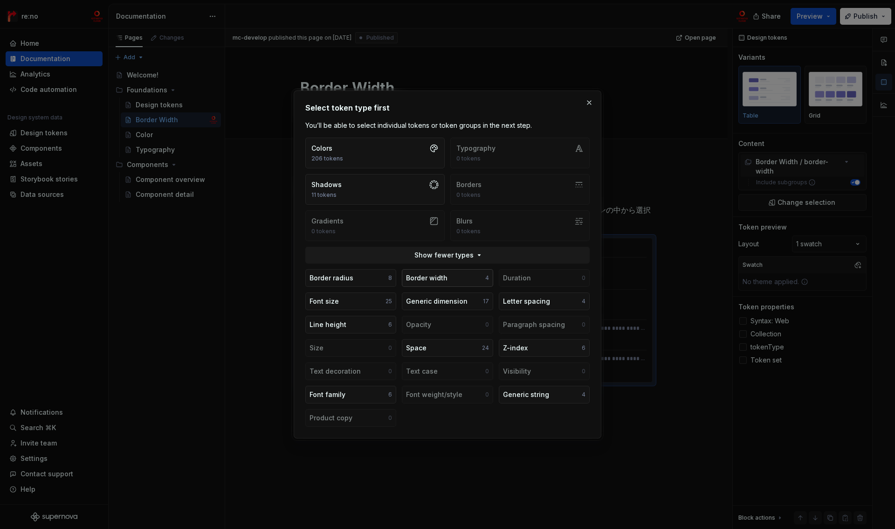
click at [414, 279] on div "Border width" at bounding box center [426, 277] width 41 height 9
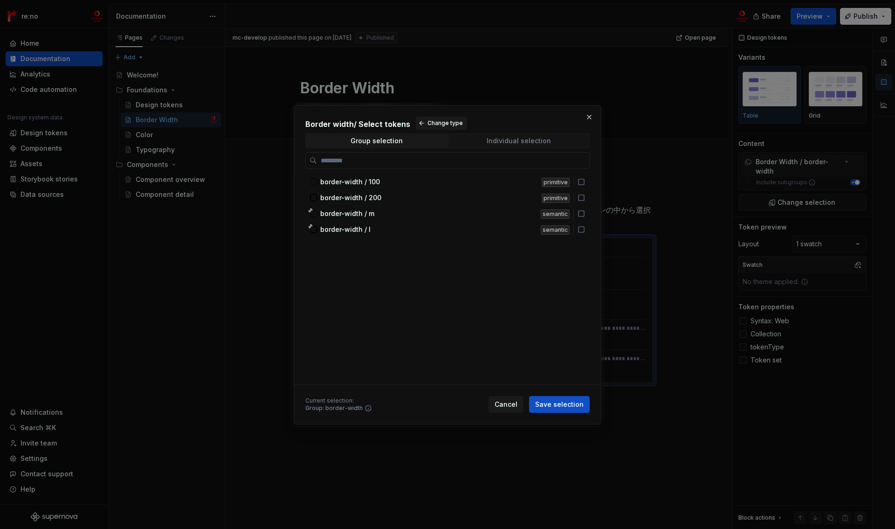
click at [518, 141] on div "Individual selection" at bounding box center [519, 140] width 64 height 7
click at [582, 214] on icon at bounding box center [580, 213] width 7 height 7
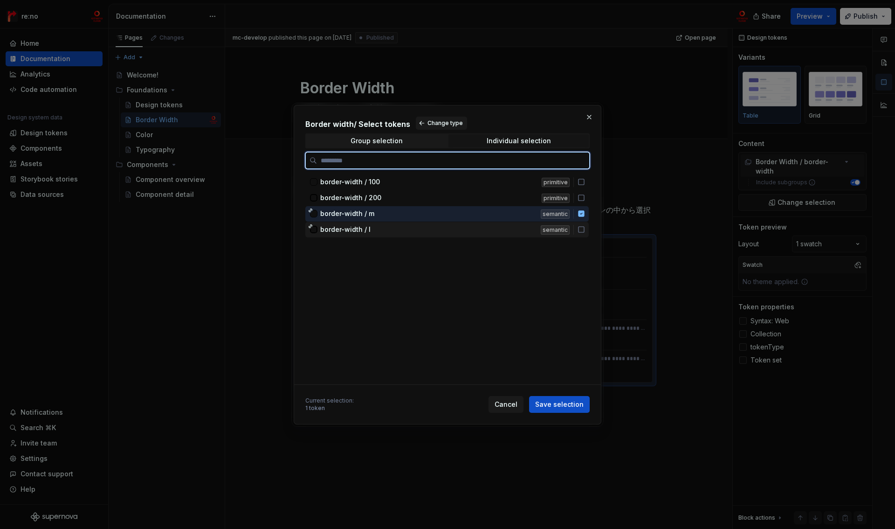
click at [582, 229] on icon at bounding box center [580, 229] width 7 height 7
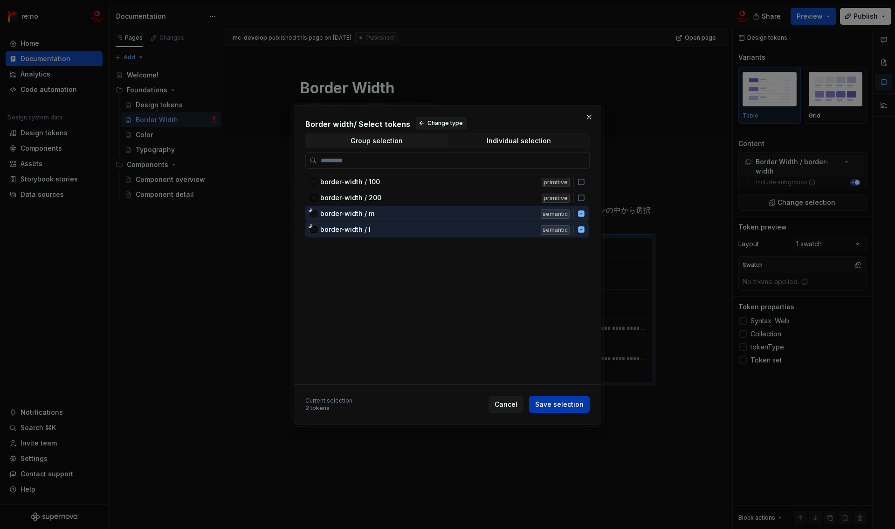
click at [571, 408] on span "Save selection" at bounding box center [559, 403] width 48 height 9
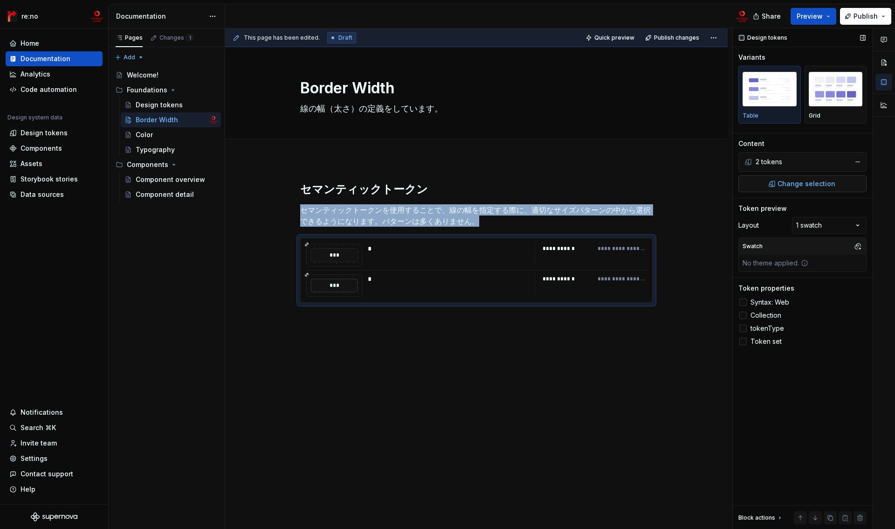
click at [821, 184] on span "Change selection" at bounding box center [806, 183] width 58 height 9
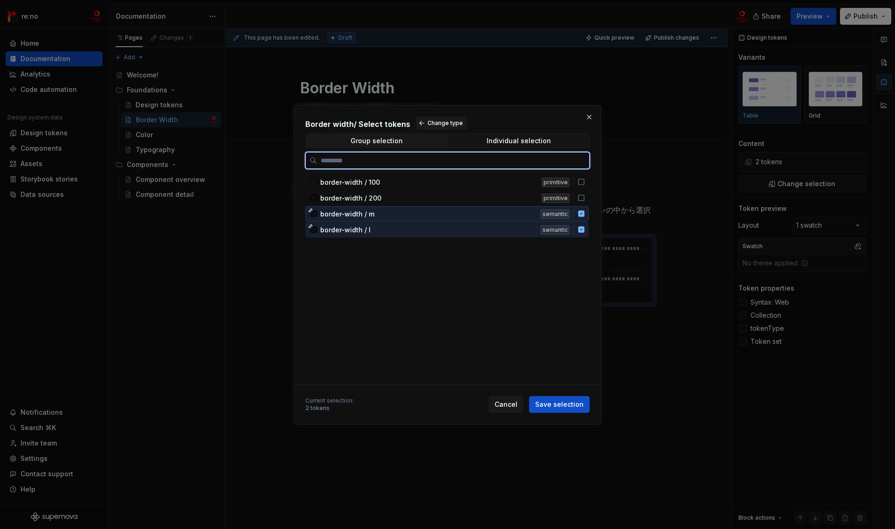
click at [581, 213] on icon at bounding box center [580, 213] width 7 height 7
click at [582, 228] on icon at bounding box center [581, 229] width 6 height 6
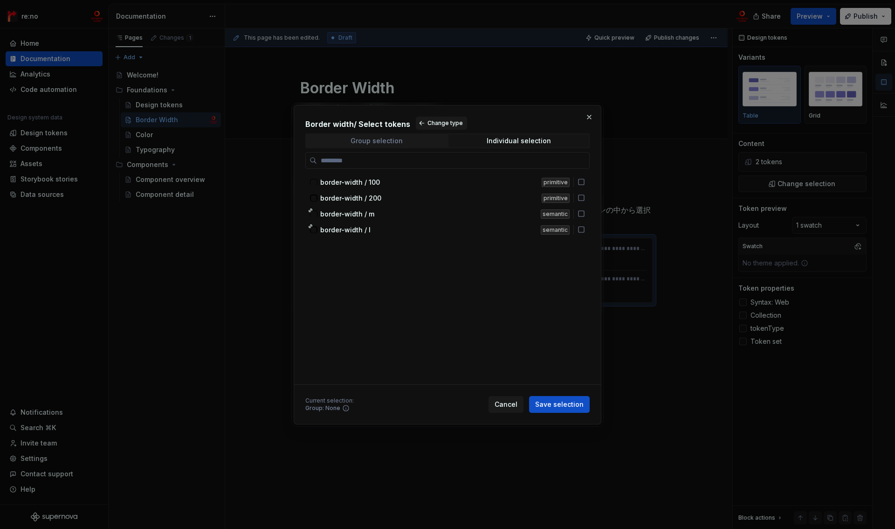
click at [394, 143] on div "Group selection" at bounding box center [377, 140] width 52 height 7
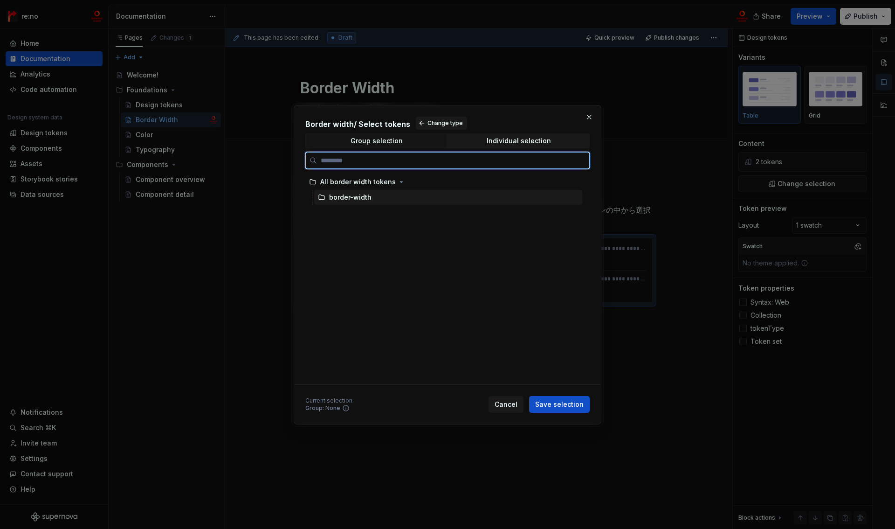
click at [356, 200] on div "border-width" at bounding box center [350, 196] width 42 height 9
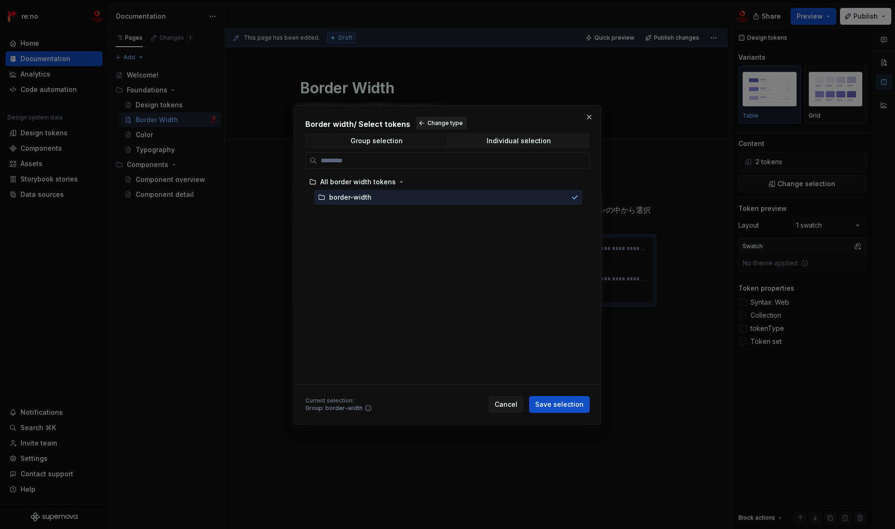
click at [433, 123] on span "Change type" at bounding box center [444, 122] width 35 height 7
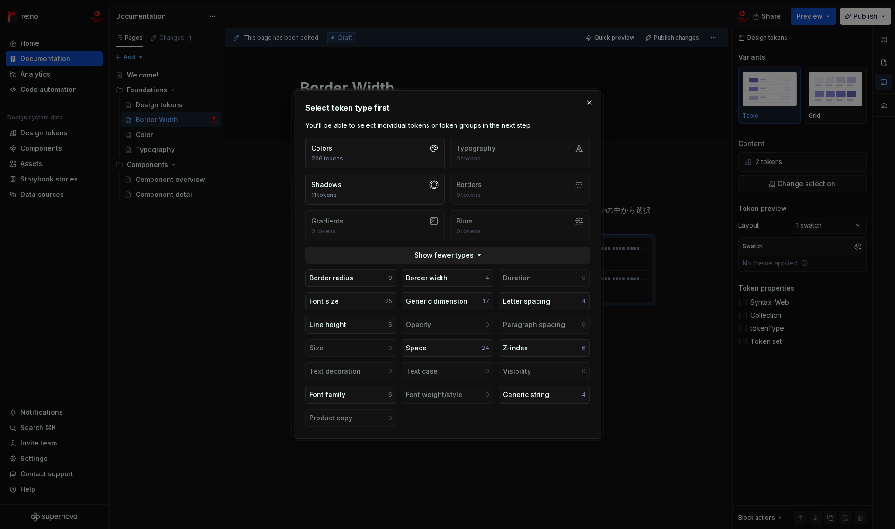
click at [425, 253] on span "Show fewer types" at bounding box center [443, 254] width 59 height 9
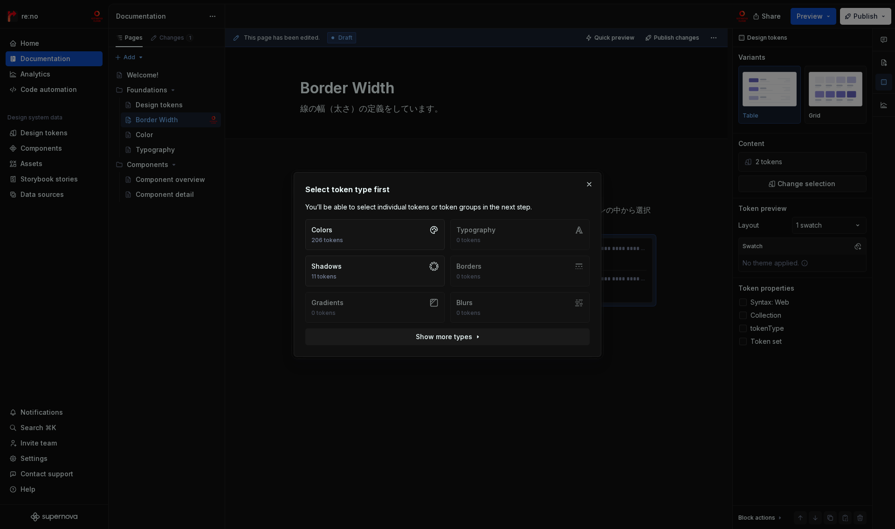
click at [480, 270] on div "Colors 206 tokens Typography 0 tokens Shadows 11 tokens Borders 0 tokens Gradie…" at bounding box center [447, 270] width 284 height 103
click at [465, 335] on span "Show more types" at bounding box center [444, 336] width 56 height 9
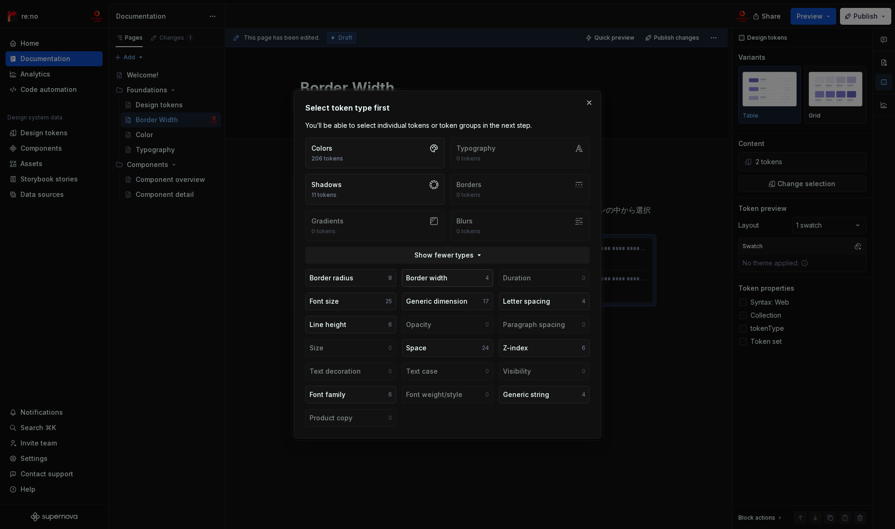
click at [437, 275] on div "Border width" at bounding box center [426, 277] width 41 height 9
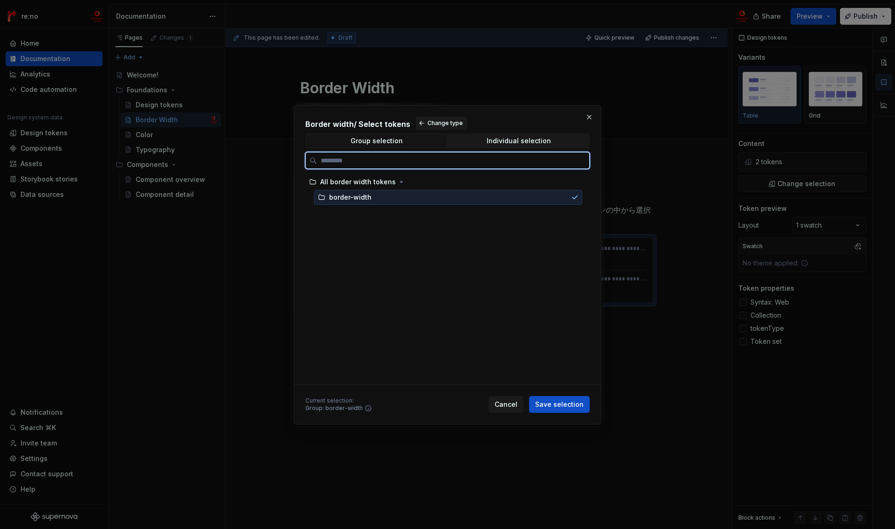
click at [372, 197] on div "border-width" at bounding box center [448, 197] width 268 height 15
click at [509, 137] on div "Individual selection" at bounding box center [519, 140] width 64 height 7
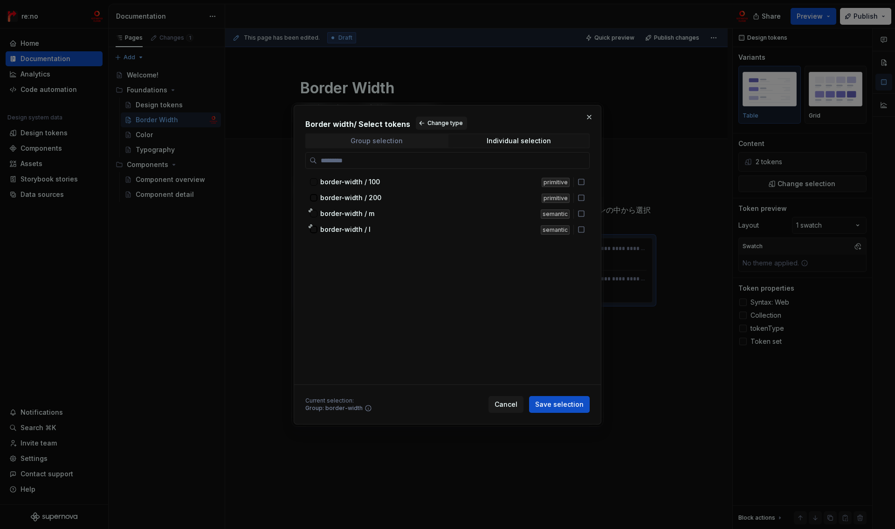
click at [375, 139] on div "Group selection" at bounding box center [377, 140] width 52 height 7
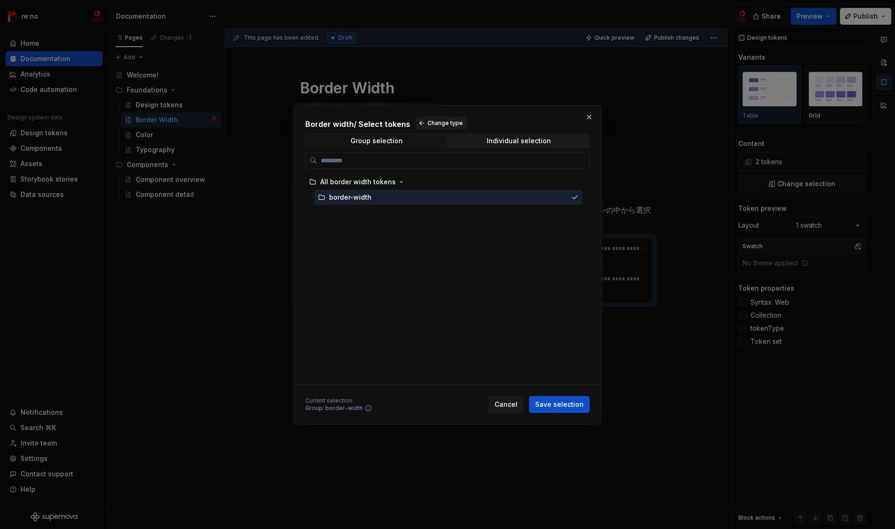
click at [563, 411] on button "Save selection" at bounding box center [559, 404] width 61 height 17
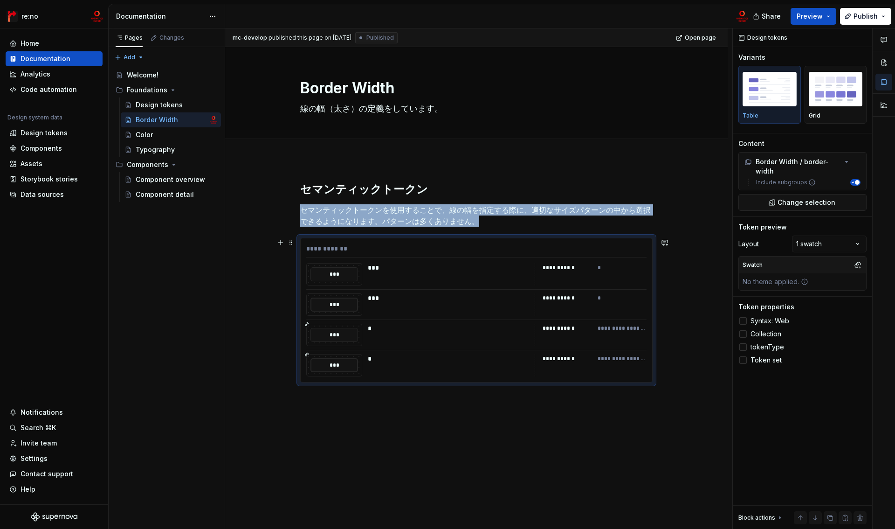
click at [351, 303] on div "***" at bounding box center [334, 304] width 48 height 14
type textarea "*"
